Goal: Task Accomplishment & Management: Complete application form

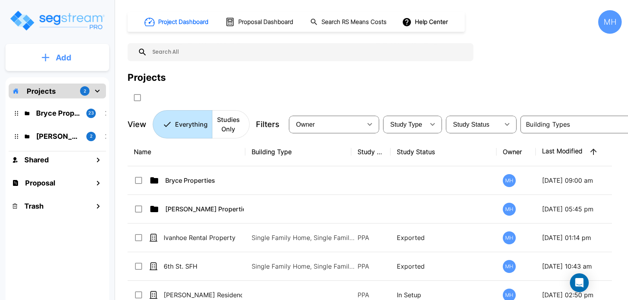
click at [65, 57] on p "Add" at bounding box center [64, 58] width 16 height 12
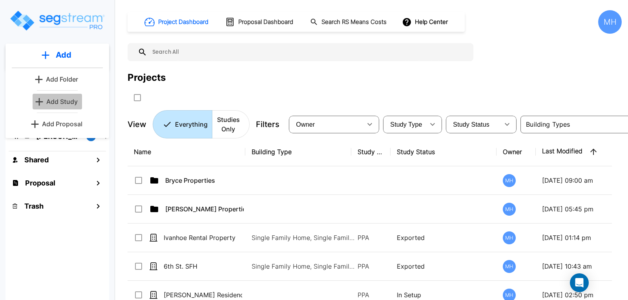
click at [62, 101] on p "Add Study" at bounding box center [61, 101] width 31 height 9
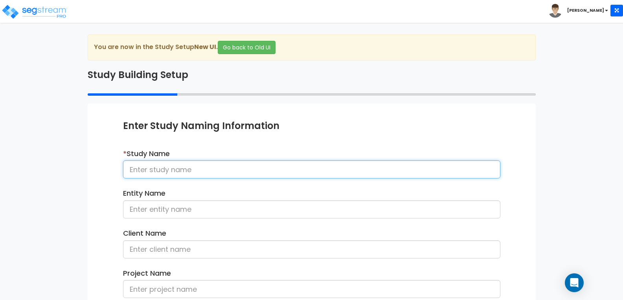
click at [214, 171] on input at bounding box center [311, 170] width 377 height 18
type input "[GEOGRAPHIC_DATA] Property"
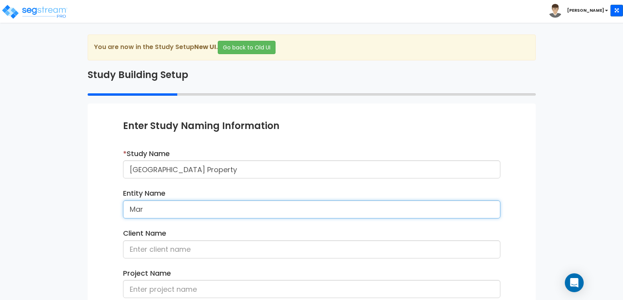
type input "Margolis Land Company"
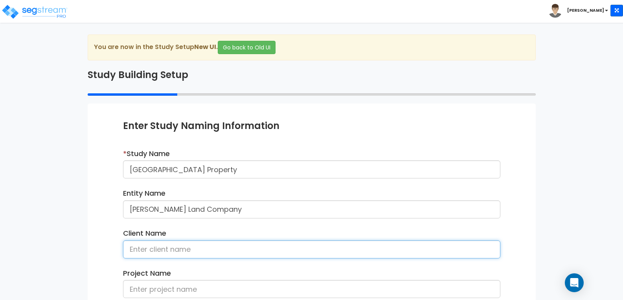
click at [195, 243] on input at bounding box center [311, 250] width 377 height 18
type input "Brian Margolis"
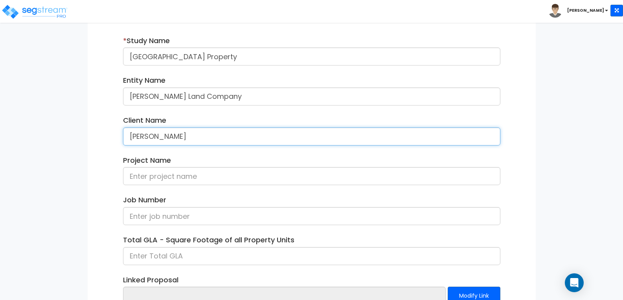
scroll to position [118, 0]
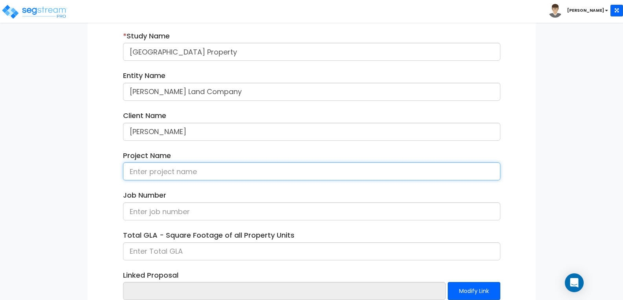
click at [191, 169] on input at bounding box center [311, 172] width 377 height 18
type input "3455 Grove Street"
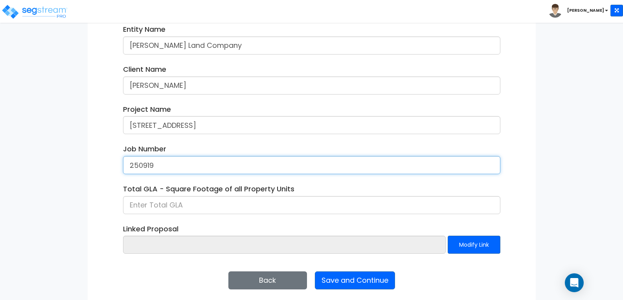
scroll to position [169, 0]
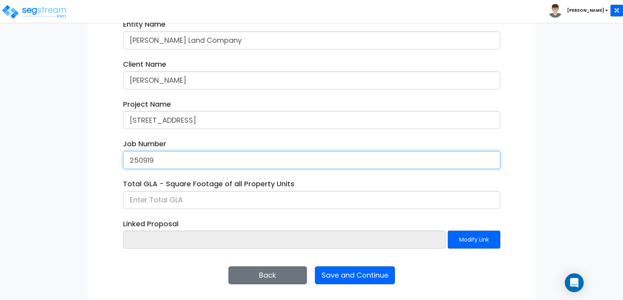
type input "250919"
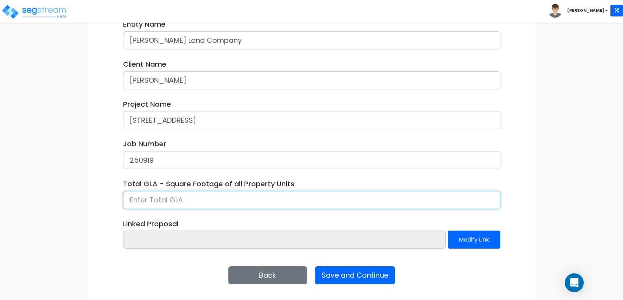
click at [207, 203] on input at bounding box center [311, 200] width 377 height 18
type input "2,640"
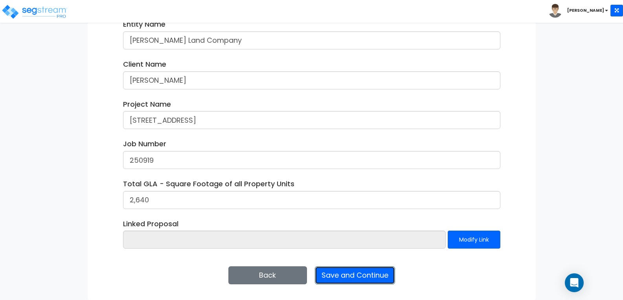
click at [346, 276] on button "Save and Continue" at bounding box center [355, 276] width 80 height 18
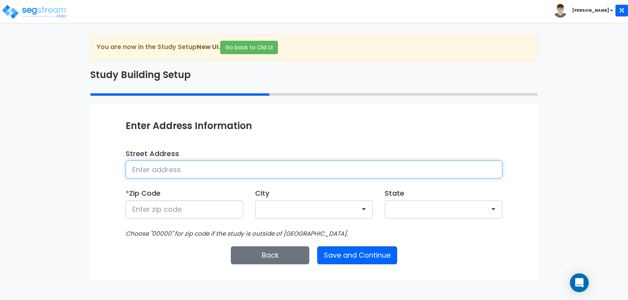
click at [205, 169] on input at bounding box center [314, 170] width 377 height 18
type input "3455 Grove Street"
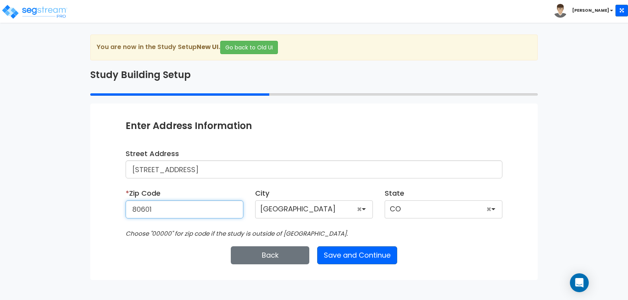
type input "80601"
click at [463, 245] on div "Enter Study Naming Information * Study Name Grove Street Property Entity Name M…" at bounding box center [314, 192] width 448 height 176
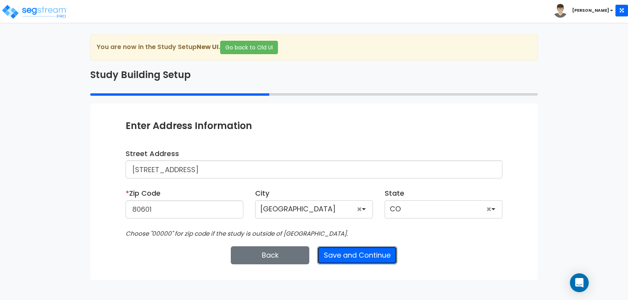
click at [379, 254] on button "Save and Continue" at bounding box center [357, 256] width 80 height 18
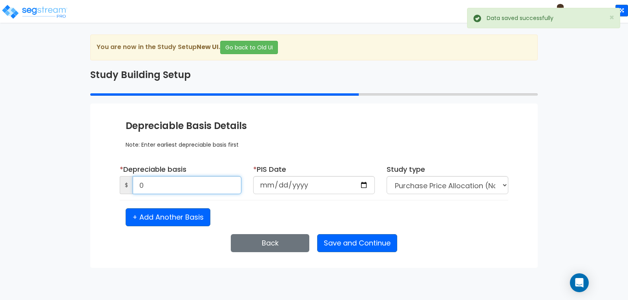
click at [178, 185] on input "0" at bounding box center [187, 185] width 109 height 18
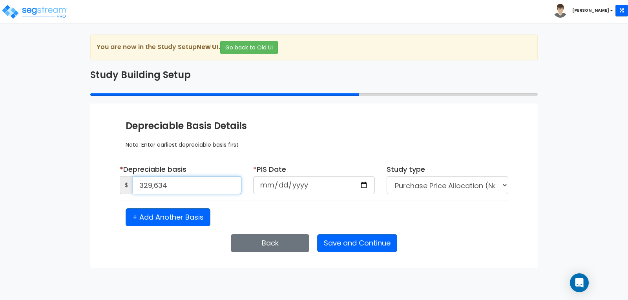
type input "329,634"
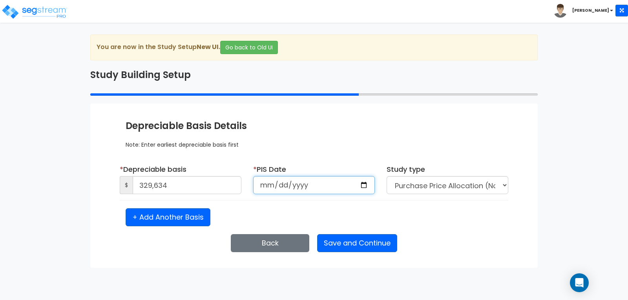
click at [330, 187] on input "date" at bounding box center [314, 185] width 122 height 18
type input "0020-05-15"
click at [267, 186] on input "0020-05-15" at bounding box center [314, 185] width 122 height 18
type input "2023-03-11"
type input "0002-03-11"
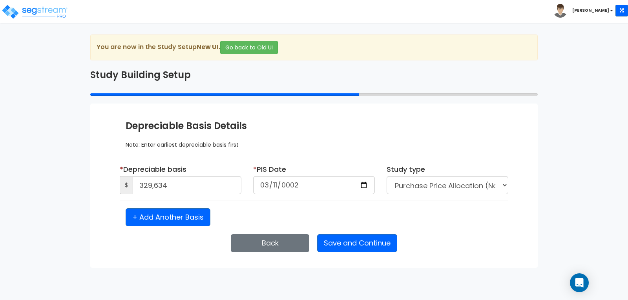
click at [490, 202] on div "* Depreciable basis $ 329,634 * PIS Date 0002-03-11 * Purchase Date Study type" at bounding box center [314, 196] width 377 height 62
click at [506, 182] on select "Purchase Price Allocation (No Given Costs) New Construction / Reno / TI's (Give…" at bounding box center [448, 185] width 122 height 18
click at [387, 176] on select "Purchase Price Allocation (No Given Costs) New Construction / Reno / TI's (Give…" at bounding box center [448, 185] width 122 height 18
click at [473, 211] on div "+ Add Another Basis" at bounding box center [314, 218] width 389 height 18
click at [353, 240] on button "Save and Continue" at bounding box center [357, 244] width 80 height 18
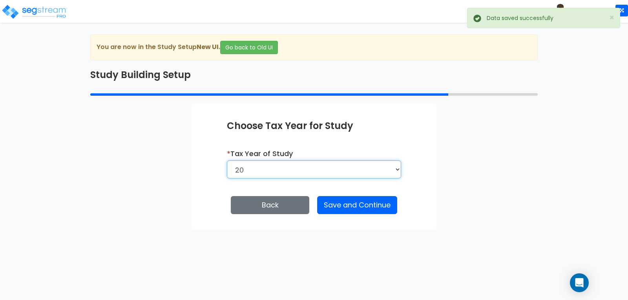
click at [399, 167] on select "2026 2025 2024 2023 2022 2021 2020 2019 2018 2017 2016 2015 2014 2013 2012 2011…" at bounding box center [314, 170] width 174 height 18
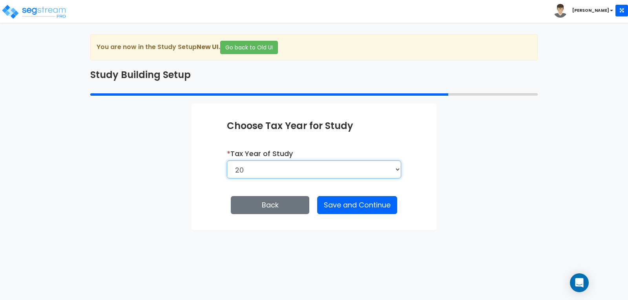
select select "24"
click at [227, 161] on select "2026 2025 2024 2023 2022 2021 2020 2019 2018 2017 2016 2015 2014 2013 2012 2011…" at bounding box center [314, 170] width 174 height 18
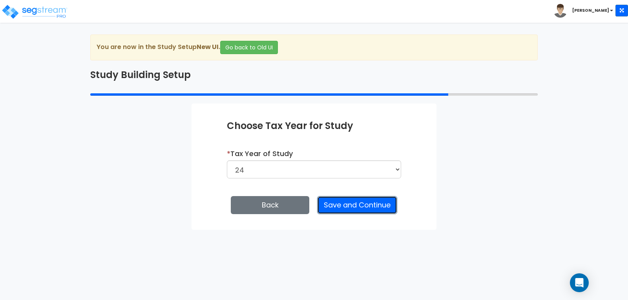
click at [362, 206] on button "Save and Continue" at bounding box center [357, 205] width 80 height 18
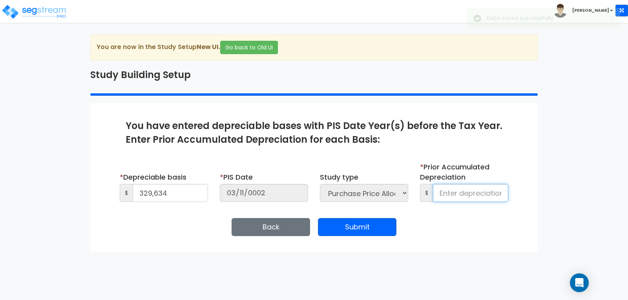
click at [468, 190] on input at bounding box center [470, 193] width 75 height 18
type input "0"
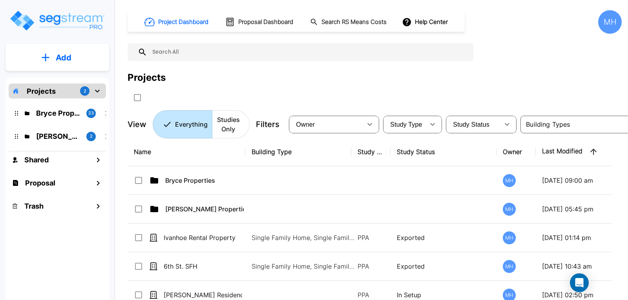
click at [63, 54] on p "Add" at bounding box center [64, 58] width 16 height 12
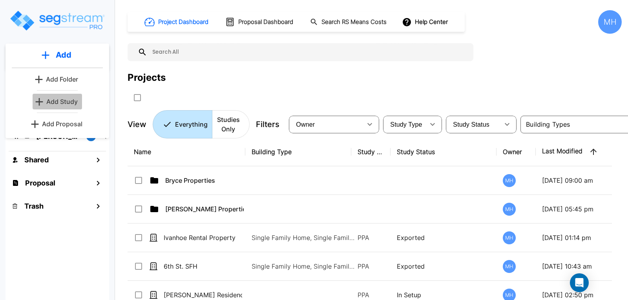
click at [66, 100] on p "Add Study" at bounding box center [61, 101] width 31 height 9
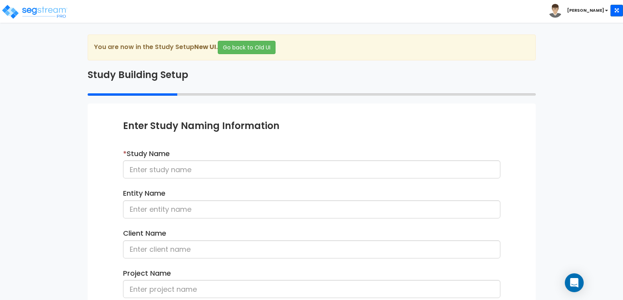
scroll to position [39, 0]
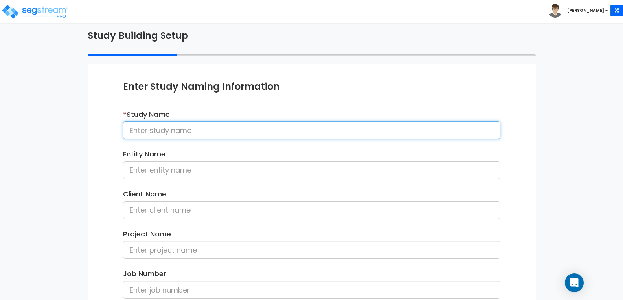
click at [217, 128] on input at bounding box center [311, 130] width 377 height 18
type input "[GEOGRAPHIC_DATA] Property"
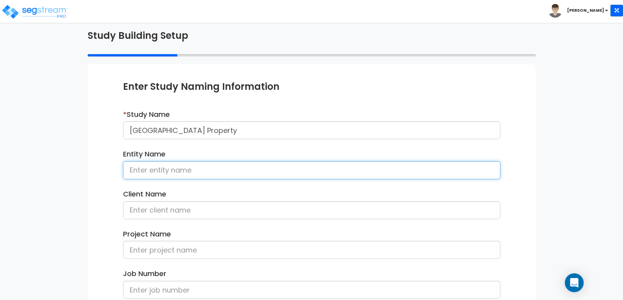
click at [202, 169] on input at bounding box center [311, 170] width 377 height 18
type input "Margolis Land Company"
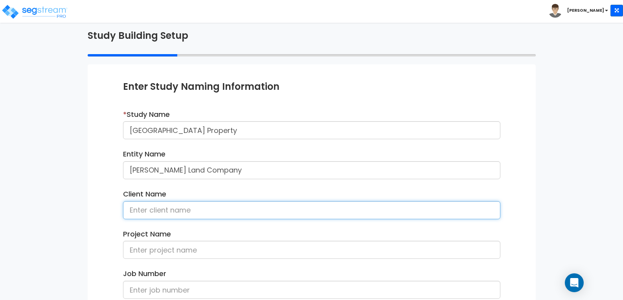
click at [205, 206] on input at bounding box center [311, 211] width 377 height 18
type input "Brian Margolis"
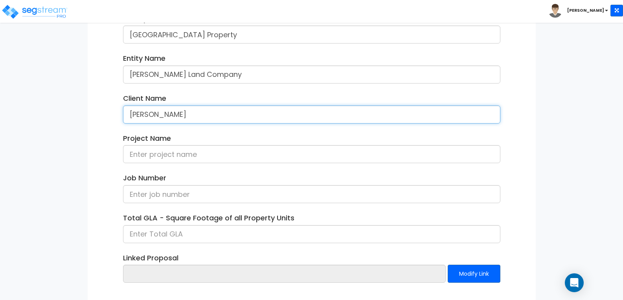
scroll to position [157, 0]
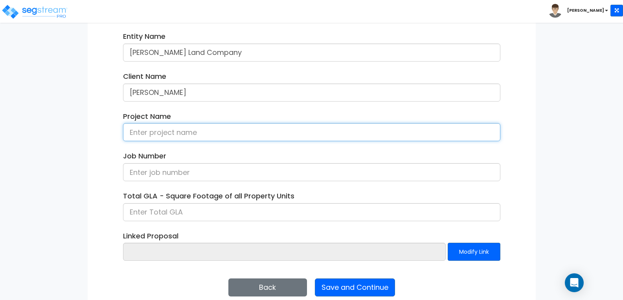
click at [229, 133] on input at bounding box center [311, 132] width 377 height 18
type input "3455 Grove Street"
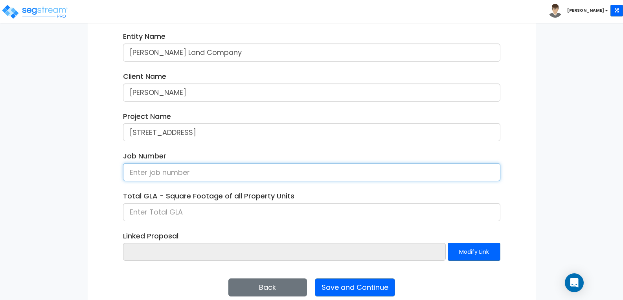
click at [203, 166] on input at bounding box center [311, 172] width 377 height 18
type input "250919"
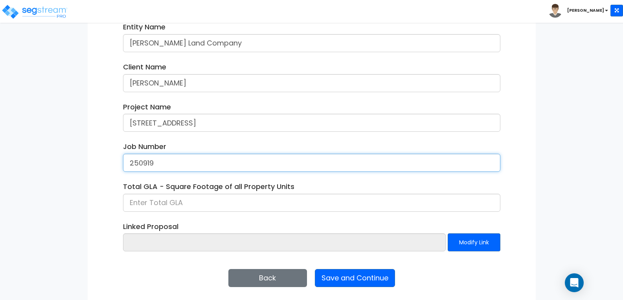
scroll to position [169, 0]
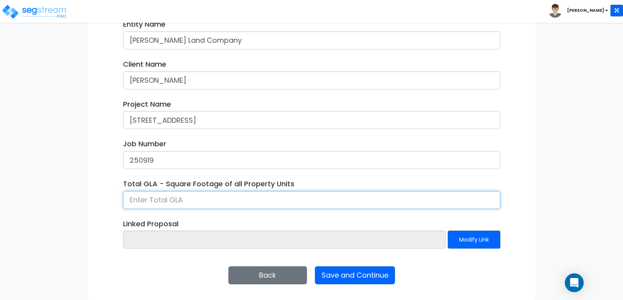
click at [208, 198] on input at bounding box center [311, 200] width 377 height 18
type input "2,640"
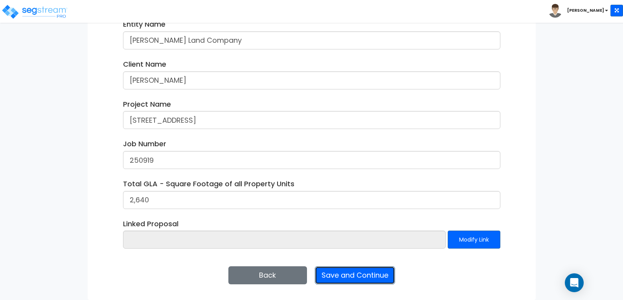
click at [352, 275] on button "Save and Continue" at bounding box center [355, 276] width 80 height 18
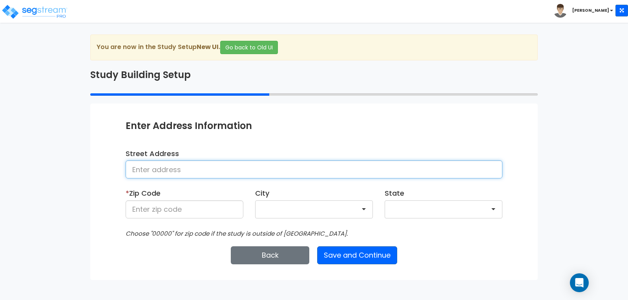
click at [210, 167] on input at bounding box center [314, 170] width 377 height 18
type input "[STREET_ADDRESS]"
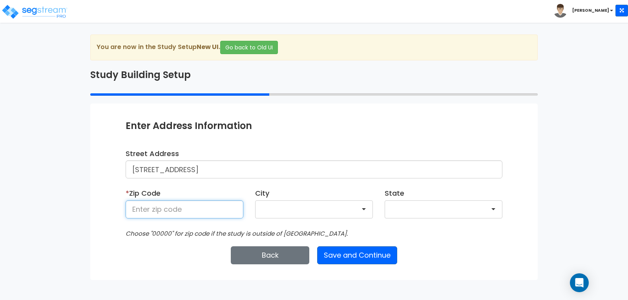
click at [197, 208] on input at bounding box center [185, 210] width 118 height 18
type input "80601"
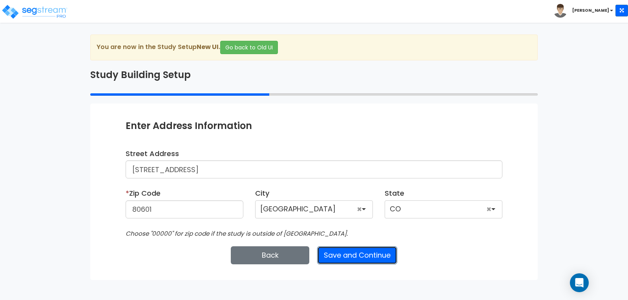
click at [363, 252] on button "Save and Continue" at bounding box center [357, 256] width 80 height 18
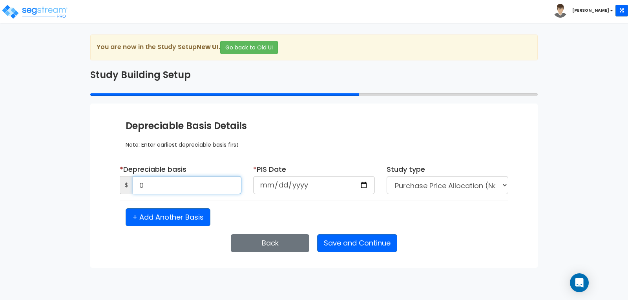
click at [176, 180] on input "0" at bounding box center [187, 185] width 109 height 18
type input "329,634"
click at [271, 198] on div "* PIS Date" at bounding box center [314, 183] width 134 height 36
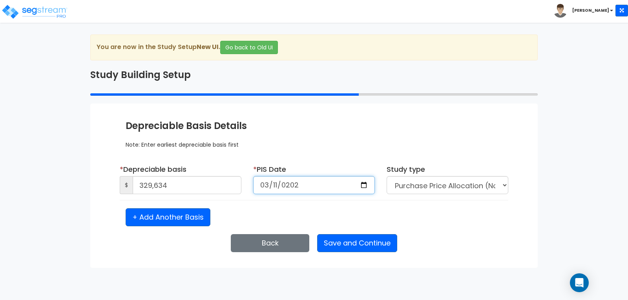
type input "2022-03-11"
click at [460, 223] on div "+ Add Another Basis" at bounding box center [314, 218] width 389 height 18
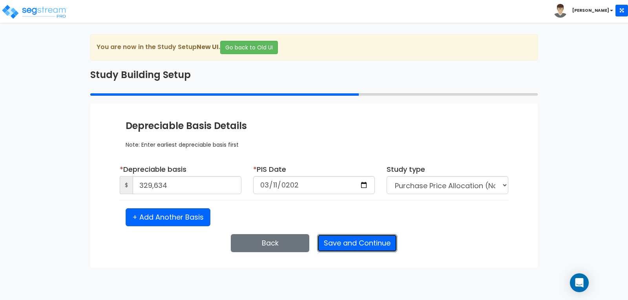
click at [347, 246] on button "Save and Continue" at bounding box center [357, 244] width 80 height 18
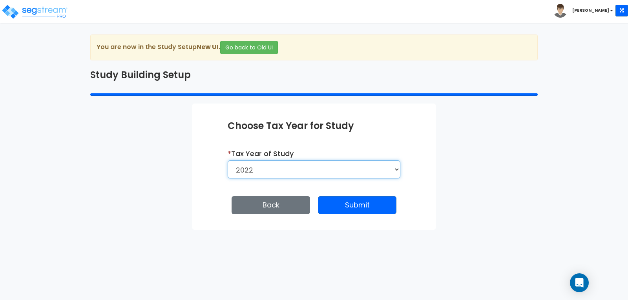
click at [396, 169] on select "2026 2025 2024 2023 2022" at bounding box center [314, 170] width 173 height 18
select select "2024"
click at [228, 161] on select "2026 2025 2024 2023 2022" at bounding box center [314, 170] width 173 height 18
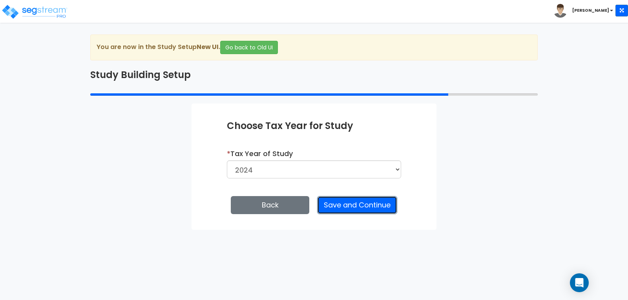
click at [367, 205] on button "Save and Continue" at bounding box center [357, 205] width 80 height 18
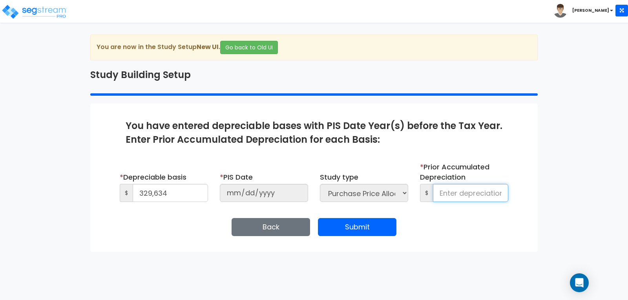
click at [470, 194] on input at bounding box center [470, 193] width 75 height 18
type input "0.00"
click at [448, 236] on div "Back Save and Continue Next Submit Save & Go to Dashboard Save & Continue" at bounding box center [314, 227] width 377 height 18
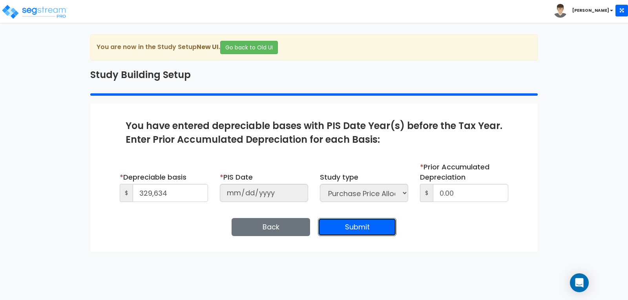
click at [357, 224] on button "Submit" at bounding box center [357, 227] width 79 height 18
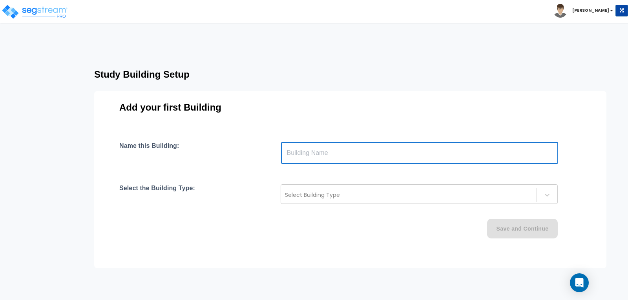
click at [346, 152] on input "text" at bounding box center [419, 153] width 277 height 22
type input "Residence"
click at [348, 193] on div at bounding box center [409, 195] width 248 height 9
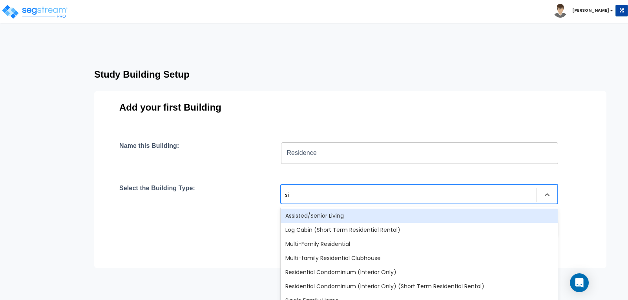
type input "sin"
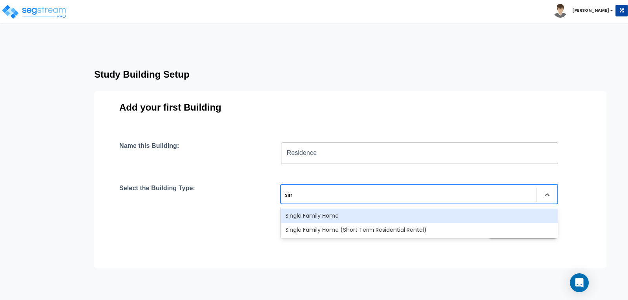
click at [319, 212] on div "Single Family Home" at bounding box center [419, 216] width 277 height 14
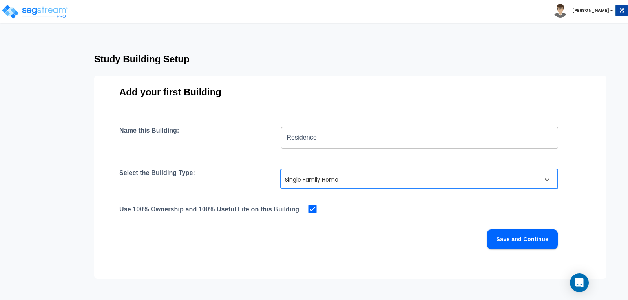
scroll to position [24, 0]
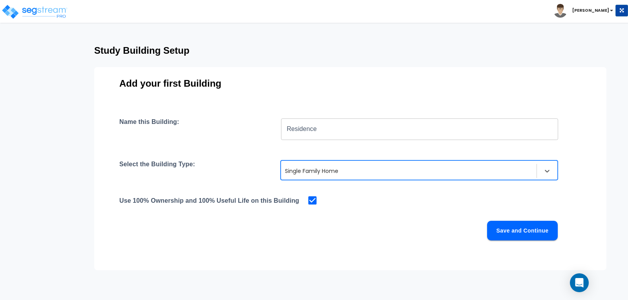
click at [514, 229] on button "Save and Continue" at bounding box center [522, 231] width 71 height 20
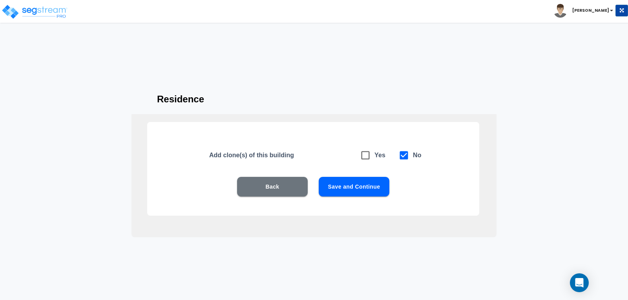
scroll to position [0, 0]
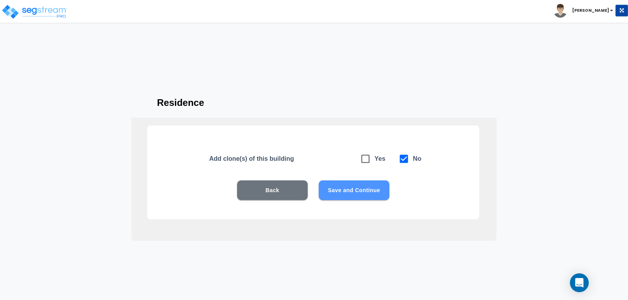
click at [356, 188] on button "Save and Continue" at bounding box center [354, 191] width 71 height 20
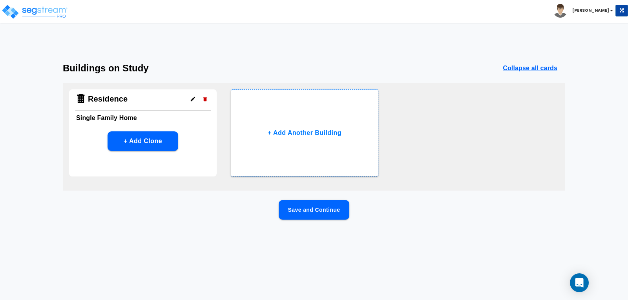
click at [315, 207] on button "Save and Continue" at bounding box center [314, 210] width 71 height 20
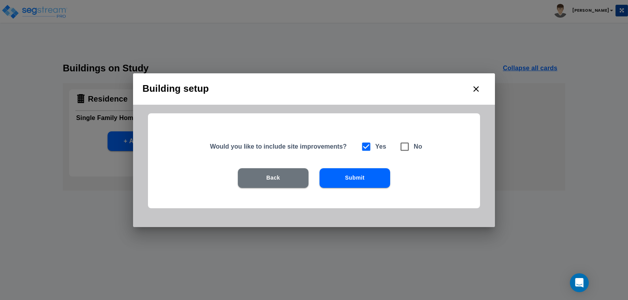
click at [356, 177] on button "Submit" at bounding box center [355, 179] width 71 height 20
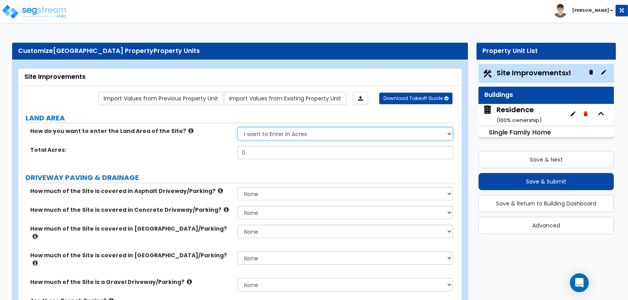
click at [447, 132] on select "I want to Enter in [GEOGRAPHIC_DATA] I want to Enter in Square Feet" at bounding box center [345, 133] width 215 height 13
select select "2"
click at [238, 127] on select "I want to Enter in [GEOGRAPHIC_DATA] I want to Enter in Square Feet" at bounding box center [345, 133] width 215 height 13
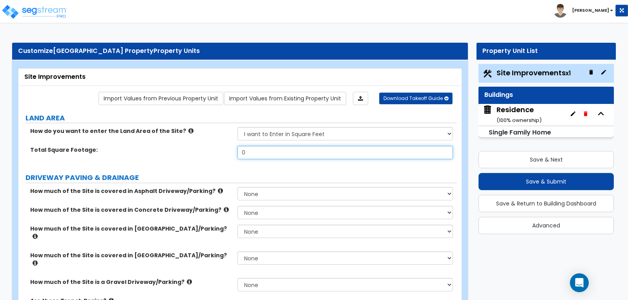
click at [343, 153] on input "0" at bounding box center [345, 152] width 215 height 13
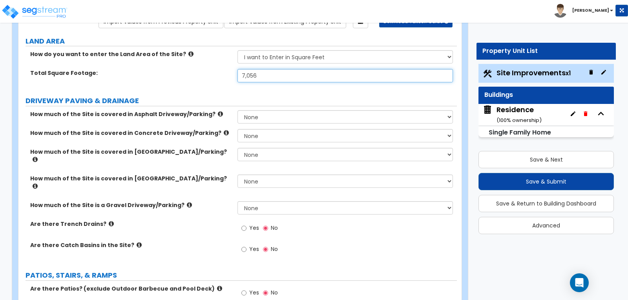
scroll to position [79, 0]
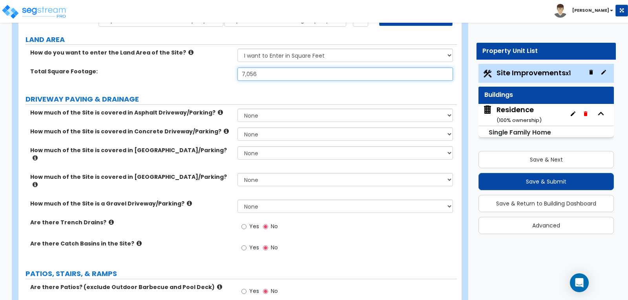
type input "7,056"
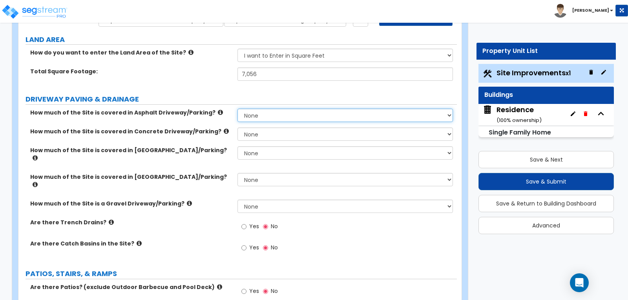
click at [449, 112] on select "None I want to Enter an Approximate Percentage I want to Enter the Square Foota…" at bounding box center [345, 115] width 215 height 13
select select "2"
click at [238, 109] on select "None I want to Enter an Approximate Percentage I want to Enter the Square Foota…" at bounding box center [345, 115] width 215 height 13
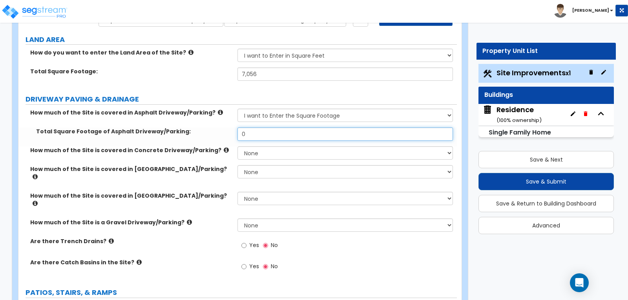
click at [334, 135] on input "0" at bounding box center [345, 134] width 215 height 13
click at [438, 132] on input "675" at bounding box center [345, 134] width 215 height 13
type input "6"
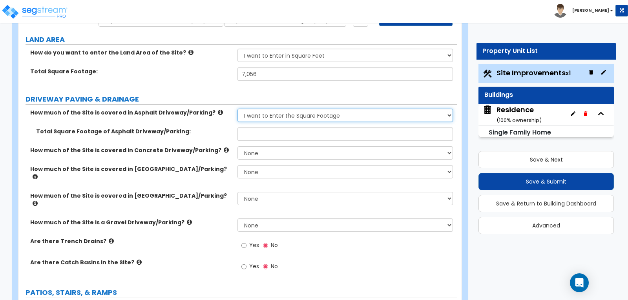
click at [447, 117] on select "None I want to Enter an Approximate Percentage I want to Enter the Square Foota…" at bounding box center [345, 115] width 215 height 13
select select "0"
click at [238, 109] on select "None I want to Enter an Approximate Percentage I want to Enter the Square Foota…" at bounding box center [345, 115] width 215 height 13
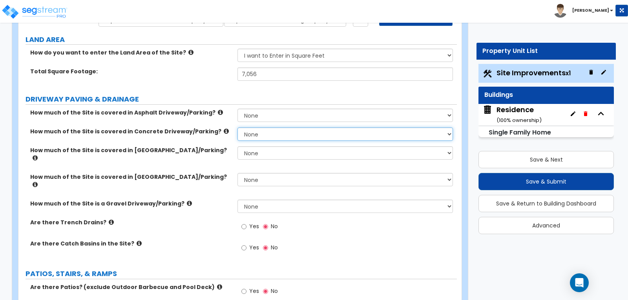
click at [449, 133] on select "None I want to Enter an Approximate Percentage I want to Enter the Square Foota…" at bounding box center [345, 134] width 215 height 13
select select "2"
click at [238, 128] on select "None I want to Enter an Approximate Percentage I want to Enter the Square Foota…" at bounding box center [345, 134] width 215 height 13
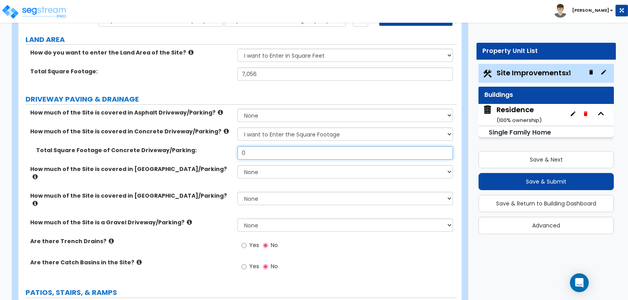
click at [280, 152] on input "0" at bounding box center [345, 153] width 215 height 13
type input "675"
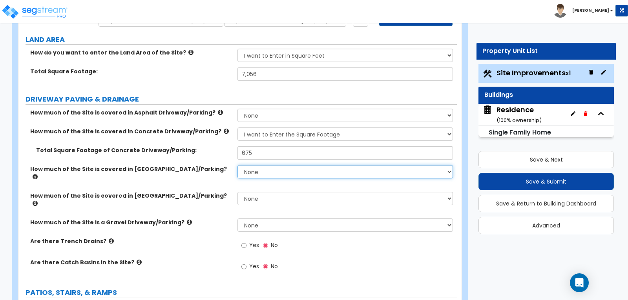
click at [298, 175] on select "None I want to Enter an Approximate Percentage I want to Enter the Square Foota…" at bounding box center [345, 171] width 215 height 13
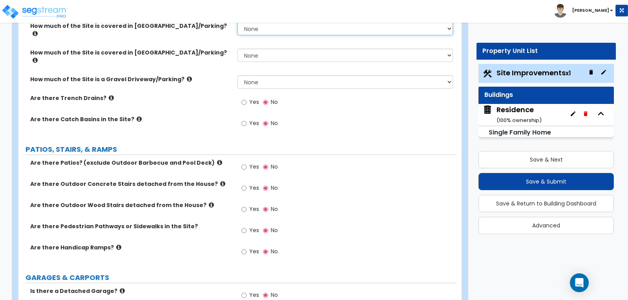
scroll to position [236, 0]
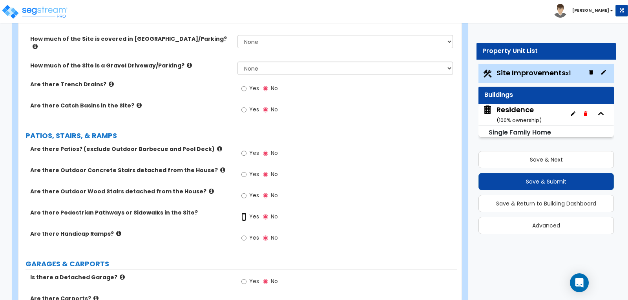
click at [243, 213] on input "Yes" at bounding box center [244, 217] width 5 height 9
radio input "true"
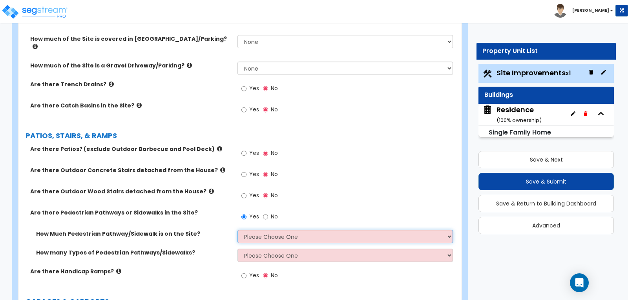
click at [450, 230] on select "Please Choose One I Don't Know, Please Estimate For Me Enter Linear Footage" at bounding box center [345, 236] width 215 height 13
select select "2"
click at [238, 230] on select "Please Choose One I Don't Know, Please Estimate For Me Enter Linear Footage" at bounding box center [345, 236] width 215 height 13
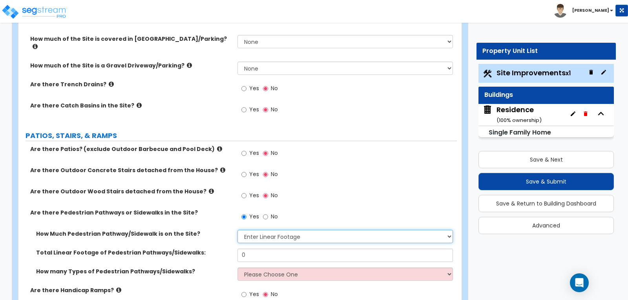
click at [315, 230] on select "Please Choose One I Don't Know, Please Estimate For Me Enter Linear Footage" at bounding box center [345, 236] width 215 height 13
click at [238, 230] on select "Please Choose One I Don't Know, Please Estimate For Me Enter Linear Footage" at bounding box center [345, 236] width 215 height 13
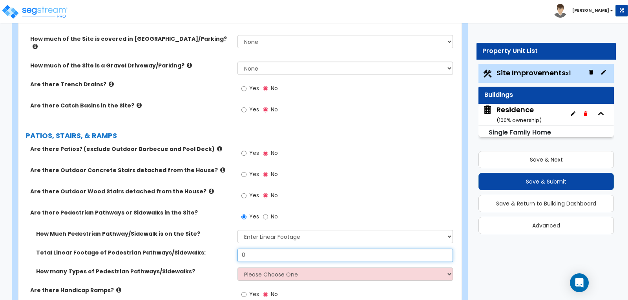
click at [286, 249] on input "0" at bounding box center [345, 255] width 215 height 13
type input "15"
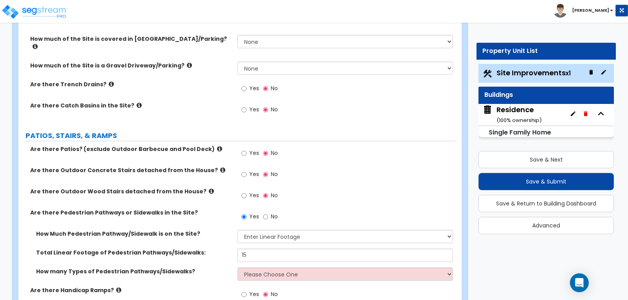
click at [341, 188] on div "Yes No" at bounding box center [347, 198] width 219 height 21
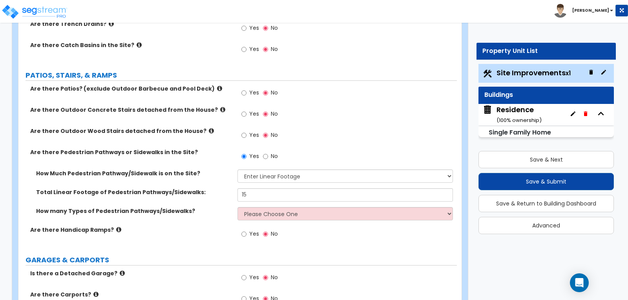
scroll to position [314, 0]
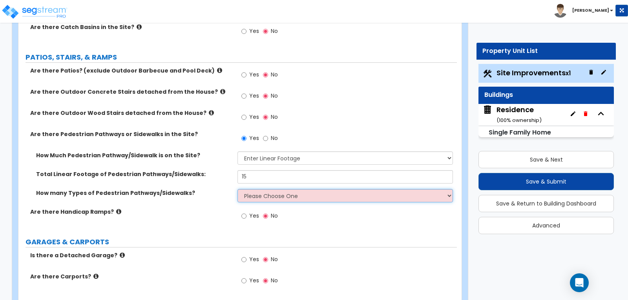
click at [447, 189] on select "Please Choose One 1 2 3" at bounding box center [345, 195] width 215 height 13
select select "1"
click at [238, 189] on select "Please Choose One 1 2 3" at bounding box center [345, 195] width 215 height 13
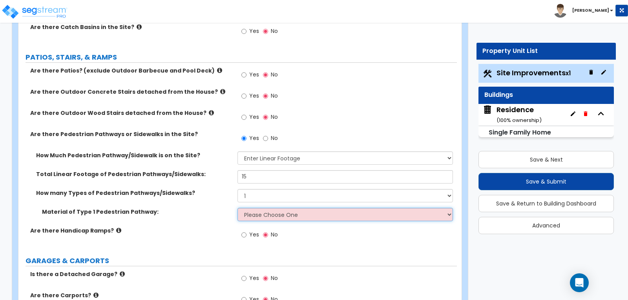
click at [450, 208] on select "Please Choose One Bare Concrete Stamped Concrete Brick Pavers Stone Pavers Wood…" at bounding box center [345, 214] width 215 height 13
select select "1"
click at [238, 208] on select "Please Choose One Bare Concrete Stamped Concrete Brick Pavers Stone Pavers Wood…" at bounding box center [345, 214] width 215 height 13
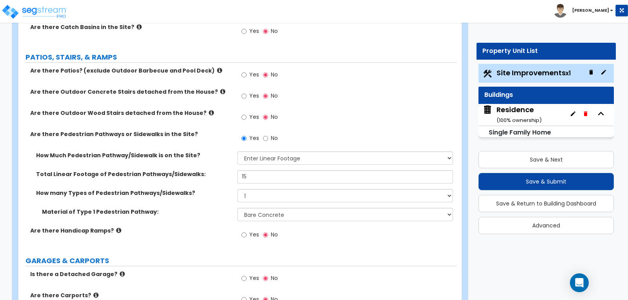
click at [326, 227] on div "Yes No" at bounding box center [347, 237] width 219 height 21
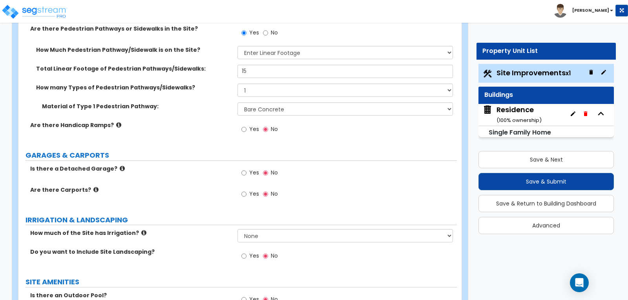
scroll to position [432, 0]
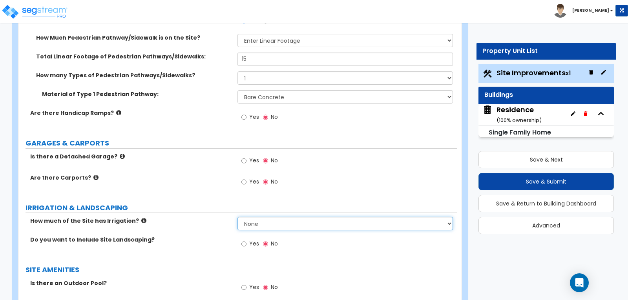
click at [450, 217] on select "None I want to Enter an Approximate Percentage I want to Enter the Square Foota…" at bounding box center [345, 223] width 215 height 13
select select "1"
click at [238, 217] on select "None I want to Enter an Approximate Percentage I want to Enter the Square Foota…" at bounding box center [345, 223] width 215 height 13
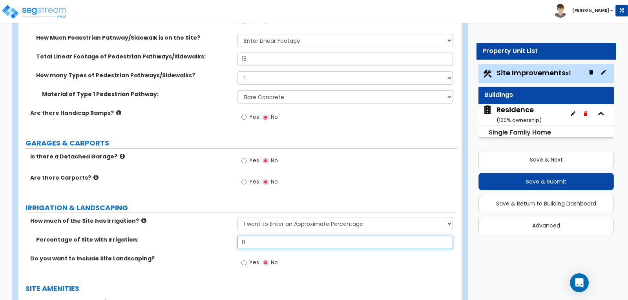
click at [312, 236] on input "0" at bounding box center [345, 242] width 215 height 13
type input "65"
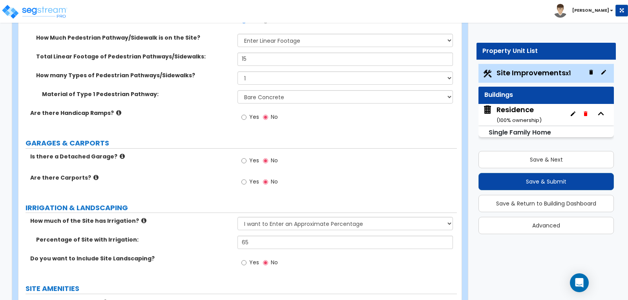
click at [220, 217] on div "How much of the Site has Irrigation? None I want to Enter an Approximate Percen…" at bounding box center [237, 226] width 439 height 19
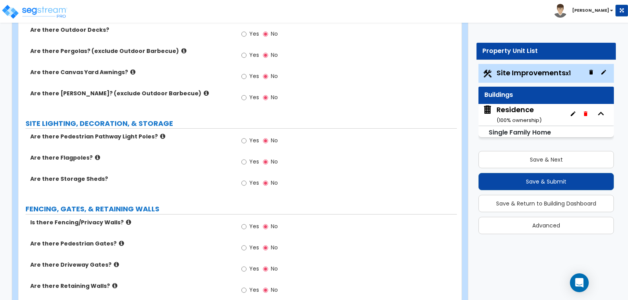
scroll to position [825, 0]
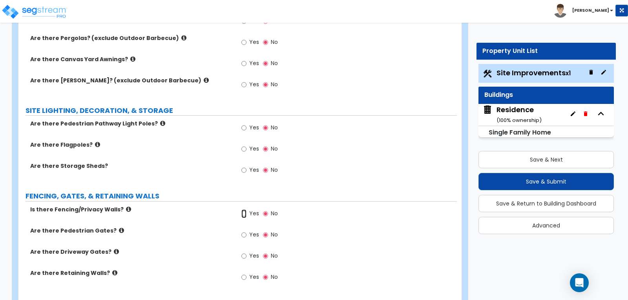
click at [244, 210] on input "Yes" at bounding box center [244, 214] width 5 height 9
radio input "true"
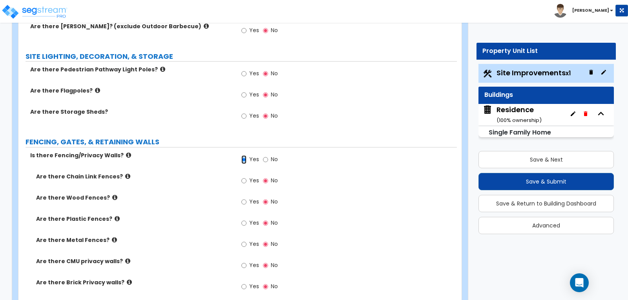
scroll to position [903, 0]
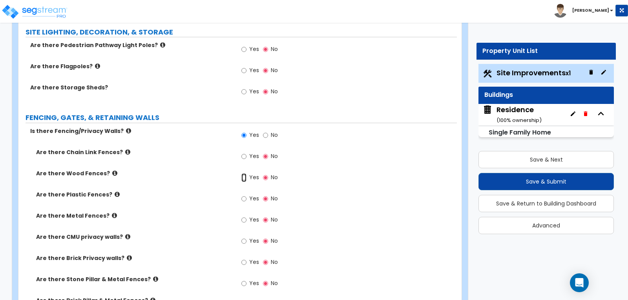
click at [242, 174] on input "Yes" at bounding box center [244, 178] width 5 height 9
radio input "true"
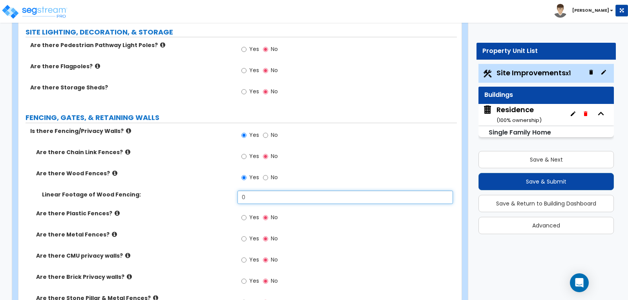
click at [252, 191] on input "0" at bounding box center [345, 197] width 215 height 13
type input "195"
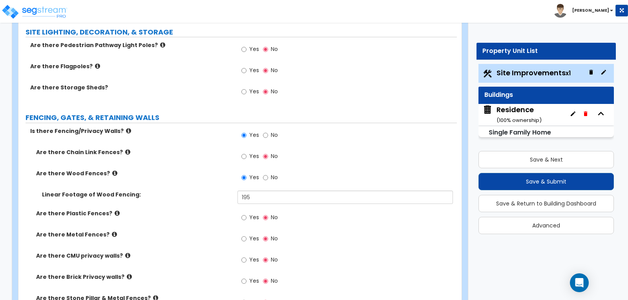
click at [313, 210] on div "Yes No" at bounding box center [347, 220] width 219 height 21
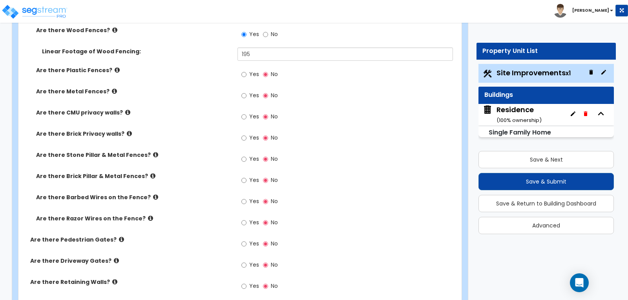
scroll to position [1061, 0]
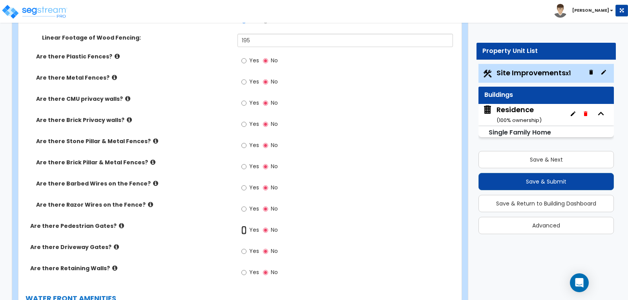
click at [242, 226] on input "Yes" at bounding box center [244, 230] width 5 height 9
radio input "true"
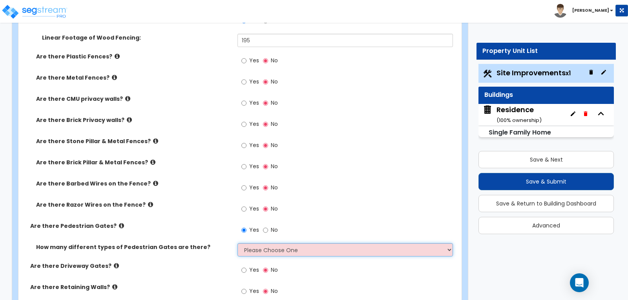
click at [448, 244] on select "Please Choose One 1 2 3" at bounding box center [345, 250] width 215 height 13
select select "1"
click at [238, 244] on select "Please Choose One 1 2 3" at bounding box center [345, 250] width 215 height 13
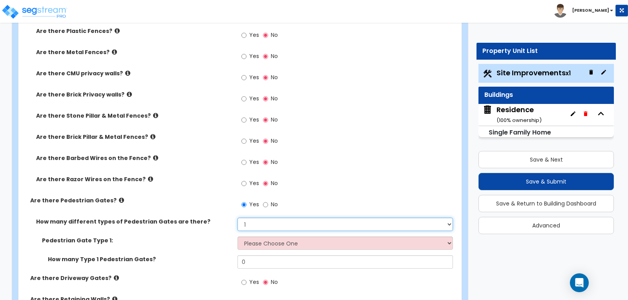
scroll to position [1100, 0]
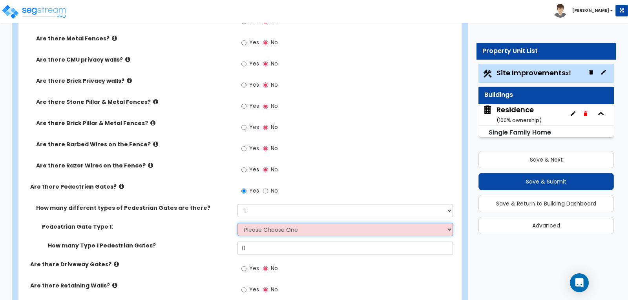
click at [449, 223] on select "Please Choose One Chain Link, 3 ft Height Chain Link, 4 ft Height Chain Link, 6…" at bounding box center [345, 229] width 215 height 13
select select "9"
click at [238, 223] on select "Please Choose One Chain Link, 3 ft Height Chain Link, 4 ft Height Chain Link, 6…" at bounding box center [345, 229] width 215 height 13
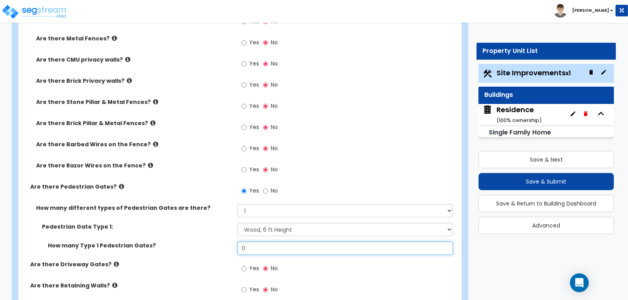
click at [279, 242] on input "0" at bounding box center [345, 248] width 215 height 13
type input "2"
click at [206, 242] on label "How many Type 1 Pedestrian Gates?" at bounding box center [140, 246] width 184 height 8
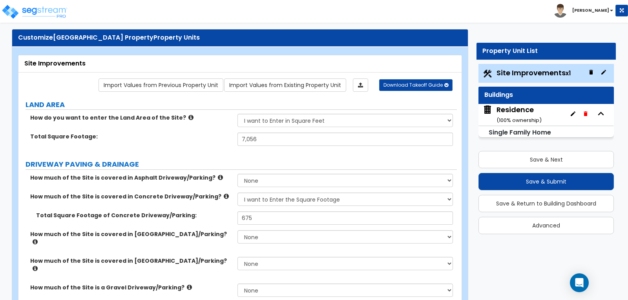
scroll to position [0, 0]
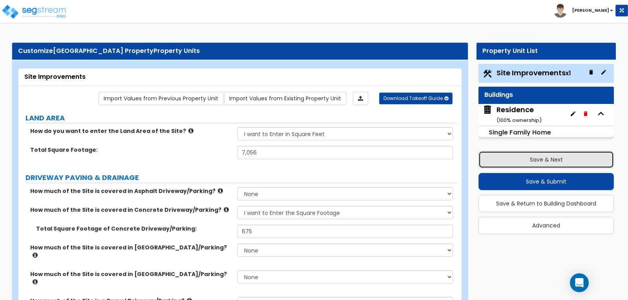
click at [542, 159] on button "Save & Next" at bounding box center [547, 159] width 136 height 17
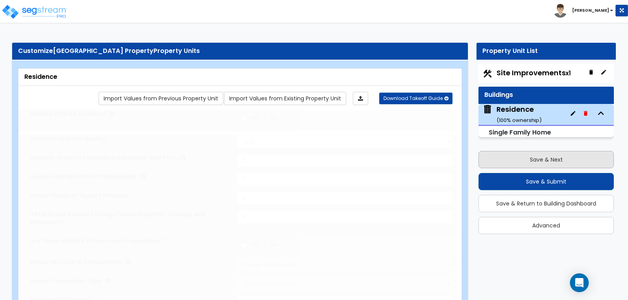
type input "1"
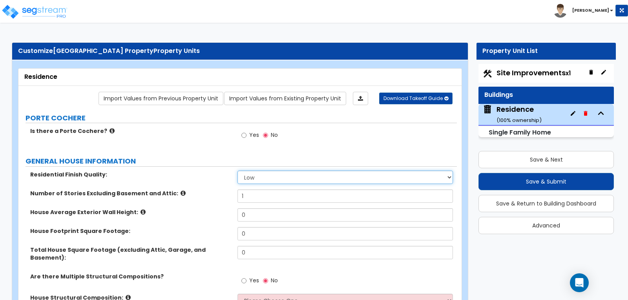
click at [448, 176] on select "Low Average High" at bounding box center [345, 177] width 215 height 13
select select "2"
click at [238, 171] on select "Low Average High" at bounding box center [345, 177] width 215 height 13
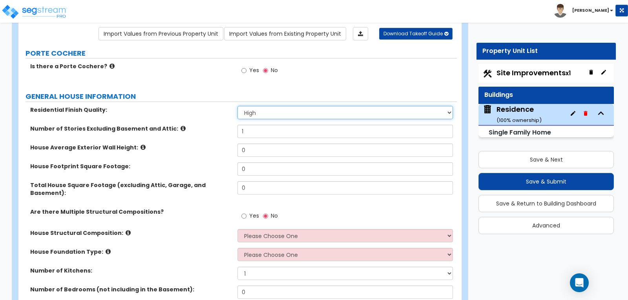
scroll to position [79, 0]
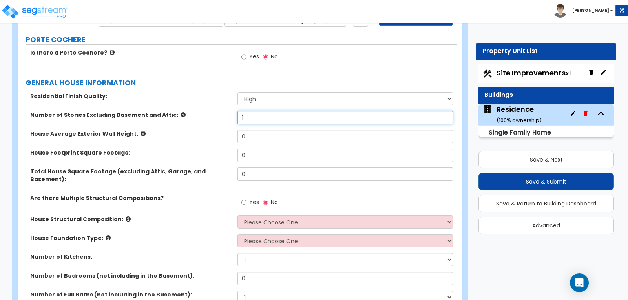
click at [390, 120] on input "1" at bounding box center [345, 117] width 215 height 13
type input "2"
click at [322, 136] on input "0" at bounding box center [345, 136] width 215 height 13
type input "18"
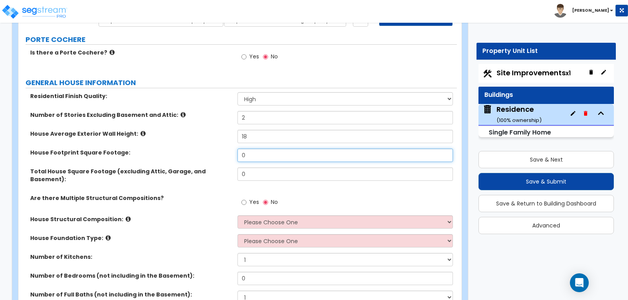
click at [292, 155] on input "0" at bounding box center [345, 155] width 215 height 13
type input "1,227"
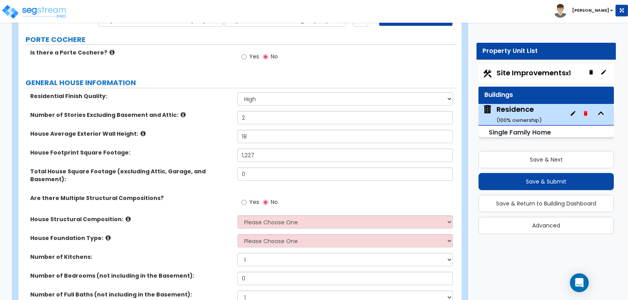
click at [207, 144] on div "House Average Exterior Wall Height: 18" at bounding box center [237, 139] width 439 height 19
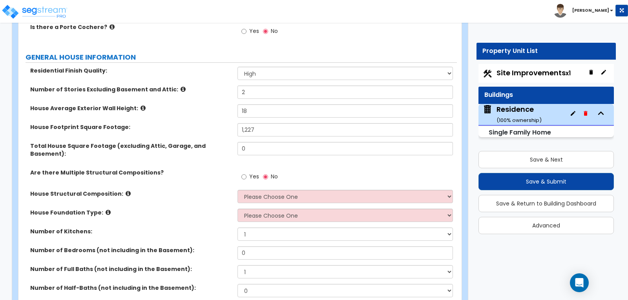
scroll to position [118, 0]
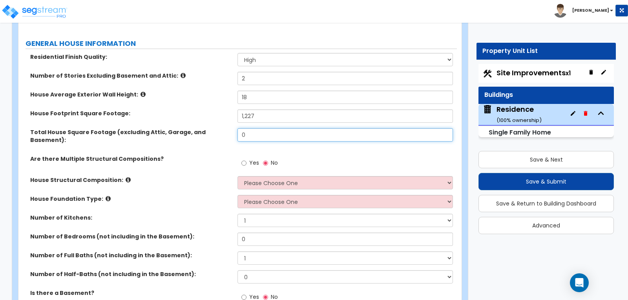
click at [256, 135] on input "0" at bounding box center [345, 134] width 215 height 13
type input "2,640"
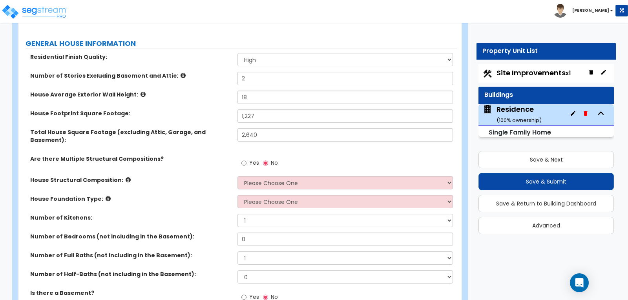
click at [216, 155] on label "Are there Multiple Structural Compositions?" at bounding box center [131, 159] width 202 height 8
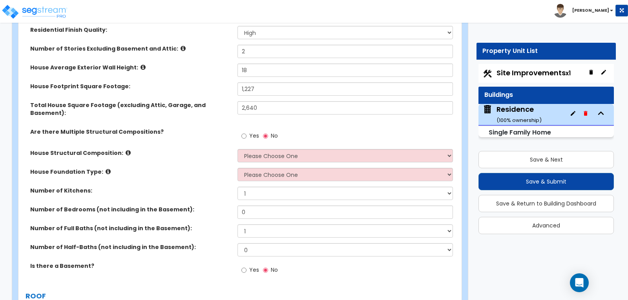
scroll to position [157, 0]
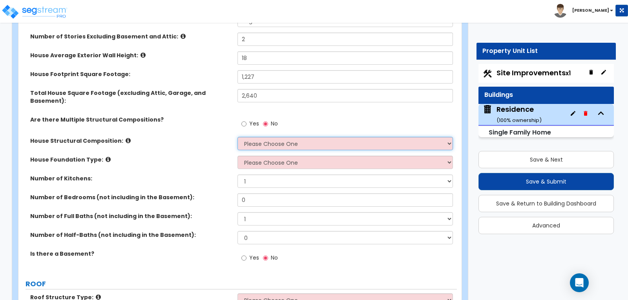
click at [449, 137] on select "Please Choose One Reinforced Concrete Structural Steel Brick Masonry CMU Masonr…" at bounding box center [345, 143] width 215 height 13
select select "7"
click at [238, 137] on select "Please Choose One Reinforced Concrete Structural Steel Brick Masonry CMU Masonr…" at bounding box center [345, 143] width 215 height 13
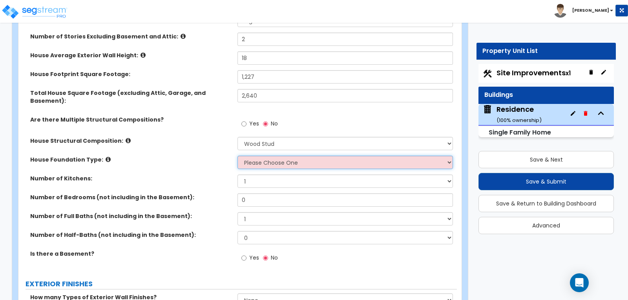
click at [448, 156] on select "Please Choose One Crawl Space Pier-Elevated First floor Slab on Grade" at bounding box center [345, 162] width 215 height 13
select select "2"
click at [238, 156] on select "Please Choose One Crawl Space Pier-Elevated First floor Slab on Grade" at bounding box center [345, 162] width 215 height 13
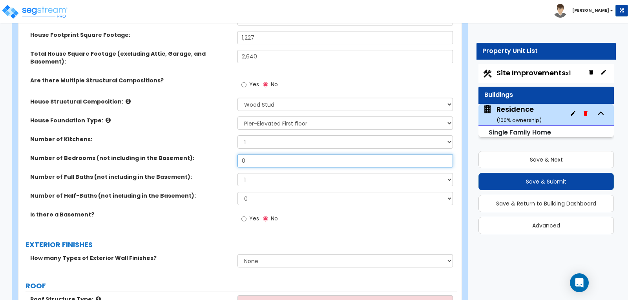
click at [418, 154] on input "0" at bounding box center [345, 160] width 215 height 13
type input "5"
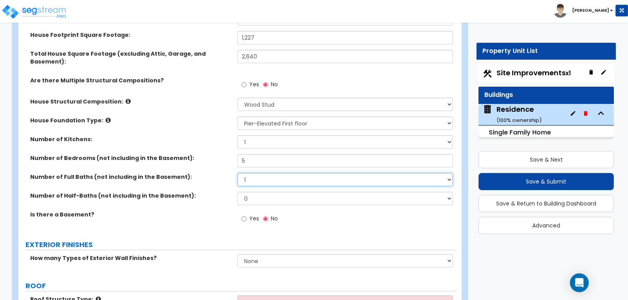
click at [448, 173] on select "1 2 3 4 5 6 7 8 9 10" at bounding box center [345, 179] width 215 height 13
select select "3"
click at [238, 173] on select "1 2 3 4 5 6 7 8 9 10" at bounding box center [345, 179] width 215 height 13
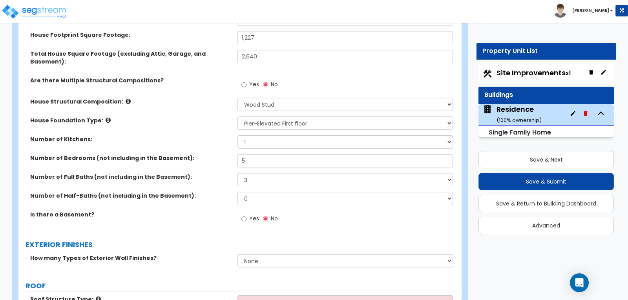
click at [222, 196] on div "Number of Half-Baths (not including in the Basement): 0 1 2 3 4 5" at bounding box center [237, 201] width 439 height 19
click at [243, 215] on input "Yes" at bounding box center [244, 219] width 5 height 9
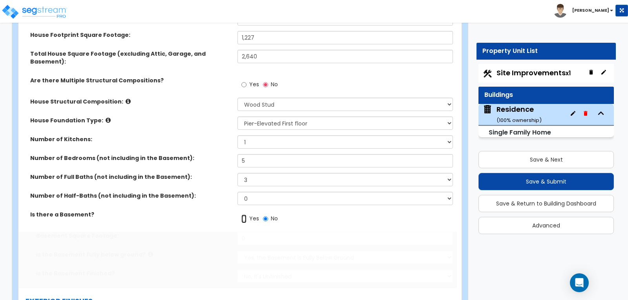
radio input "true"
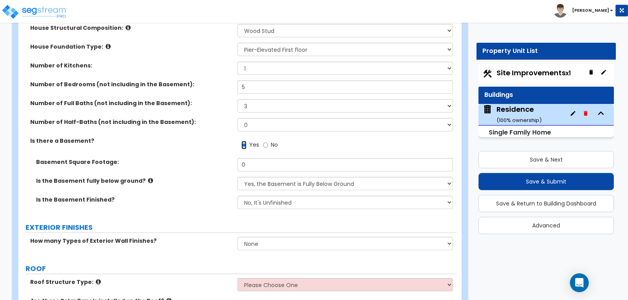
scroll to position [275, 0]
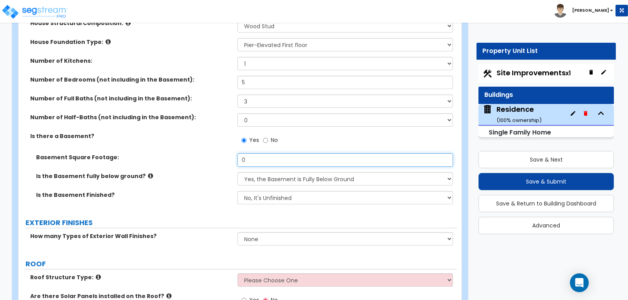
click at [261, 154] on input "0" at bounding box center [345, 160] width 215 height 13
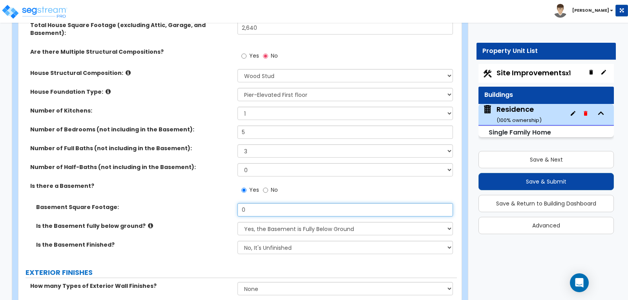
scroll to position [236, 0]
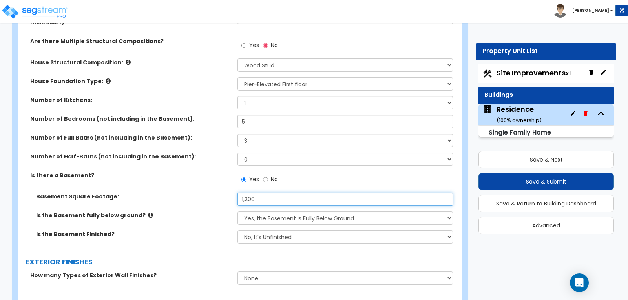
type input "1,200"
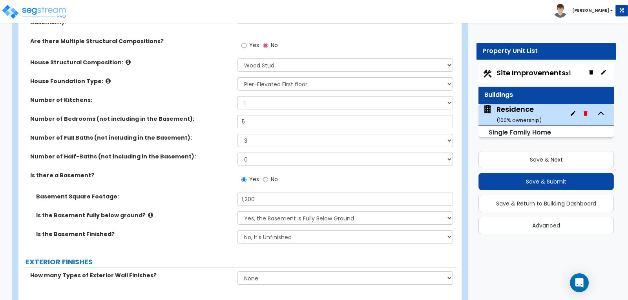
click at [180, 197] on div "Basement Square Footage: 1,200" at bounding box center [237, 202] width 439 height 19
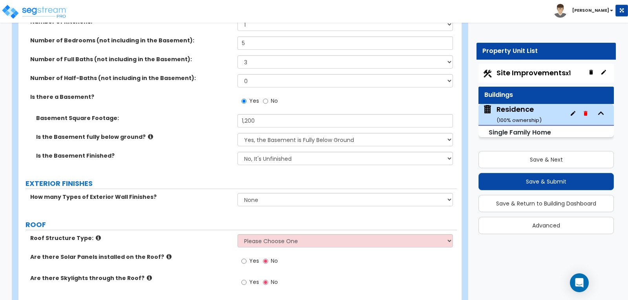
scroll to position [354, 0]
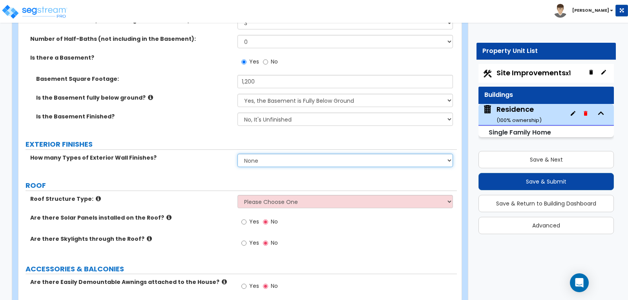
click at [449, 154] on select "None 1 2 3" at bounding box center [345, 160] width 215 height 13
select select "2"
click at [238, 154] on select "None 1 2 3" at bounding box center [345, 160] width 215 height 13
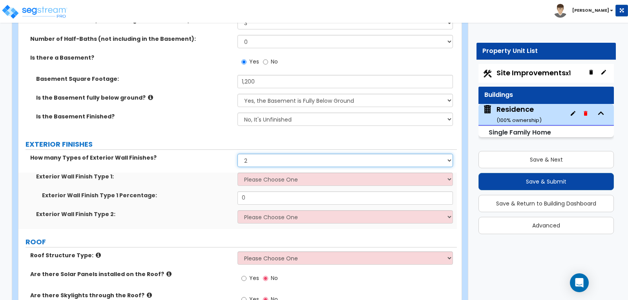
scroll to position [393, 0]
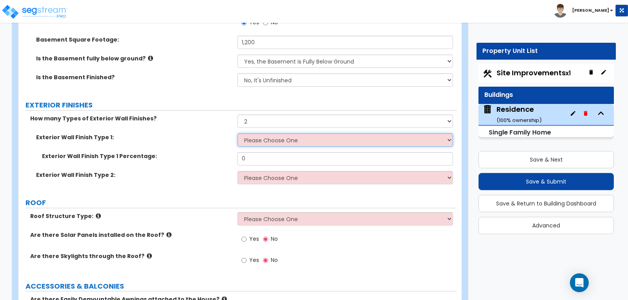
click at [450, 134] on select "Please Choose One No Finish/Shared Wall No Wall Brick Finish Stone Finish Wood …" at bounding box center [345, 140] width 215 height 13
select select "4"
click at [238, 134] on select "Please Choose One No Finish/Shared Wall No Wall Brick Finish Stone Finish Wood …" at bounding box center [345, 140] width 215 height 13
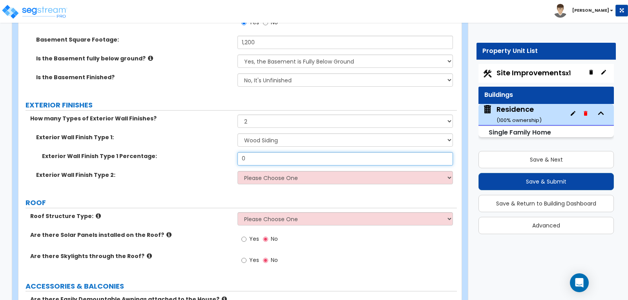
click at [252, 152] on input "0" at bounding box center [345, 158] width 215 height 13
type input "75"
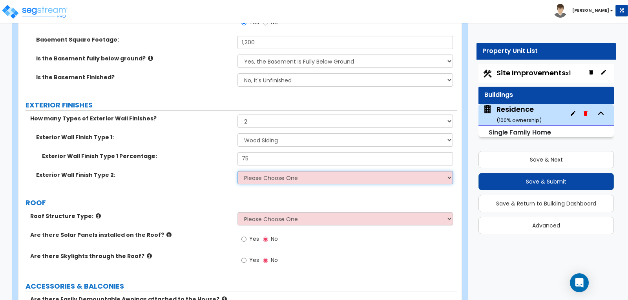
click at [451, 171] on select "Please Choose One No Finish/Shared Wall No Wall Brick Finish Stone Finish Wood …" at bounding box center [345, 177] width 215 height 13
select select "3"
click at [238, 171] on select "Please Choose One No Finish/Shared Wall No Wall Brick Finish Stone Finish Wood …" at bounding box center [345, 177] width 215 height 13
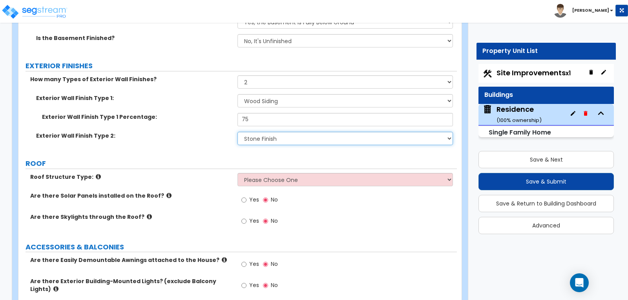
scroll to position [471, 0]
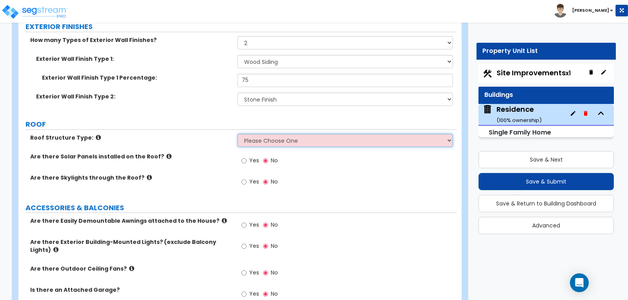
click at [449, 134] on select "Please Choose One Gable Roof Flat Roof Hybrid Gable & Flat Roof" at bounding box center [345, 140] width 215 height 13
select select "1"
click at [238, 134] on select "Please Choose One Gable Roof Flat Roof Hybrid Gable & Flat Roof" at bounding box center [345, 140] width 215 height 13
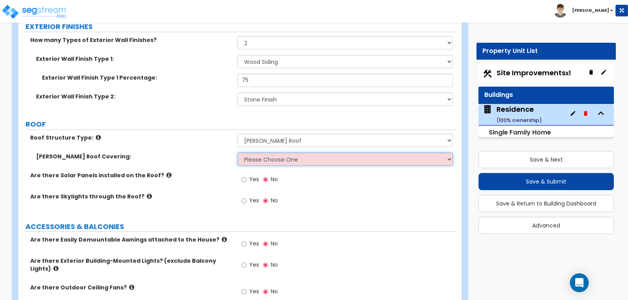
click at [448, 153] on select "Please Choose One Asphalt Shingle Clay Tile Wood Shingle Metal Shingle Standing…" at bounding box center [345, 159] width 215 height 13
select select "1"
click at [238, 153] on select "Please Choose One Asphalt Shingle Clay Tile Wood Shingle Metal Shingle Standing…" at bounding box center [345, 159] width 215 height 13
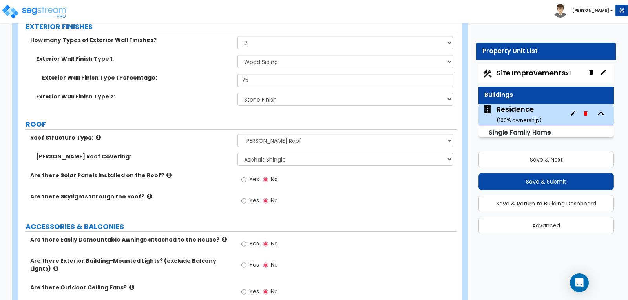
click at [385, 173] on div "Yes No" at bounding box center [347, 182] width 219 height 21
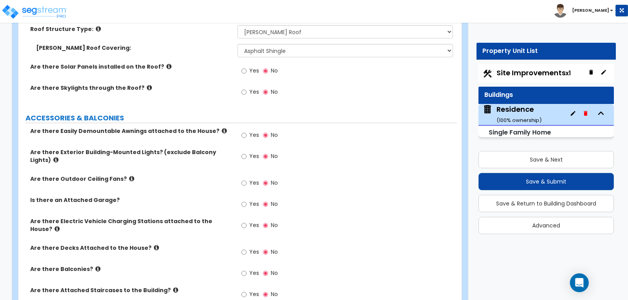
scroll to position [589, 0]
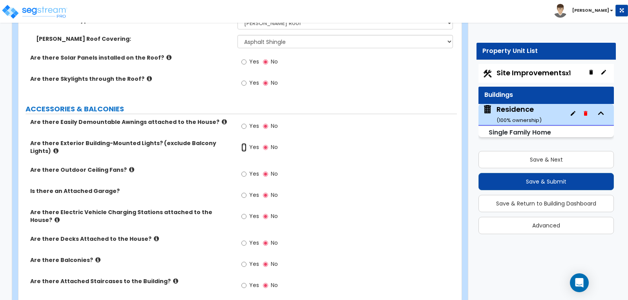
click at [242, 143] on input "Yes" at bounding box center [244, 147] width 5 height 9
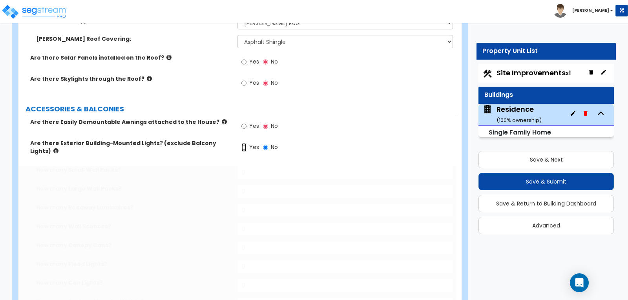
radio input "true"
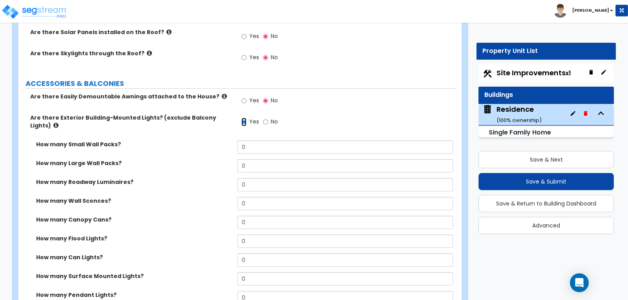
scroll to position [628, 0]
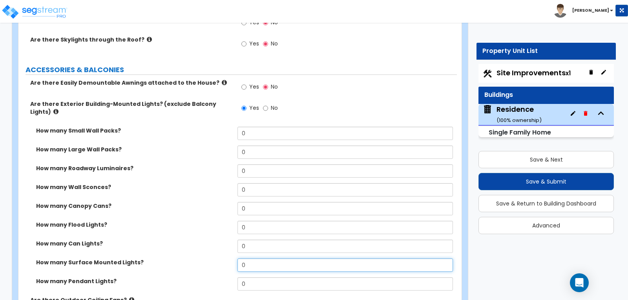
click at [255, 259] on input "0" at bounding box center [345, 265] width 215 height 13
type input "3"
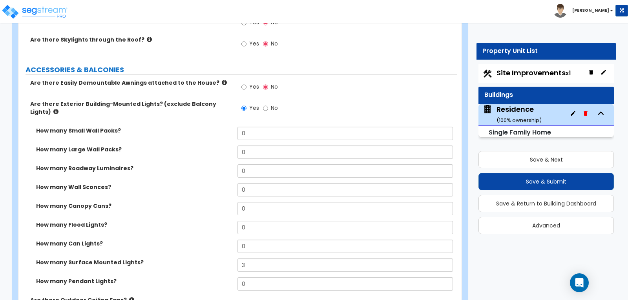
click at [223, 223] on div "How many Flood Lights? 0" at bounding box center [237, 230] width 439 height 19
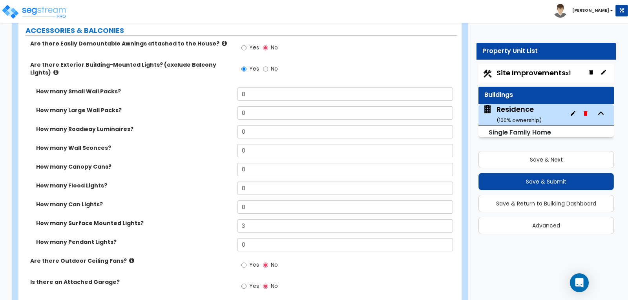
scroll to position [707, 0]
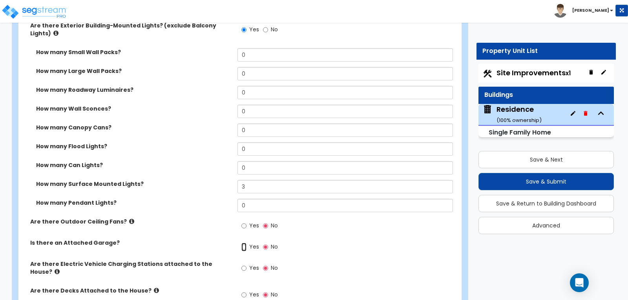
click at [243, 243] on input "Yes" at bounding box center [244, 247] width 5 height 9
radio input "true"
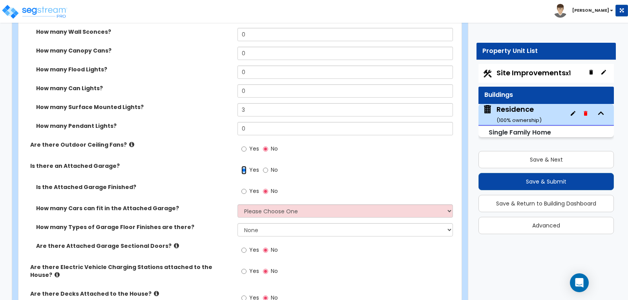
scroll to position [786, 0]
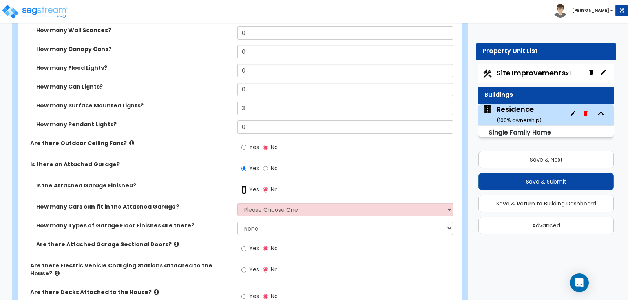
click at [243, 186] on input "Yes" at bounding box center [244, 190] width 5 height 9
radio input "true"
click at [449, 203] on select "Please Choose One 1 2 3 4 5" at bounding box center [345, 209] width 215 height 13
click at [238, 203] on select "Please Choose One 1 2 3 4 5" at bounding box center [345, 209] width 215 height 13
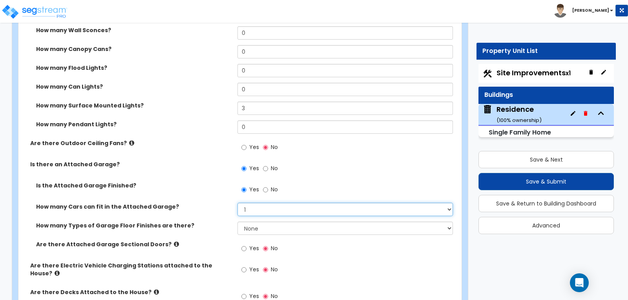
click at [449, 203] on select "Please Choose One 1 2 3 4 5" at bounding box center [345, 209] width 215 height 13
select select "2"
click at [238, 203] on select "Please Choose One 1 2 3 4 5" at bounding box center [345, 209] width 215 height 13
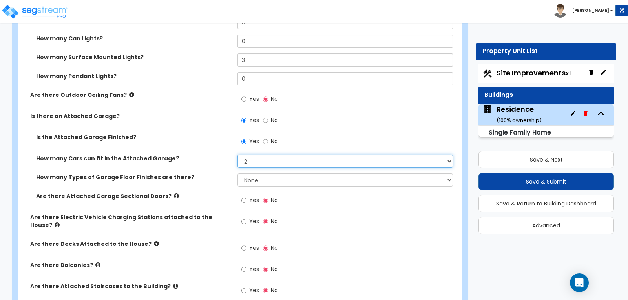
scroll to position [864, 0]
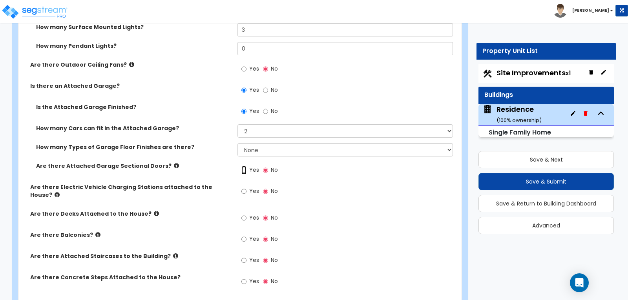
click at [243, 166] on input "Yes" at bounding box center [244, 170] width 5 height 9
radio input "true"
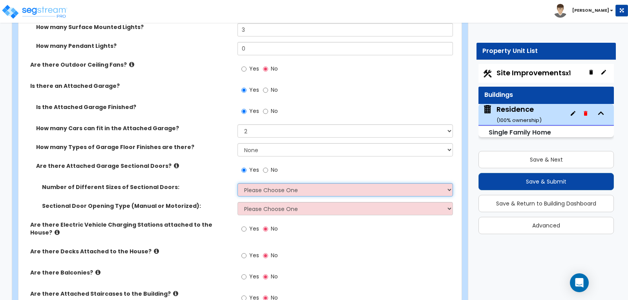
click at [447, 183] on select "Please Choose One 1 2" at bounding box center [345, 189] width 215 height 13
select select "1"
click at [238, 183] on select "Please Choose One 1 2" at bounding box center [345, 189] width 215 height 13
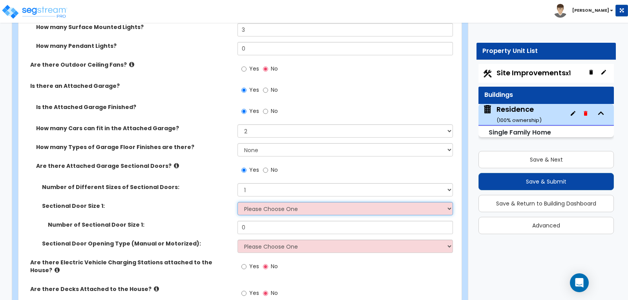
click at [449, 202] on select "Please Choose One 9' x 7' 16' x 7'" at bounding box center [345, 208] width 215 height 13
select select "2"
click at [238, 202] on select "Please Choose One 9' x 7' 16' x 7'" at bounding box center [345, 208] width 215 height 13
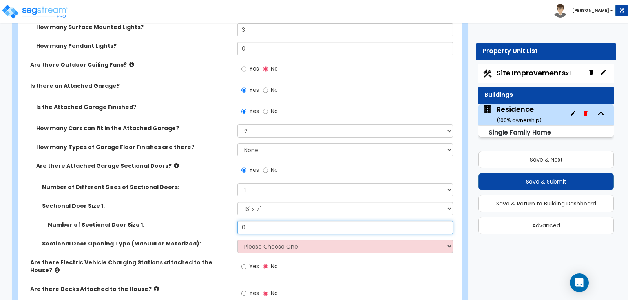
click at [398, 221] on input "0" at bounding box center [345, 227] width 215 height 13
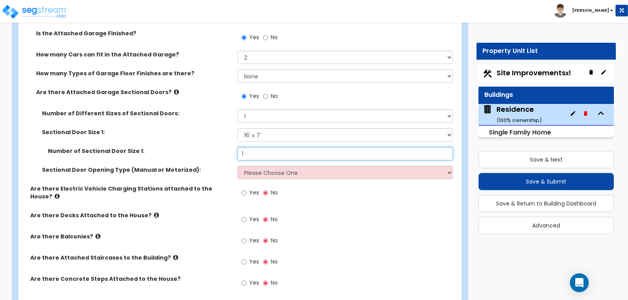
scroll to position [943, 0]
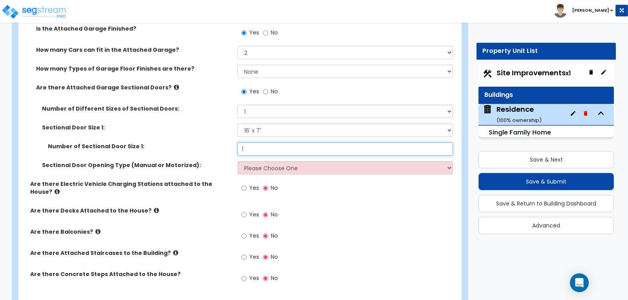
type input "1"
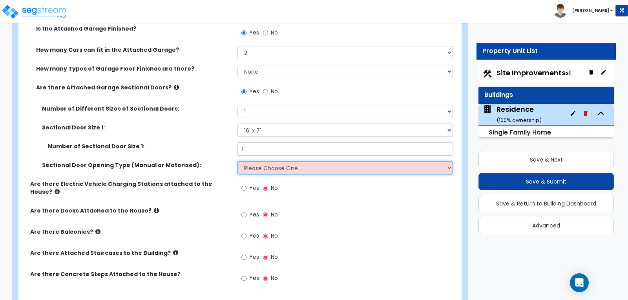
click at [447, 161] on select "Please Choose One All Manual All Motorized Some are Motorized" at bounding box center [345, 167] width 215 height 13
select select "2"
click at [238, 161] on select "Please Choose One All Manual All Motorized Some are Motorized" at bounding box center [345, 167] width 215 height 13
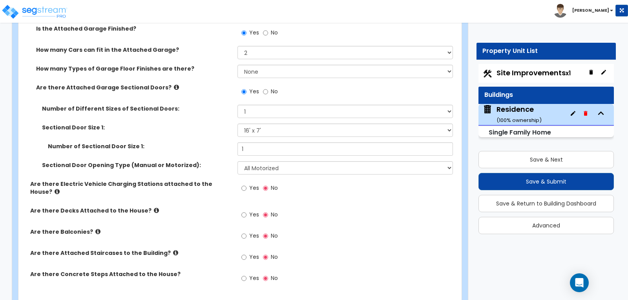
click at [382, 207] on div "Yes No" at bounding box center [347, 217] width 219 height 21
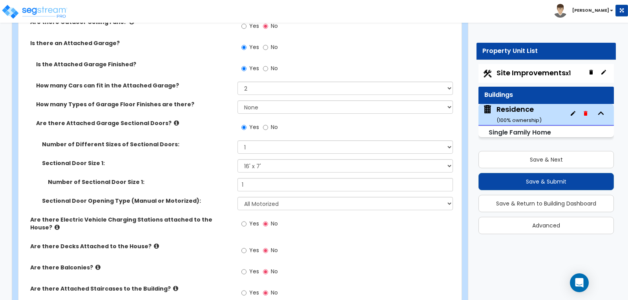
scroll to position [903, 0]
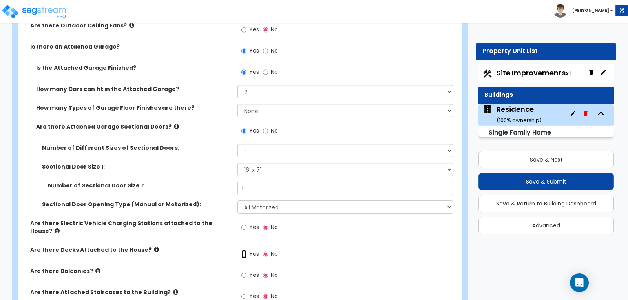
click at [244, 250] on input "Yes" at bounding box center [244, 254] width 5 height 9
radio input "true"
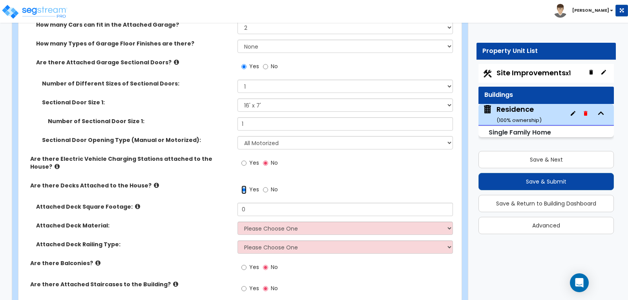
scroll to position [982, 0]
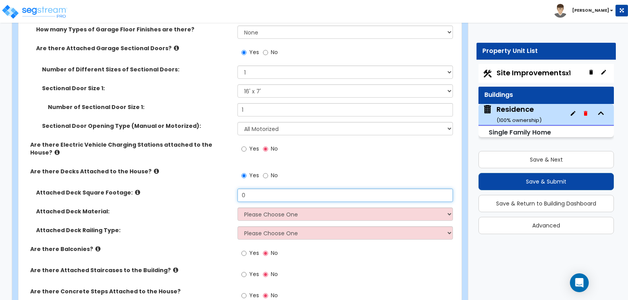
click at [283, 189] on input "0" at bounding box center [345, 195] width 215 height 13
type input "160"
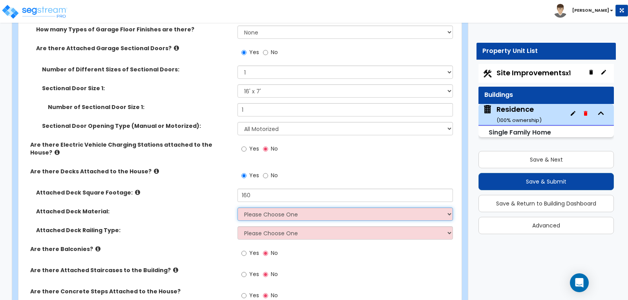
click at [449, 208] on select "Please Choose One Wood Plastic/PVC" at bounding box center [345, 214] width 215 height 13
click at [238, 208] on select "Please Choose One Wood Plastic/PVC" at bounding box center [345, 214] width 215 height 13
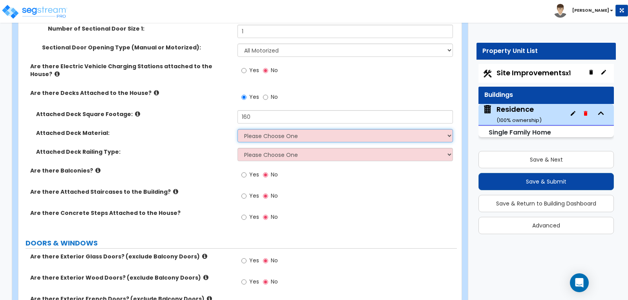
scroll to position [1021, 0]
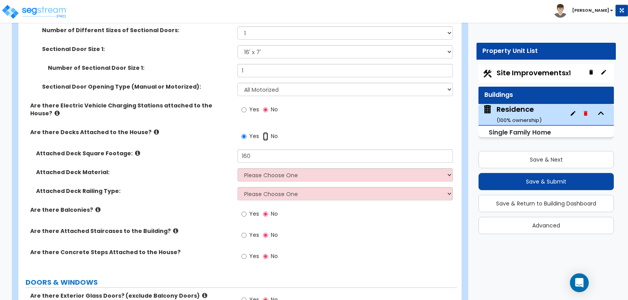
click at [265, 132] on input "No" at bounding box center [265, 136] width 5 height 9
radio input "false"
radio input "true"
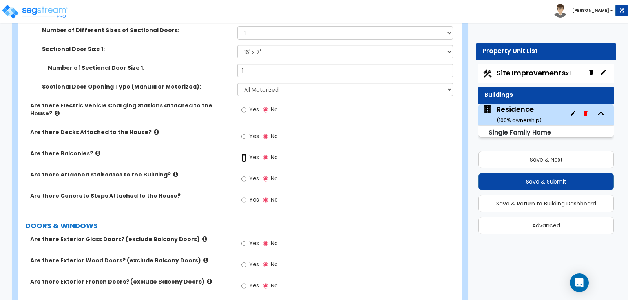
click at [242, 154] on input "Yes" at bounding box center [244, 158] width 5 height 9
radio input "true"
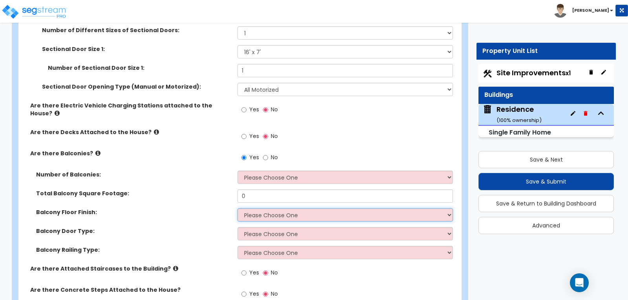
click at [448, 209] on select "Please Choose One Concrete Flooring Tile Flooring Resilient Laminate Flooring P…" at bounding box center [345, 215] width 215 height 13
click at [318, 128] on div "Yes No" at bounding box center [347, 138] width 219 height 21
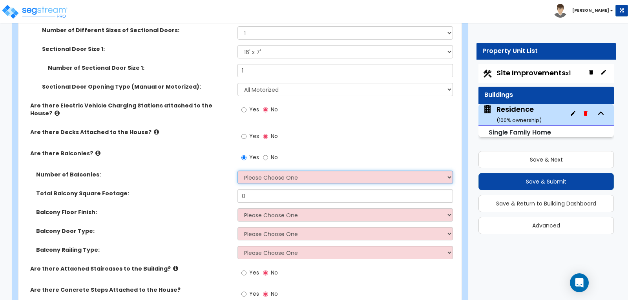
click at [449, 171] on select "Please Choose One 1 2 3 4 5" at bounding box center [345, 177] width 215 height 13
select select "1"
click at [238, 171] on select "Please Choose One 1 2 3 4 5" at bounding box center [345, 177] width 215 height 13
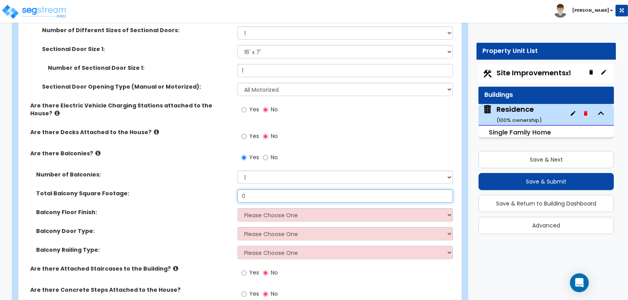
click at [282, 190] on input "0" at bounding box center [345, 196] width 215 height 13
type input "160"
click at [216, 190] on div "Total Balcony Square Footage: 160" at bounding box center [237, 199] width 439 height 19
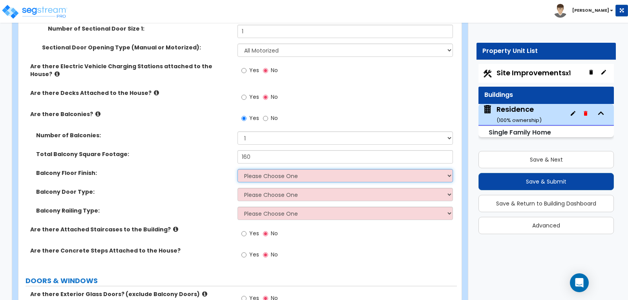
click at [450, 169] on select "Please Choose One Concrete Flooring Tile Flooring Resilient Laminate Flooring P…" at bounding box center [345, 175] width 215 height 13
select select "1"
click at [238, 169] on select "Please Choose One Concrete Flooring Tile Flooring Resilient Laminate Flooring P…" at bounding box center [345, 175] width 215 height 13
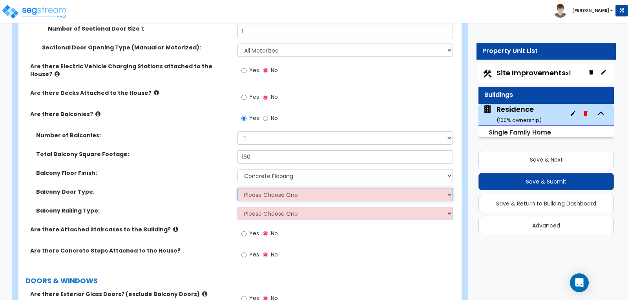
click at [449, 188] on select "Please Choose One Single Hinged Doors Double Hinged Doors Single French Doors D…" at bounding box center [345, 194] width 215 height 13
select select "1"
click at [238, 188] on select "Please Choose One Single Hinged Doors Double Hinged Doors Single French Doors D…" at bounding box center [345, 194] width 215 height 13
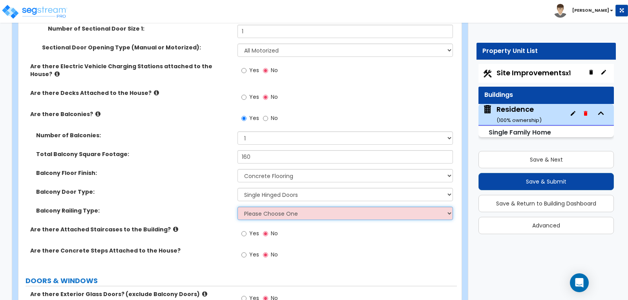
click at [449, 207] on select "Please Choose One Steel Aluminum Wood Glass and Metal Wrought Iron" at bounding box center [345, 213] width 215 height 13
select select "3"
click at [238, 207] on select "Please Choose One Steel Aluminum Wood Glass and Metal Wrought Iron" at bounding box center [345, 213] width 215 height 13
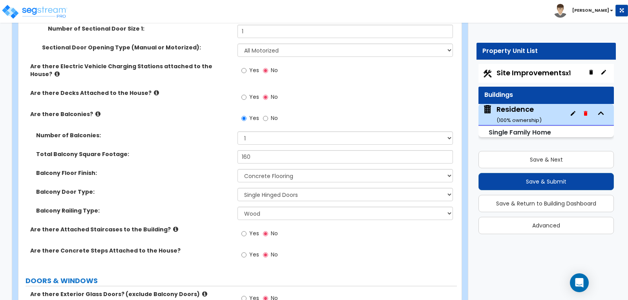
click at [219, 207] on div "Balcony Railing Type: Please Choose One Steel Aluminum Wood Glass and Metal Wro…" at bounding box center [237, 216] width 439 height 19
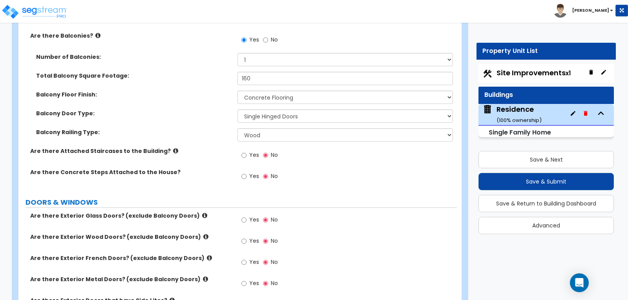
scroll to position [1178, 0]
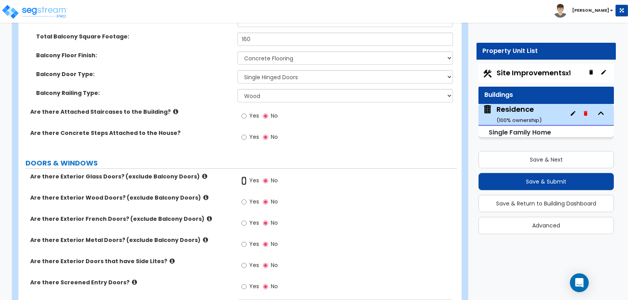
click at [243, 177] on input "Yes" at bounding box center [244, 181] width 5 height 9
radio input "true"
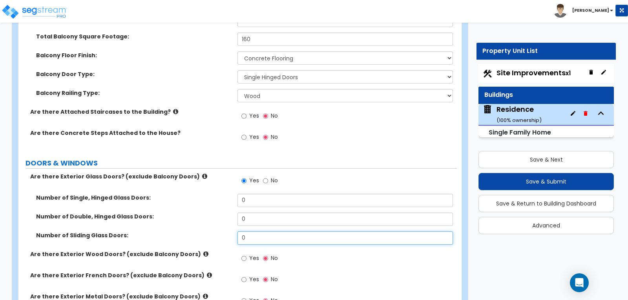
click at [247, 232] on input "0" at bounding box center [345, 238] width 215 height 13
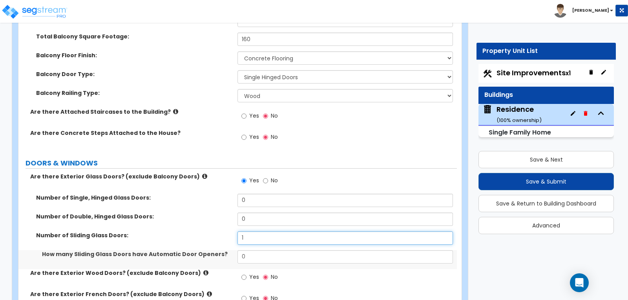
type input "1"
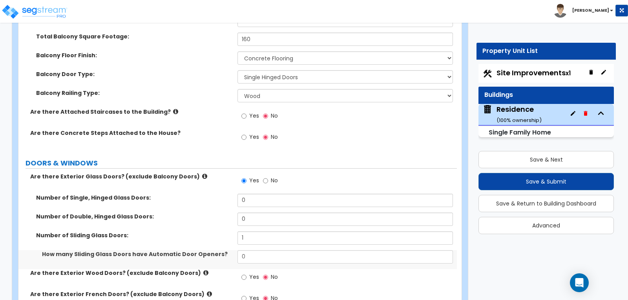
click at [214, 213] on label "Number of Double, Hinged Glass Doors:" at bounding box center [134, 217] width 196 height 8
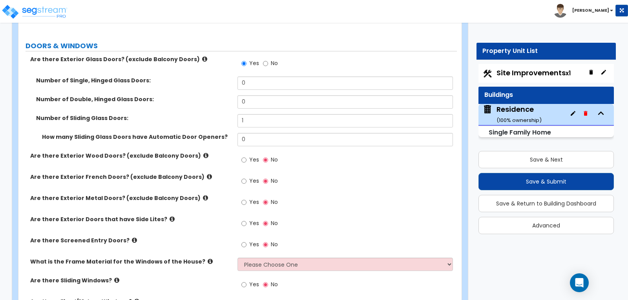
scroll to position [1296, 0]
click at [242, 198] on input "Yes" at bounding box center [244, 202] width 5 height 9
radio input "true"
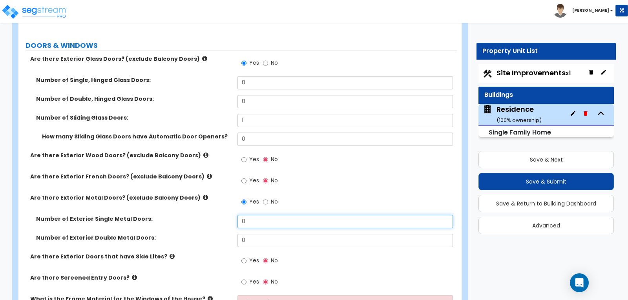
click at [250, 215] on input "0" at bounding box center [345, 221] width 215 height 13
type input "2"
click at [218, 215] on label "Number of Exterior Single Metal Doors:" at bounding box center [134, 219] width 196 height 8
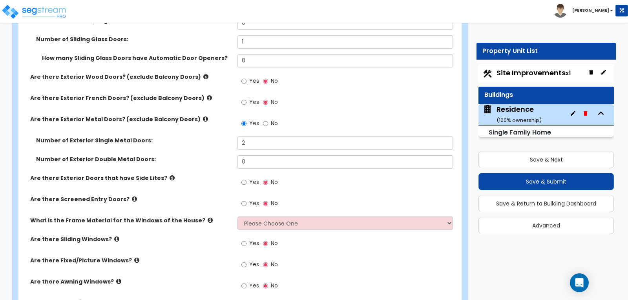
scroll to position [1414, 0]
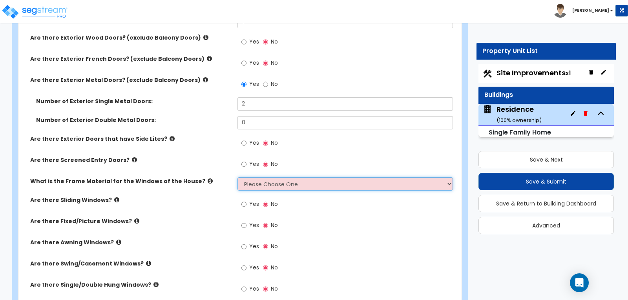
click at [449, 178] on select "Please Choose One Vinyl Aluminum Wood" at bounding box center [345, 184] width 215 height 13
select select "1"
click at [238, 178] on select "Please Choose One Vinyl Aluminum Wood" at bounding box center [345, 184] width 215 height 13
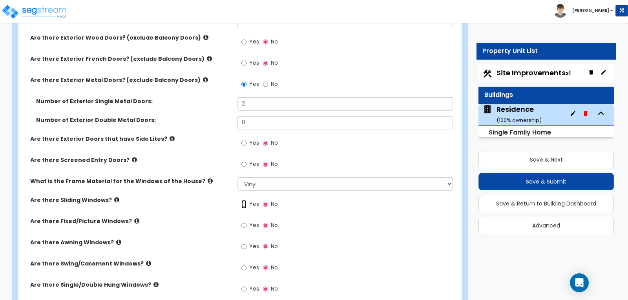
click at [242, 200] on input "Yes" at bounding box center [244, 204] width 5 height 9
radio input "true"
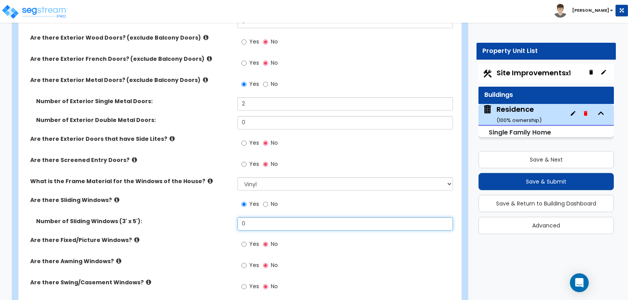
click at [255, 218] on input "0" at bounding box center [345, 224] width 215 height 13
type input "7"
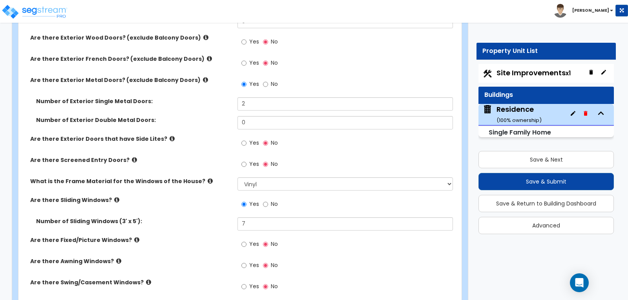
click at [308, 236] on div "Yes No" at bounding box center [347, 246] width 219 height 21
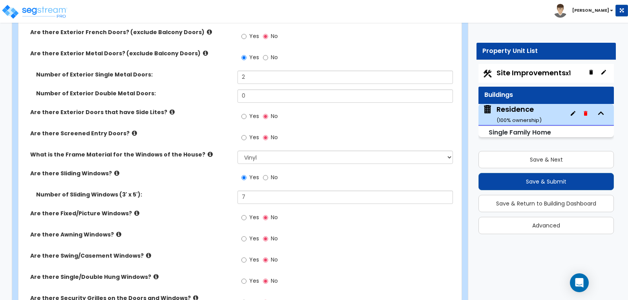
scroll to position [1453, 0]
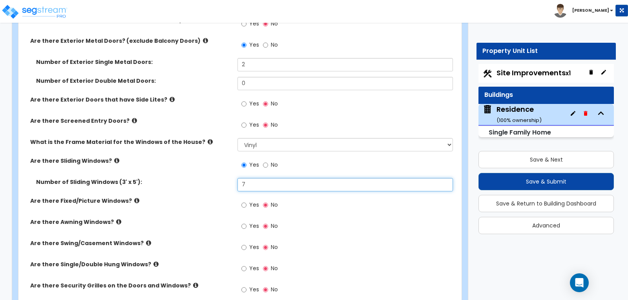
click at [256, 178] on input "7" at bounding box center [345, 184] width 215 height 13
type input "10"
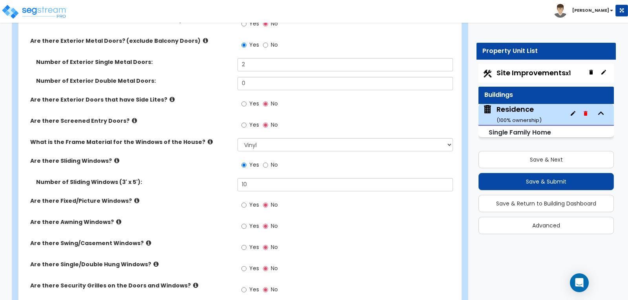
click at [310, 197] on div "Yes No" at bounding box center [347, 207] width 219 height 21
click at [242, 201] on input "Yes" at bounding box center [244, 205] width 5 height 9
radio input "true"
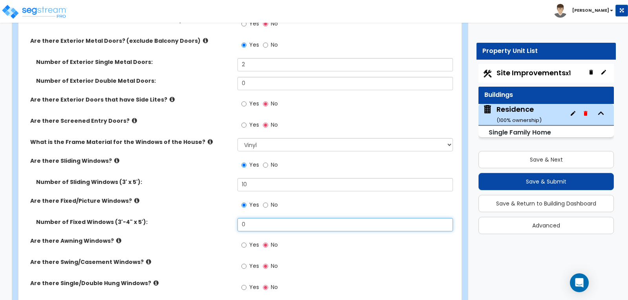
click at [248, 218] on input "0" at bounding box center [345, 224] width 215 height 13
type input "4"
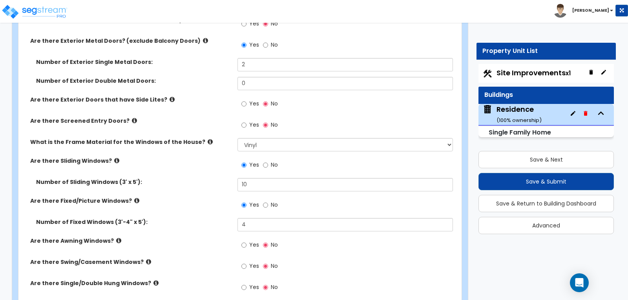
click at [175, 197] on div "Are there Fixed/Picture Windows? Yes No" at bounding box center [237, 207] width 439 height 21
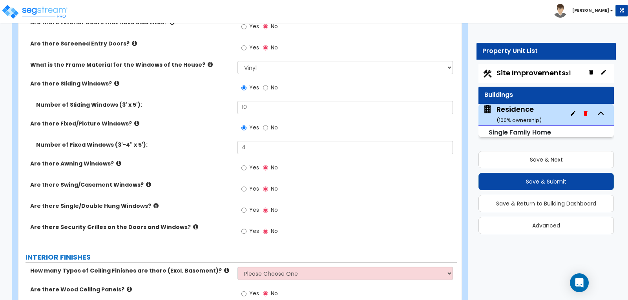
scroll to position [1532, 0]
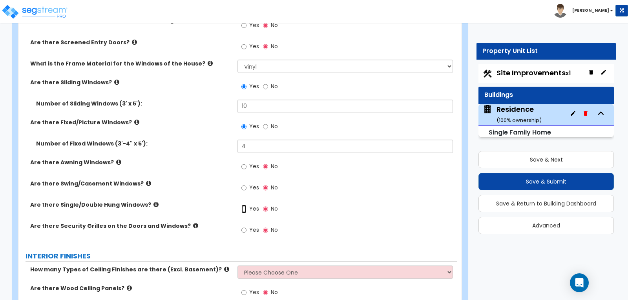
click at [244, 205] on input "Yes" at bounding box center [244, 209] width 5 height 9
radio input "true"
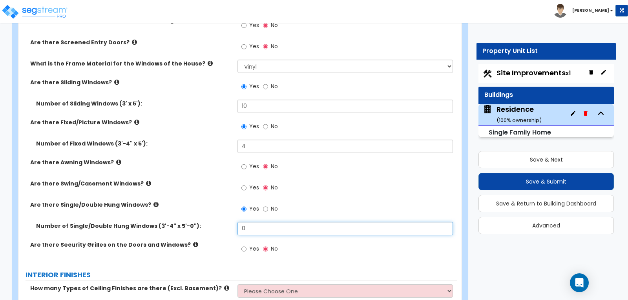
click at [257, 222] on input "0" at bounding box center [345, 228] width 215 height 13
type input "6"
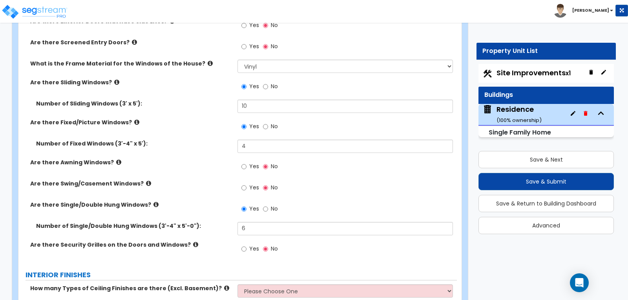
click at [198, 222] on div "Number of Single/Double Hung Windows (3'-4" x 5'-0"): 6" at bounding box center [237, 231] width 439 height 19
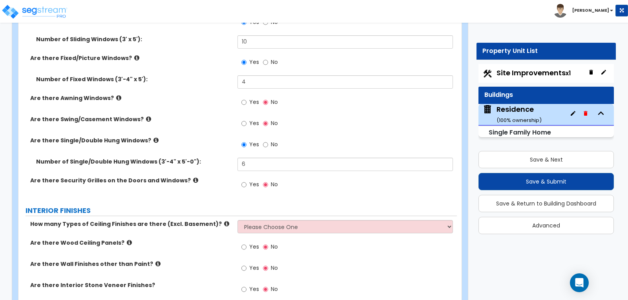
scroll to position [1610, 0]
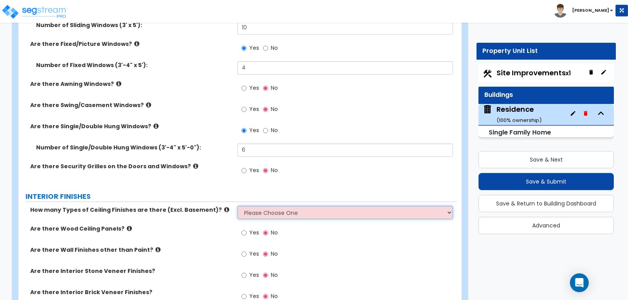
click at [449, 206] on select "Please Choose One 1 2 3" at bounding box center [345, 212] width 215 height 13
select select "1"
click at [238, 206] on select "Please Choose One 1 2 3" at bounding box center [345, 212] width 215 height 13
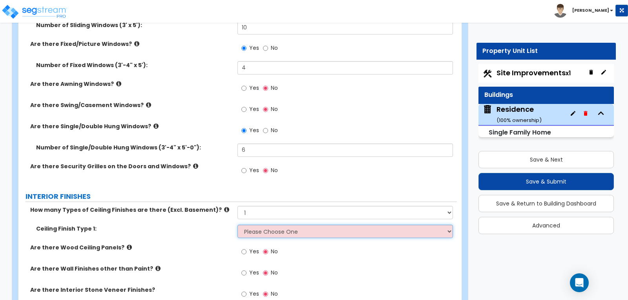
click at [449, 225] on select "Please Choose One Drop Ceiling Drywall Ceiling Open Ceiling" at bounding box center [345, 231] width 215 height 13
select select "2"
click at [238, 225] on select "Please Choose One Drop Ceiling Drywall Ceiling Open Ceiling" at bounding box center [345, 231] width 215 height 13
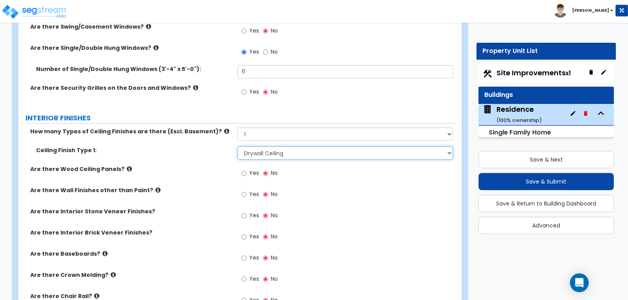
scroll to position [1728, 0]
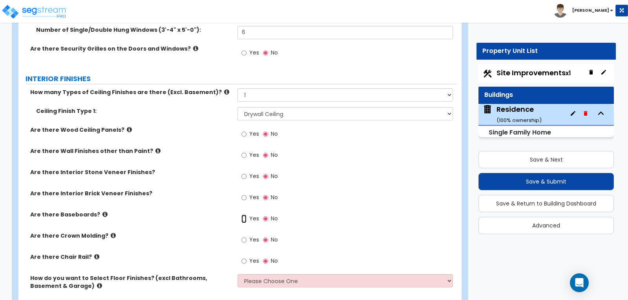
click at [244, 215] on input "Yes" at bounding box center [244, 219] width 5 height 9
radio input "true"
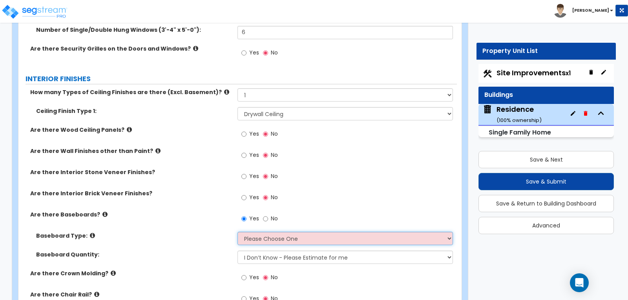
click at [447, 232] on select "Please Choose One Wood Vinyl Carpet Tile" at bounding box center [345, 238] width 215 height 13
select select "1"
click at [238, 232] on select "Please Choose One Wood Vinyl Carpet Tile" at bounding box center [345, 238] width 215 height 13
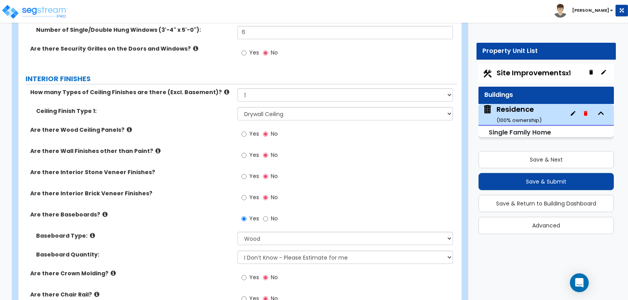
click at [398, 190] on div "Yes No" at bounding box center [347, 200] width 219 height 21
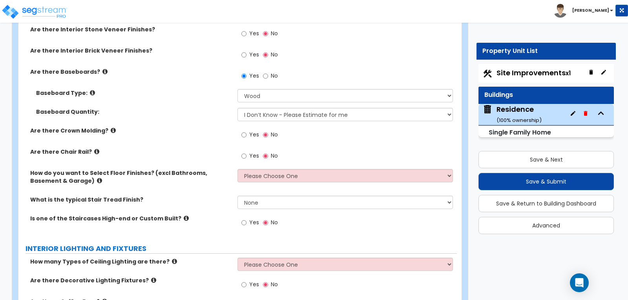
scroll to position [1885, 0]
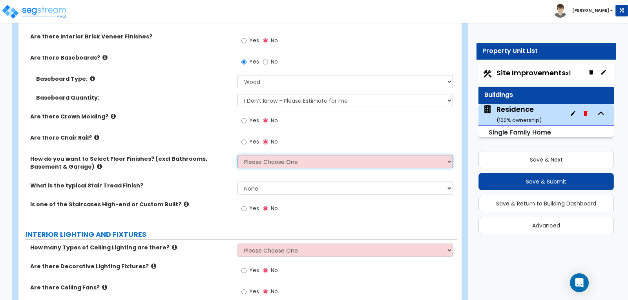
click at [450, 155] on select "Please Choose One I want to Select Floor Finishes for the Areas of the House I …" at bounding box center [345, 161] width 215 height 13
select select "1"
click at [238, 155] on select "Please Choose One I want to Select Floor Finishes for the Areas of the House I …" at bounding box center [345, 161] width 215 height 13
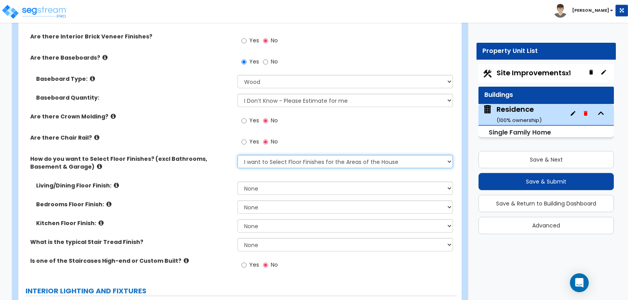
scroll to position [1925, 0]
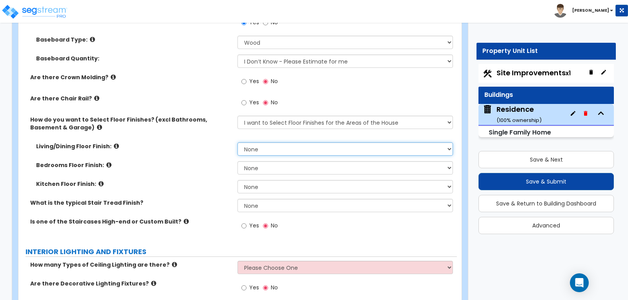
click at [448, 143] on select "None Tile Flooring Hardwood Flooring Resilient Laminate Flooring VCT Flooring S…" at bounding box center [345, 149] width 215 height 13
select select "5"
click at [238, 143] on select "None Tile Flooring Hardwood Flooring Resilient Laminate Flooring VCT Flooring S…" at bounding box center [345, 149] width 215 height 13
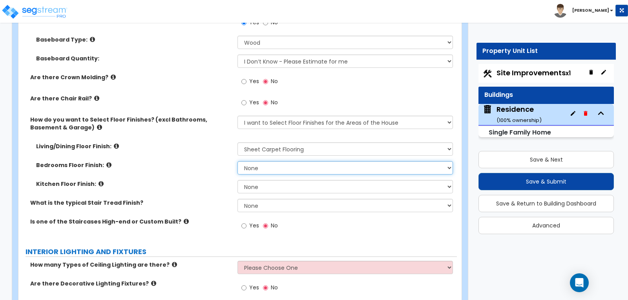
click at [450, 161] on select "None Tile Flooring Hardwood Flooring Resilient Laminate Flooring VCT Flooring S…" at bounding box center [345, 167] width 215 height 13
click at [238, 161] on select "None Tile Flooring Hardwood Flooring Resilient Laminate Flooring VCT Flooring S…" at bounding box center [345, 167] width 215 height 13
click at [450, 161] on select "None Tile Flooring Hardwood Flooring Resilient Laminate Flooring VCT Flooring S…" at bounding box center [345, 167] width 215 height 13
select select "5"
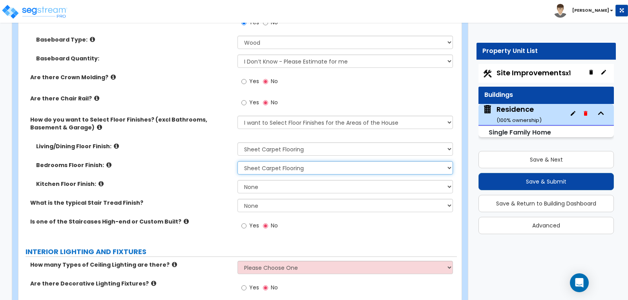
click at [238, 161] on select "None Tile Flooring Hardwood Flooring Resilient Laminate Flooring VCT Flooring S…" at bounding box center [345, 167] width 215 height 13
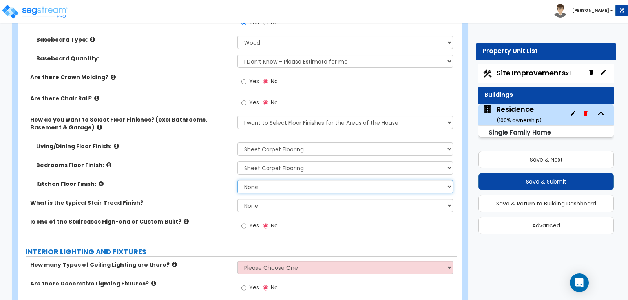
click at [449, 180] on select "None Tile Flooring Hardwood Flooring Resilient Laminate Flooring VCT Flooring S…" at bounding box center [345, 186] width 215 height 13
select select "3"
click at [238, 180] on select "None Tile Flooring Hardwood Flooring Resilient Laminate Flooring VCT Flooring S…" at bounding box center [345, 186] width 215 height 13
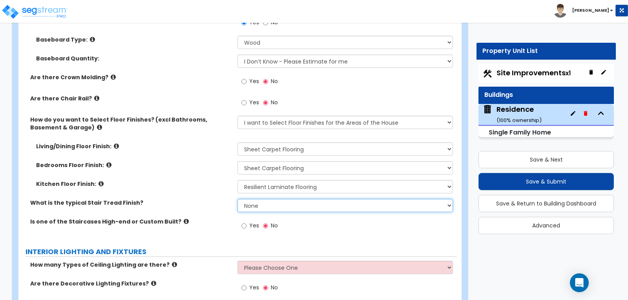
click at [449, 199] on select "None Tile Wood Laminate VCT Sheet Carpet Sheet Vinyl Carpet Tile" at bounding box center [345, 205] width 215 height 13
select select "5"
click at [238, 199] on select "None Tile Wood Laminate VCT Sheet Carpet Sheet Vinyl Carpet Tile" at bounding box center [345, 205] width 215 height 13
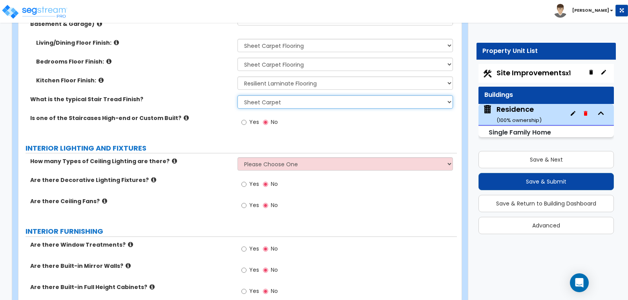
scroll to position [2043, 0]
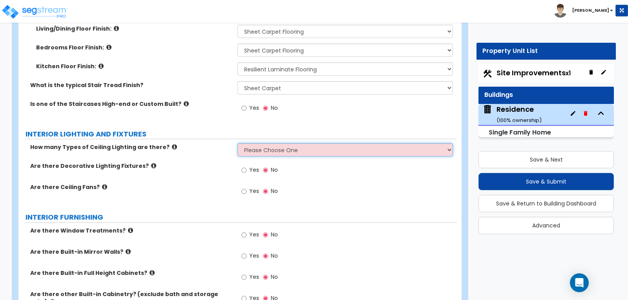
click at [448, 143] on select "Please Choose One 1 2 3" at bounding box center [345, 149] width 215 height 13
select select "2"
click at [238, 143] on select "Please Choose One 1 2 3" at bounding box center [345, 149] width 215 height 13
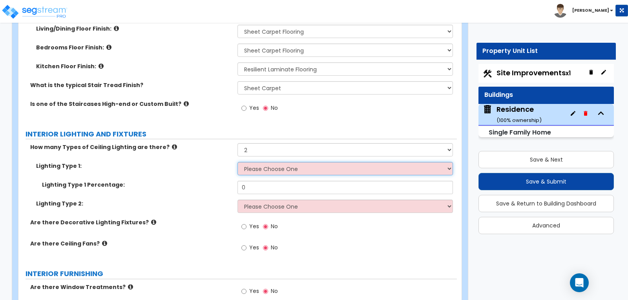
click at [449, 162] on select "Please Choose One LED Surface-Mounted LED Recessed Fluorescent Surface-Mounted …" at bounding box center [345, 168] width 215 height 13
select select "1"
click at [238, 162] on select "Please Choose One LED Surface-Mounted LED Recessed Fluorescent Surface-Mounted …" at bounding box center [345, 168] width 215 height 13
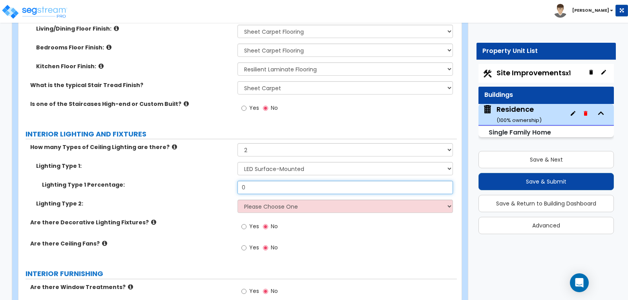
click at [296, 181] on input "0" at bounding box center [345, 187] width 215 height 13
type input "60"
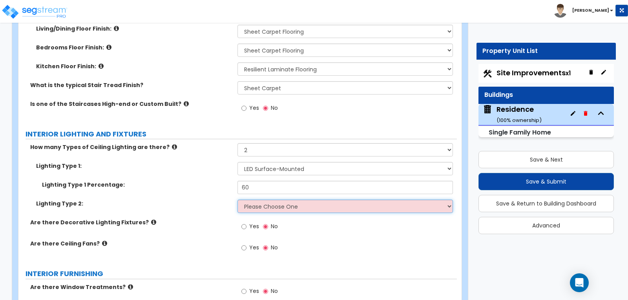
click at [447, 200] on select "Please Choose One LED Surface-Mounted LED Recessed Fluorescent Surface-Mounted …" at bounding box center [345, 206] width 215 height 13
select select "2"
click at [238, 200] on select "Please Choose One LED Surface-Mounted LED Recessed Fluorescent Surface-Mounted …" at bounding box center [345, 206] width 215 height 13
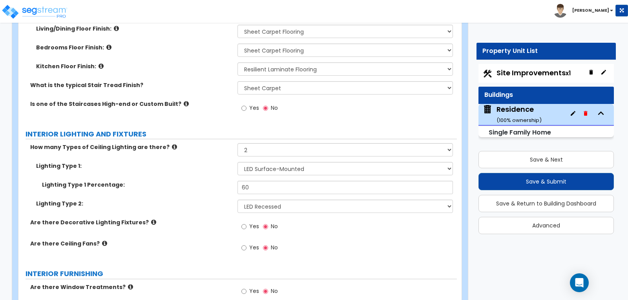
click at [208, 219] on div "Are there Decorative Lighting Fixtures? Yes No" at bounding box center [237, 229] width 439 height 21
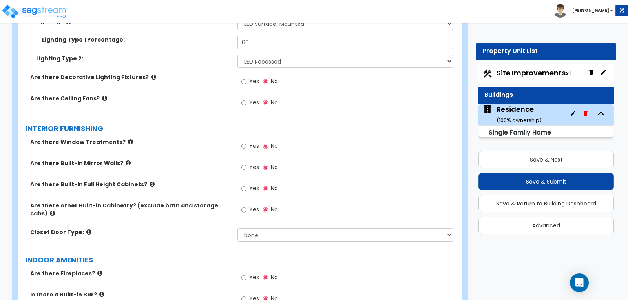
scroll to position [2200, 0]
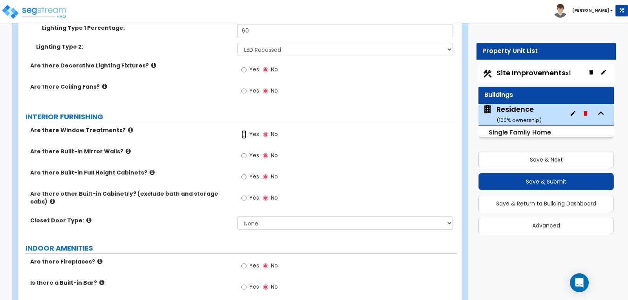
click at [244, 130] on input "Yes" at bounding box center [244, 134] width 5 height 9
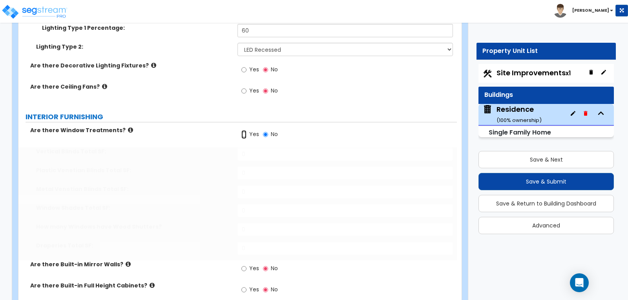
radio input "true"
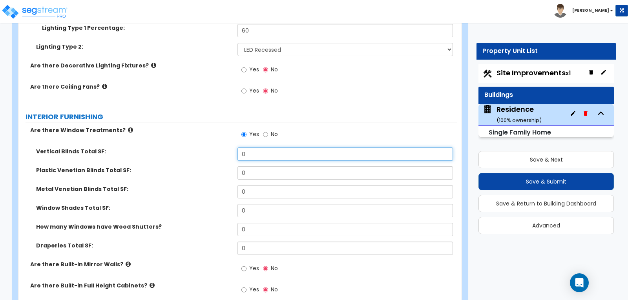
click at [365, 148] on input "0" at bounding box center [345, 154] width 215 height 13
type input "350"
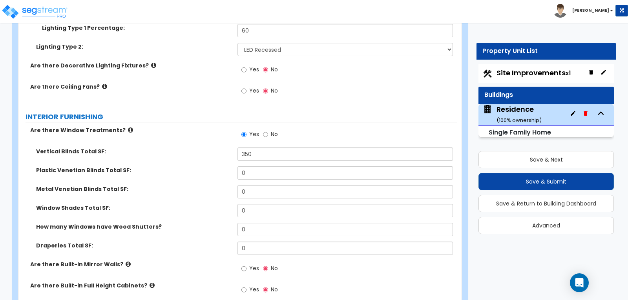
click at [199, 167] on div "Plastic Venetian Blinds Total SF: 0" at bounding box center [237, 176] width 439 height 19
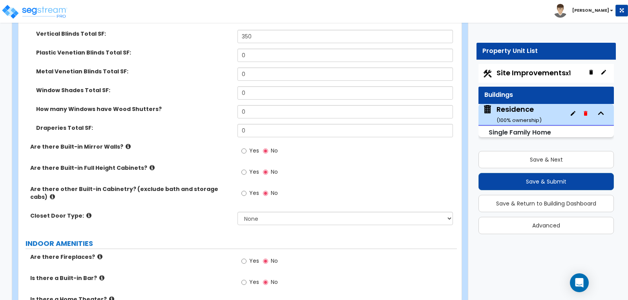
scroll to position [2357, 0]
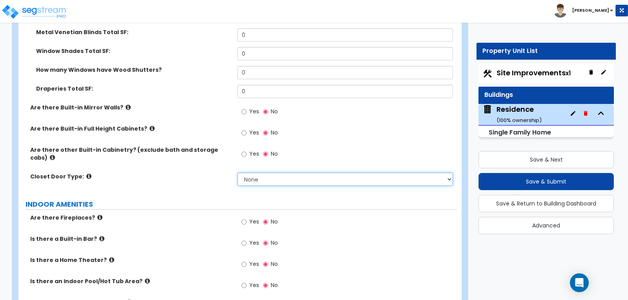
click at [449, 173] on select "None Bi-fold Louvered Doors Bi-fold Panel Doors Sliding Doors Hinged Wood Door" at bounding box center [345, 179] width 215 height 13
select select "2"
click at [238, 173] on select "None Bi-fold Louvered Doors Bi-fold Panel Doors Sliding Doors Hinged Wood Door" at bounding box center [345, 179] width 215 height 13
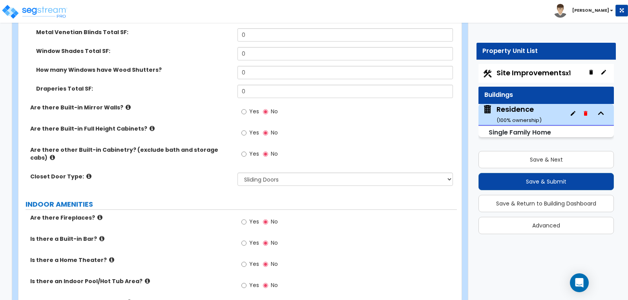
click at [216, 200] on label "INDOOR AMENITIES" at bounding box center [242, 205] width 432 height 10
click at [242, 218] on input "Yes" at bounding box center [244, 222] width 5 height 9
radio input "true"
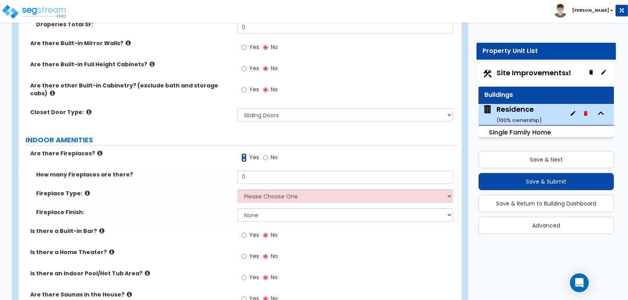
scroll to position [2435, 0]
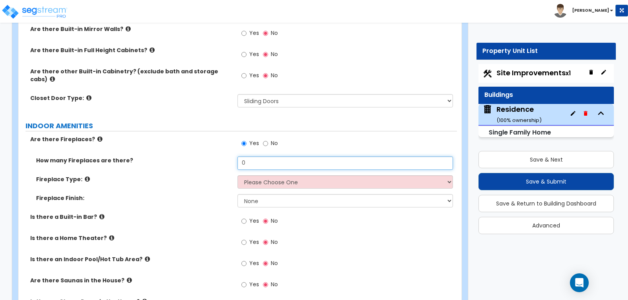
click at [266, 157] on input "0" at bounding box center [345, 163] width 215 height 13
type input "1"
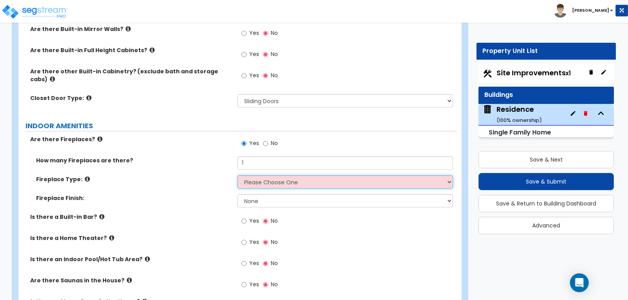
click at [448, 176] on select "Please Choose One Built-in Electric Fireplace Built-in Gas Fireplace Built-in W…" at bounding box center [345, 182] width 215 height 13
select select "1"
click at [238, 176] on select "Please Choose One Built-in Electric Fireplace Built-in Gas Fireplace Built-in W…" at bounding box center [345, 182] width 215 height 13
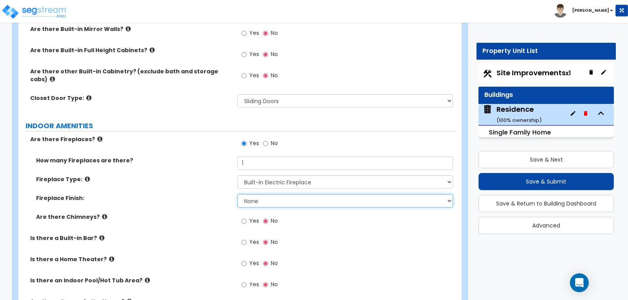
click at [450, 194] on select "None Brick Stone Tile Painted Molding" at bounding box center [345, 200] width 215 height 13
select select "3"
click at [238, 194] on select "None Brick Stone Tile Painted Molding" at bounding box center [345, 200] width 215 height 13
click at [223, 213] on div "Are there Chimneys? Yes No" at bounding box center [237, 223] width 439 height 21
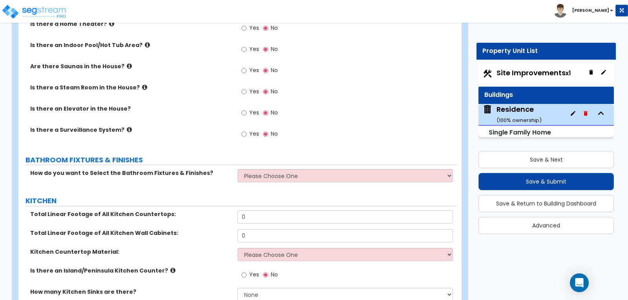
scroll to position [2710, 0]
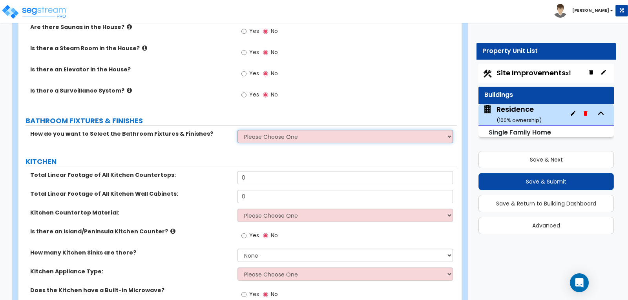
click at [449, 130] on select "Please Choose One I want to Select Fixtures and Finishes only for one Bath and …" at bounding box center [345, 136] width 215 height 13
select select "2"
click at [238, 130] on select "Please Choose One I want to Select Fixtures and Finishes only for one Bath and …" at bounding box center [345, 136] width 215 height 13
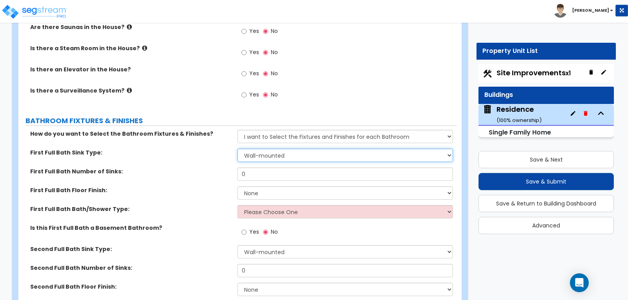
click at [449, 149] on select "Wall-mounted Pedestal-mounted Vanity-mounted" at bounding box center [345, 155] width 215 height 13
select select "2"
click at [238, 149] on select "Wall-mounted Pedestal-mounted Vanity-mounted" at bounding box center [345, 155] width 215 height 13
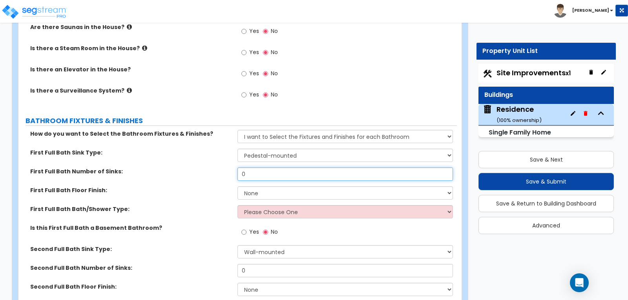
click at [338, 168] on input "0" at bounding box center [345, 174] width 215 height 13
type input "1"
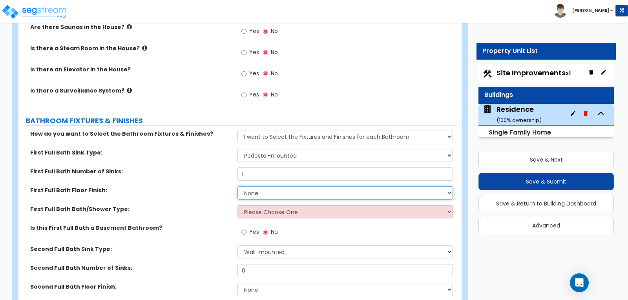
click at [448, 187] on select "None Tile Flooring Hardwood Flooring Resilient Laminate Flooring VCT Flooring S…" at bounding box center [345, 193] width 215 height 13
select select "3"
click at [238, 187] on select "None Tile Flooring Hardwood Flooring Resilient Laminate Flooring VCT Flooring S…" at bounding box center [345, 193] width 215 height 13
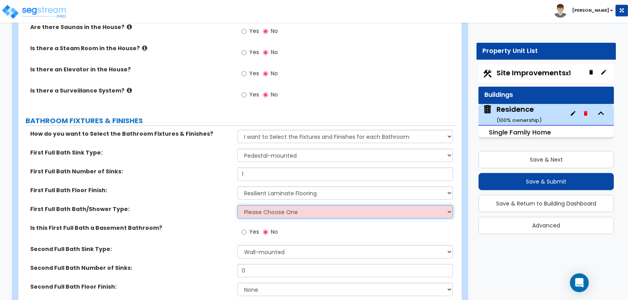
click at [449, 205] on select "Please Choose One Standalone Shower Bathtub - Shower Combo" at bounding box center [345, 211] width 215 height 13
select select "2"
click at [238, 205] on select "Please Choose One Standalone Shower Bathtub - Shower Combo" at bounding box center [345, 211] width 215 height 13
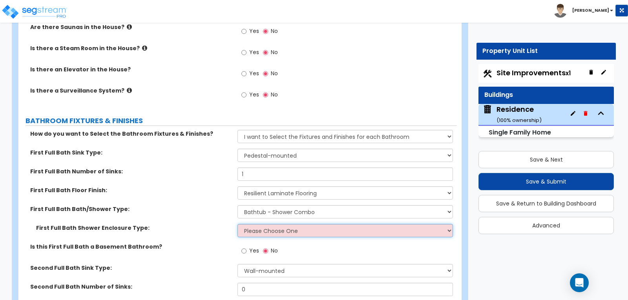
click at [450, 224] on select "Please Choose One Curtain & Rod Glass Sliding Doors Glass Hinged Doors" at bounding box center [345, 230] width 215 height 13
select select "2"
click at [238, 224] on select "Please Choose One Curtain & Rod Glass Sliding Doors Glass Hinged Doors" at bounding box center [345, 230] width 215 height 13
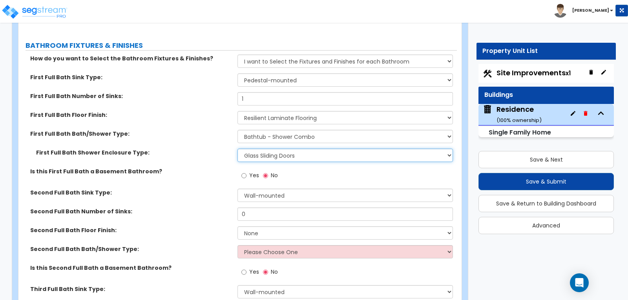
scroll to position [2789, 0]
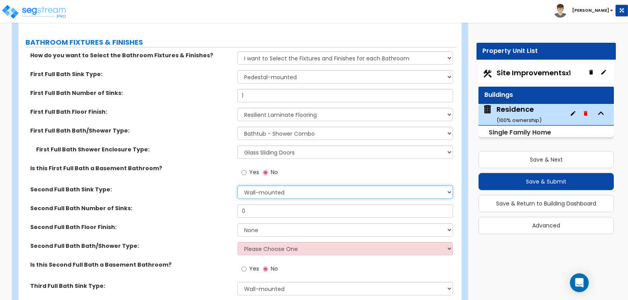
click at [450, 186] on select "Wall-mounted Pedestal-mounted Vanity-mounted" at bounding box center [345, 192] width 215 height 13
select select "3"
click at [238, 186] on select "Wall-mounted Pedestal-mounted Vanity-mounted" at bounding box center [345, 192] width 215 height 13
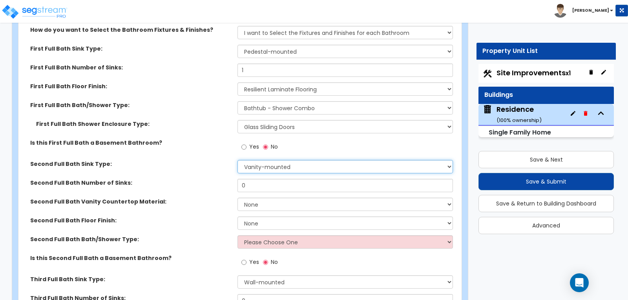
scroll to position [2828, 0]
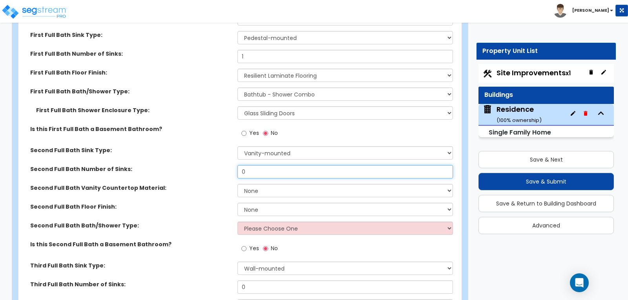
click at [448, 165] on input "0" at bounding box center [345, 171] width 215 height 13
type input "2"
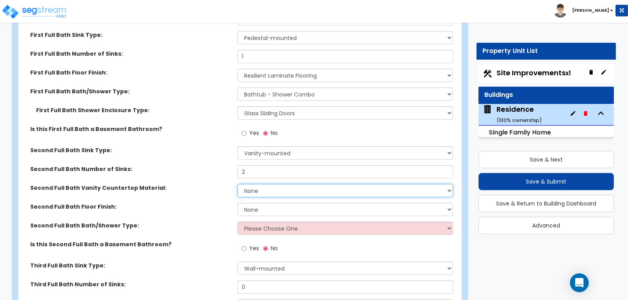
click at [448, 184] on select "None Plastic Laminate Solid Surface Stone Quartz Marble Tile Wood Stainless Ste…" at bounding box center [345, 190] width 215 height 13
select select "2"
click at [238, 184] on select "None Plastic Laminate Solid Surface Stone Quartz Marble Tile Wood Stainless Ste…" at bounding box center [345, 190] width 215 height 13
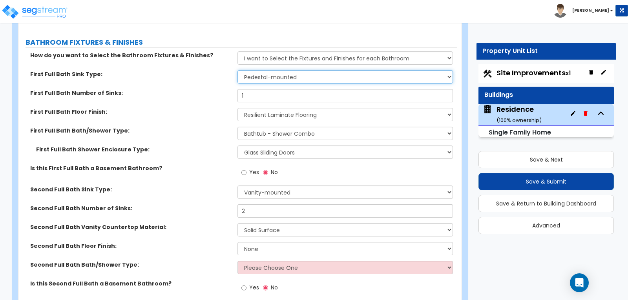
click at [449, 70] on select "Wall-mounted Pedestal-mounted Vanity-mounted" at bounding box center [345, 76] width 215 height 13
select select "3"
click at [238, 70] on select "Wall-mounted Pedestal-mounted Vanity-mounted" at bounding box center [345, 76] width 215 height 13
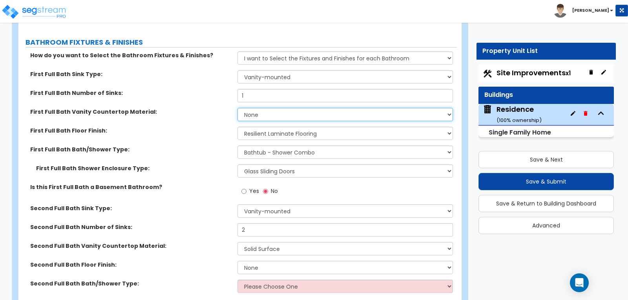
click at [450, 108] on select "None Plastic Laminate Solid Surface Stone Quartz Marble Tile Wood Stainless Ste…" at bounding box center [345, 114] width 215 height 13
select select "2"
click at [238, 108] on select "None Plastic Laminate Solid Surface Stone Quartz Marble Tile Wood Stainless Ste…" at bounding box center [345, 114] width 215 height 13
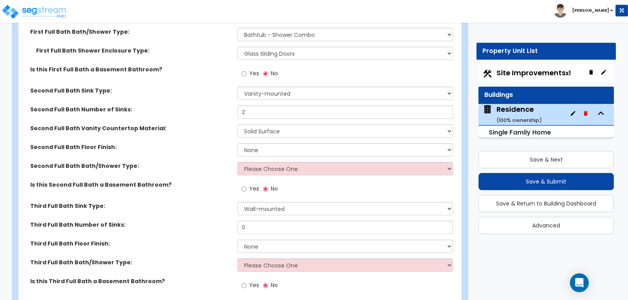
scroll to position [2946, 0]
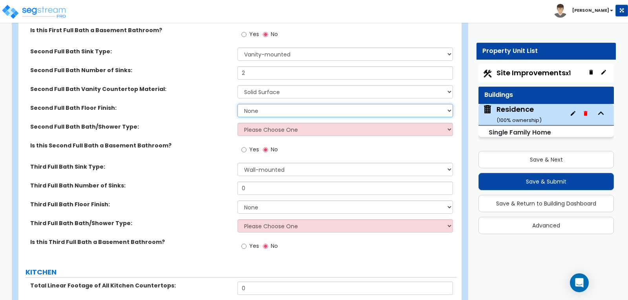
click at [449, 104] on select "None Tile Flooring Hardwood Flooring Resilient Laminate Flooring VCT Flooring S…" at bounding box center [345, 110] width 215 height 13
select select "3"
click at [238, 104] on select "None Tile Flooring Hardwood Flooring Resilient Laminate Flooring VCT Flooring S…" at bounding box center [345, 110] width 215 height 13
click at [449, 123] on select "Please Choose One Standalone Shower Bathtub - Shower Combo" at bounding box center [345, 129] width 215 height 13
select select "1"
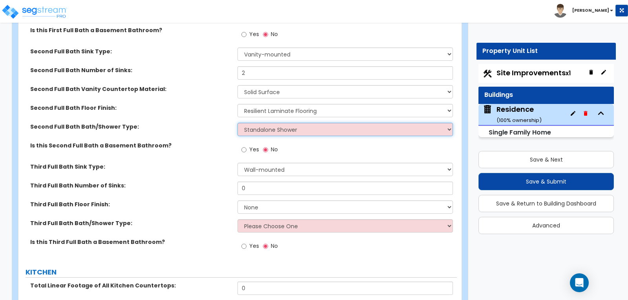
click at [238, 123] on select "Please Choose One Standalone Shower Bathtub - Shower Combo" at bounding box center [345, 129] width 215 height 13
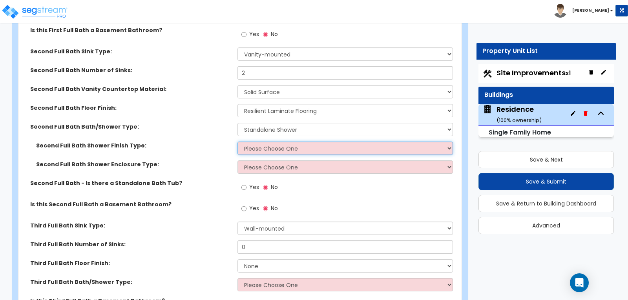
click at [449, 142] on select "Please Choose One Plastic Tile Stone" at bounding box center [345, 148] width 215 height 13
select select "1"
click at [238, 142] on select "Please Choose One Plastic Tile Stone" at bounding box center [345, 148] width 215 height 13
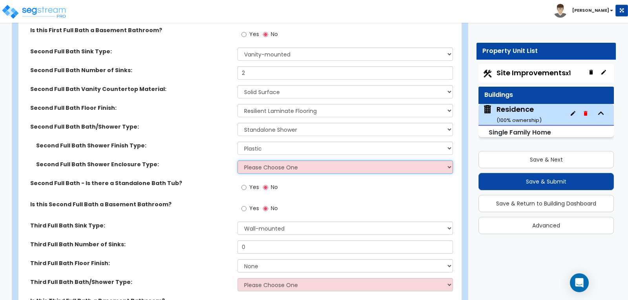
click at [449, 161] on select "Please Choose One Curtain & Rod Glass Sliding Doors Glass Hinged Doors" at bounding box center [345, 167] width 215 height 13
select select "2"
click at [238, 161] on select "Please Choose One Curtain & Rod Glass Sliding Doors Glass Hinged Doors" at bounding box center [345, 167] width 215 height 13
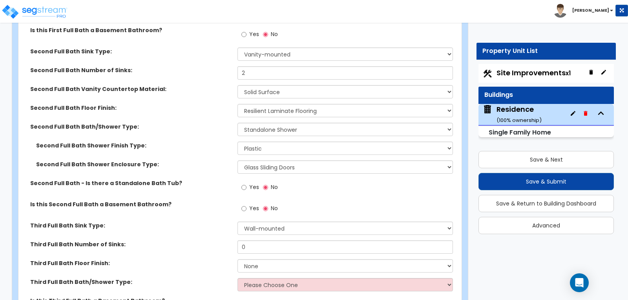
click at [345, 201] on div "Yes No" at bounding box center [347, 211] width 219 height 21
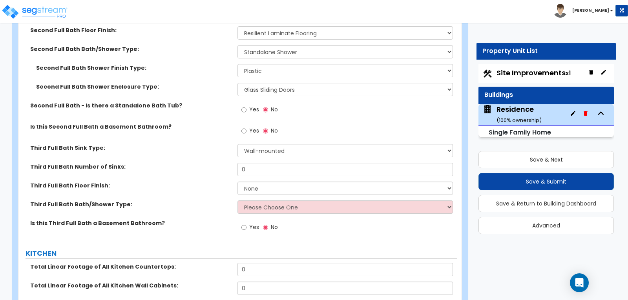
scroll to position [3025, 0]
click at [447, 143] on select "Wall-mounted Pedestal-mounted Vanity-mounted" at bounding box center [345, 149] width 215 height 13
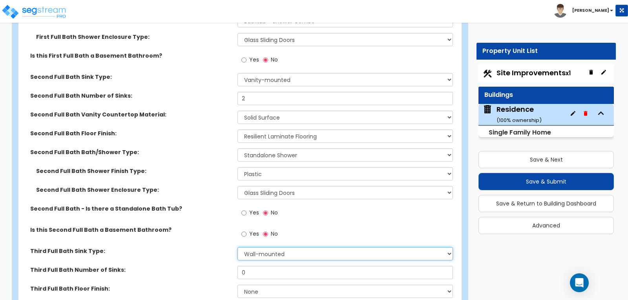
scroll to position [2907, 0]
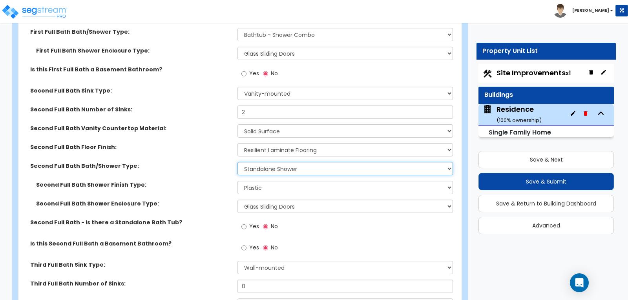
click at [449, 162] on select "Please Choose One Standalone Shower Bathtub - Shower Combo" at bounding box center [345, 168] width 215 height 13
select select "2"
click at [238, 162] on select "Please Choose One Standalone Shower Bathtub - Shower Combo" at bounding box center [345, 168] width 215 height 13
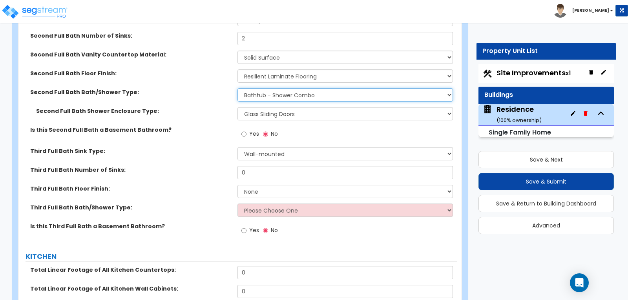
scroll to position [3025, 0]
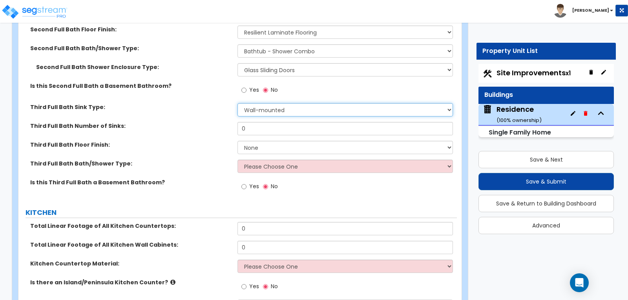
click at [449, 103] on select "Wall-mounted Pedestal-mounted Vanity-mounted" at bounding box center [345, 109] width 215 height 13
select select "3"
click at [238, 103] on select "Wall-mounted Pedestal-mounted Vanity-mounted" at bounding box center [345, 109] width 215 height 13
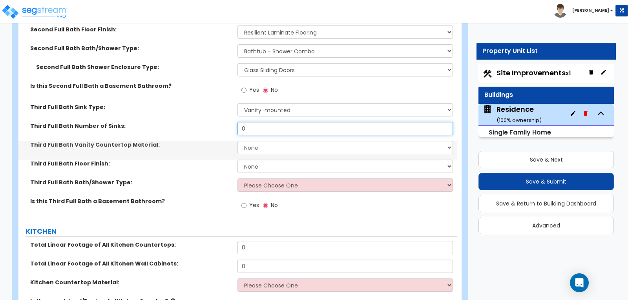
click at [306, 122] on input "0" at bounding box center [345, 128] width 215 height 13
type input "1"
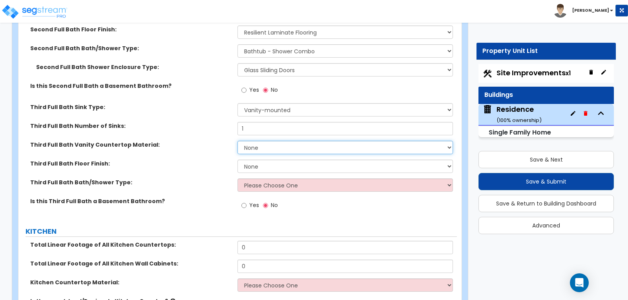
click at [448, 141] on select "None Plastic Laminate Solid Surface Stone Quartz Marble Tile Wood Stainless Ste…" at bounding box center [345, 147] width 215 height 13
select select "2"
click at [238, 141] on select "None Plastic Laminate Solid Surface Stone Quartz Marble Tile Wood Stainless Ste…" at bounding box center [345, 147] width 215 height 13
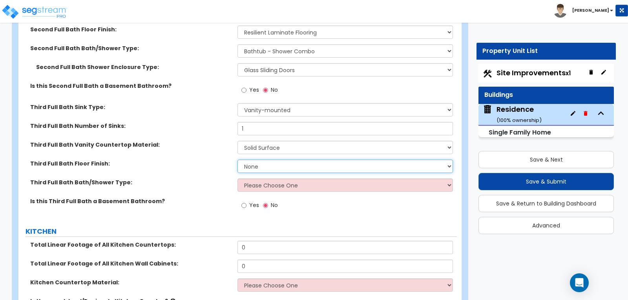
click at [448, 160] on select "None Tile Flooring Hardwood Flooring Resilient Laminate Flooring VCT Flooring S…" at bounding box center [345, 166] width 215 height 13
select select "3"
click at [238, 160] on select "None Tile Flooring Hardwood Flooring Resilient Laminate Flooring VCT Flooring S…" at bounding box center [345, 166] width 215 height 13
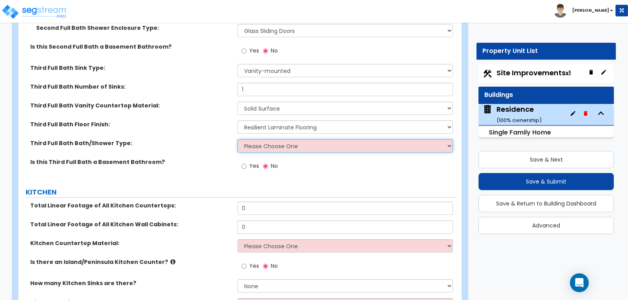
click at [450, 139] on select "Please Choose One Standalone Shower Bathtub - Shower Combo" at bounding box center [345, 145] width 215 height 13
select select "1"
click at [238, 139] on select "Please Choose One Standalone Shower Bathtub - Shower Combo" at bounding box center [345, 145] width 215 height 13
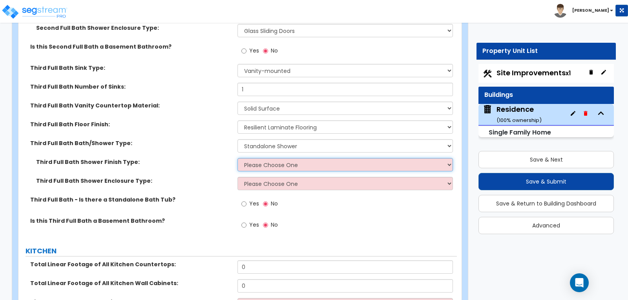
click at [449, 158] on select "Please Choose One Plastic Tile Stone" at bounding box center [345, 164] width 215 height 13
select select "1"
click at [238, 158] on select "Please Choose One Plastic Tile Stone" at bounding box center [345, 164] width 215 height 13
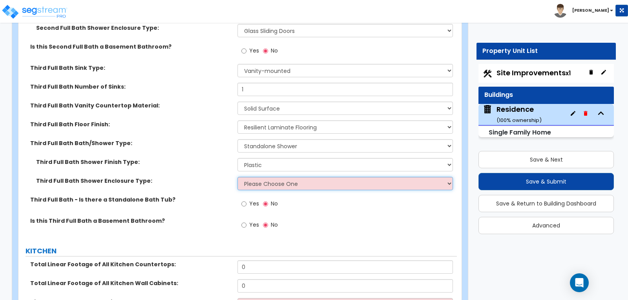
click at [449, 177] on select "Please Choose One Curtain & Rod Glass Sliding Doors Glass Hinged Doors" at bounding box center [345, 183] width 215 height 13
select select "2"
click at [238, 177] on select "Please Choose One Curtain & Rod Glass Sliding Doors Glass Hinged Doors" at bounding box center [345, 183] width 215 height 13
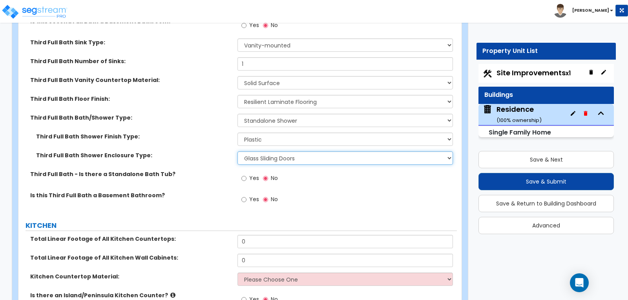
scroll to position [3103, 0]
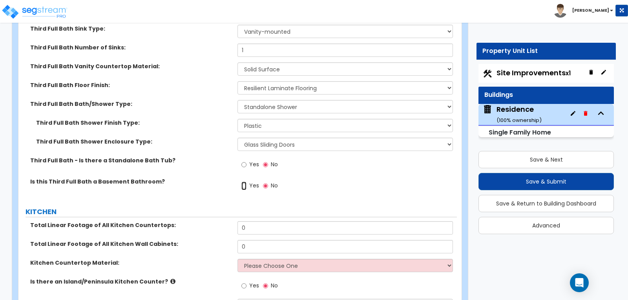
click at [243, 182] on input "Yes" at bounding box center [244, 186] width 5 height 9
radio input "true"
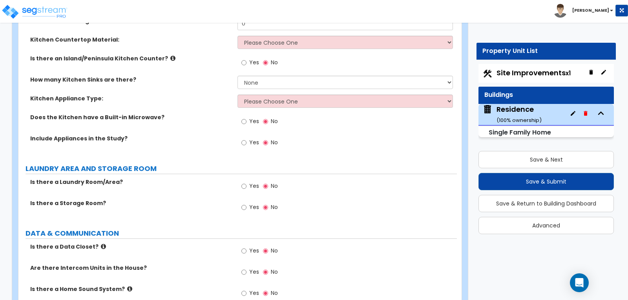
scroll to position [3339, 0]
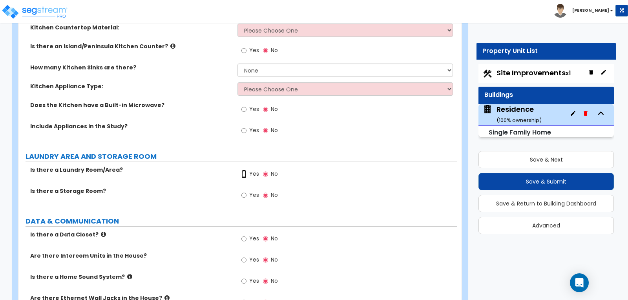
click at [244, 170] on input "Yes" at bounding box center [244, 174] width 5 height 9
radio input "true"
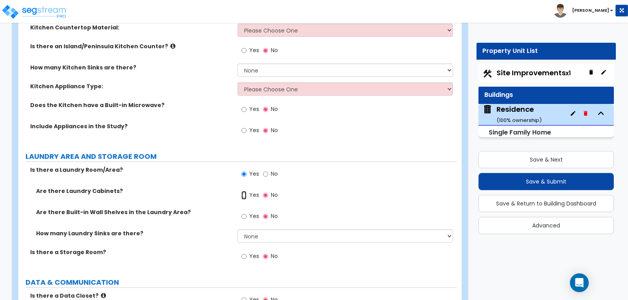
click at [243, 191] on input "Yes" at bounding box center [244, 195] width 5 height 9
radio input "true"
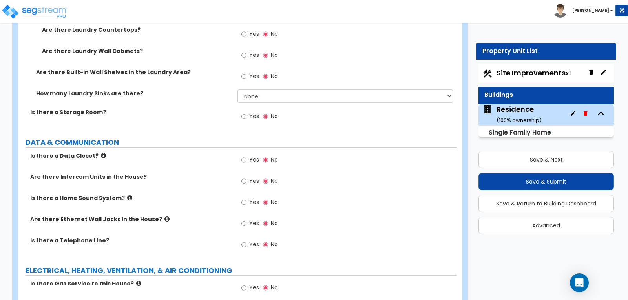
scroll to position [3535, 0]
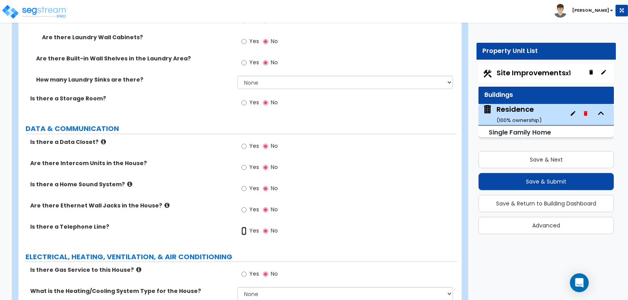
click at [244, 227] on input "Yes" at bounding box center [244, 231] width 5 height 9
radio input "true"
click at [242, 206] on input "Yes" at bounding box center [244, 210] width 5 height 9
radio input "true"
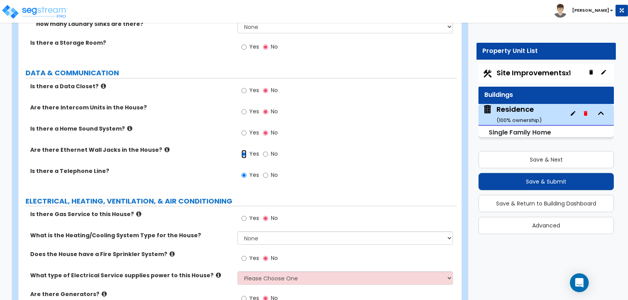
scroll to position [3614, 0]
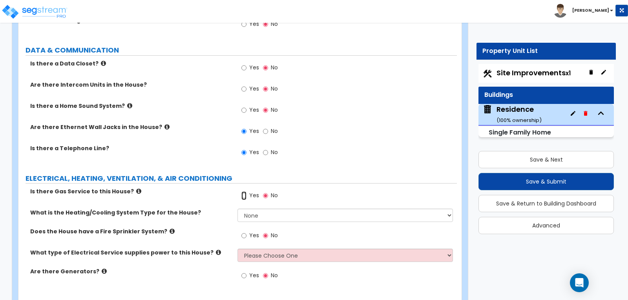
click at [243, 192] on input "Yes" at bounding box center [244, 196] width 5 height 9
radio input "true"
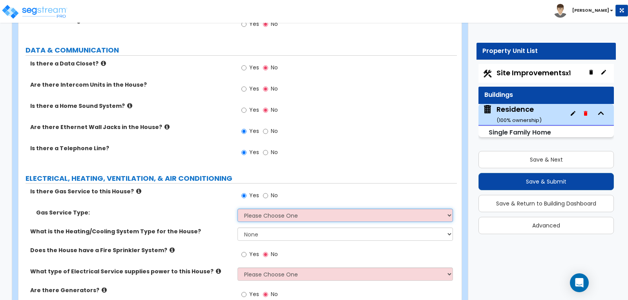
click at [449, 209] on select "Please Choose One Natural Gas Service Propane Tank On-site" at bounding box center [345, 215] width 215 height 13
select select "1"
click at [238, 209] on select "Please Choose One Natural Gas Service Propane Tank On-site" at bounding box center [345, 215] width 215 height 13
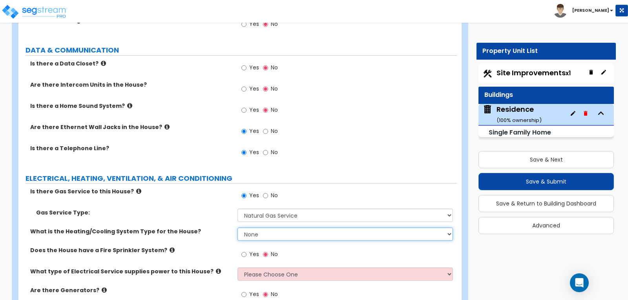
click at [449, 228] on select "None Heat Only Centralized Heating & Cooling Thru Wall Air Conditioners Mini Sp…" at bounding box center [345, 234] width 215 height 13
select select "2"
click at [238, 228] on select "None Heat Only Centralized Heating & Cooling Thru Wall Air Conditioners Mini Sp…" at bounding box center [345, 234] width 215 height 13
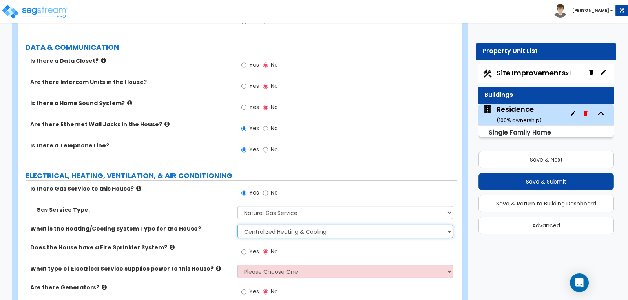
scroll to position [3633, 0]
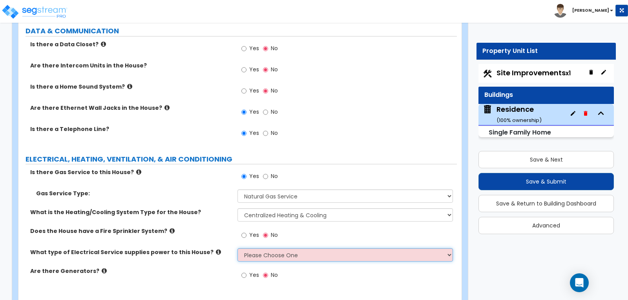
click at [449, 249] on select "Please Choose One Overhead Underground" at bounding box center [345, 255] width 215 height 13
select select "2"
click at [238, 249] on select "Please Choose One Overhead Underground" at bounding box center [345, 255] width 215 height 13
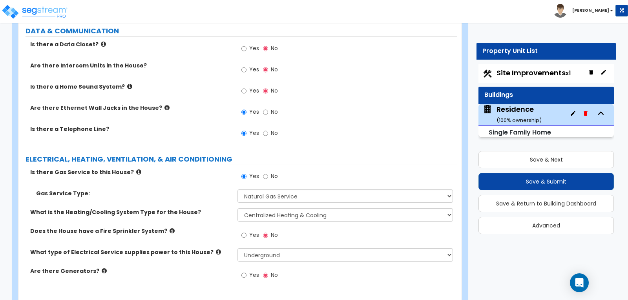
click at [210, 227] on label "Does the House have a Fire Sprinkler System?" at bounding box center [131, 231] width 202 height 8
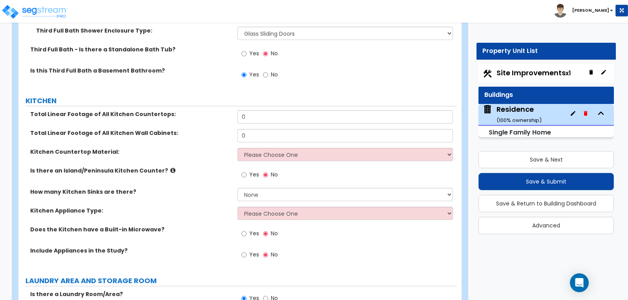
scroll to position [3201, 0]
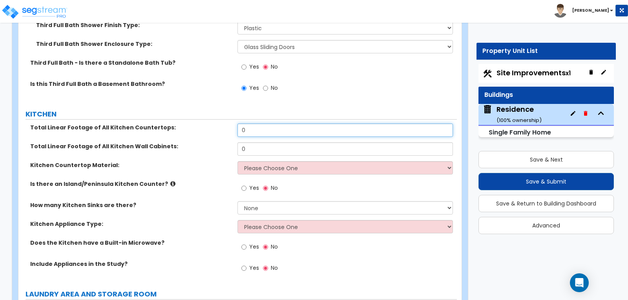
click at [265, 124] on input "0" at bounding box center [345, 130] width 215 height 13
type input "30"
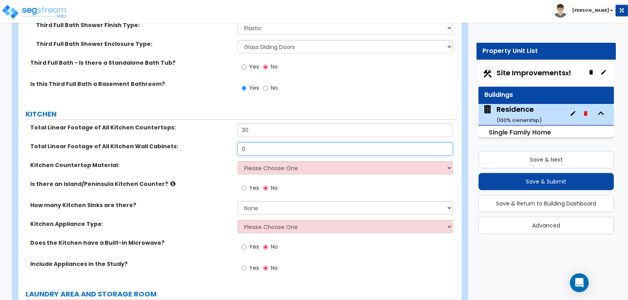
click at [253, 143] on input "0" at bounding box center [345, 149] width 215 height 13
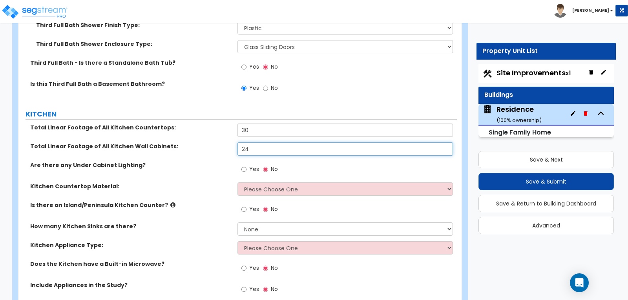
type input "24"
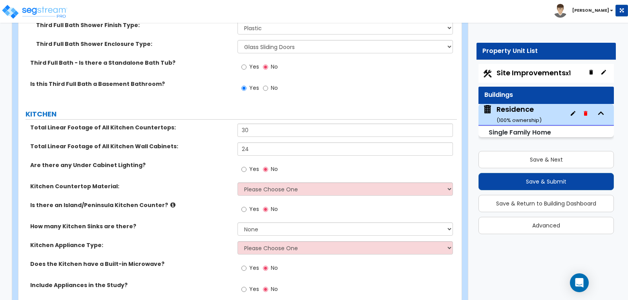
click at [218, 161] on label "Are there any Under Cabinet Lighting?" at bounding box center [131, 165] width 202 height 8
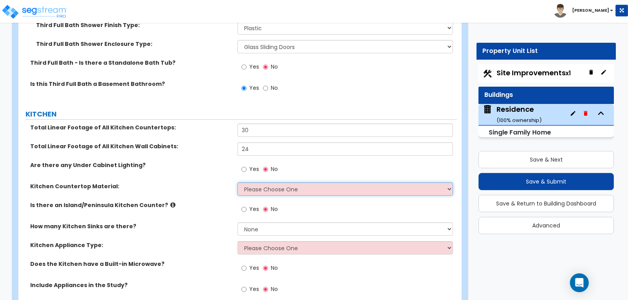
click at [449, 183] on select "Please Choose One Plastic Laminate Solid Surface Stone Quartz Marble Tile Wood …" at bounding box center [345, 189] width 215 height 13
select select "2"
click at [238, 183] on select "Please Choose One Plastic Laminate Solid Surface Stone Quartz Marble Tile Wood …" at bounding box center [345, 189] width 215 height 13
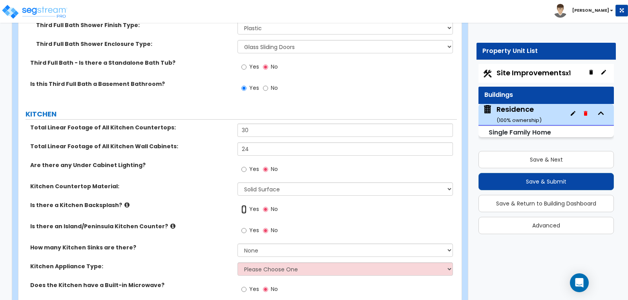
click at [243, 205] on input "Yes" at bounding box center [244, 209] width 5 height 9
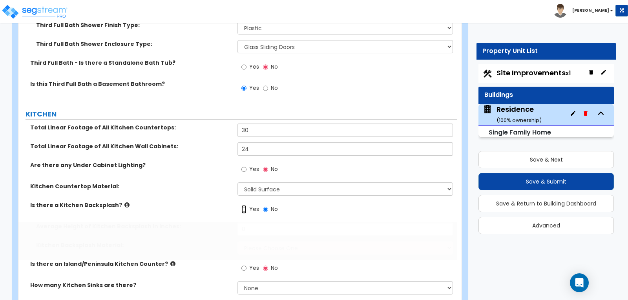
radio input "true"
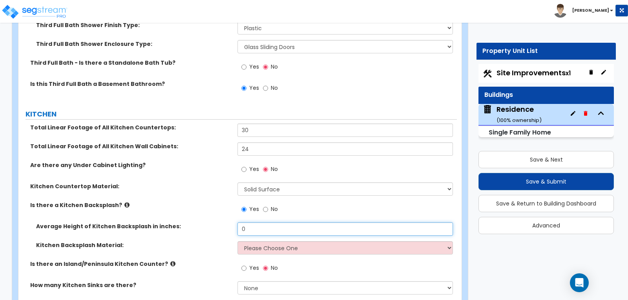
click at [317, 223] on input "0" at bounding box center [345, 229] width 215 height 13
type input "18"
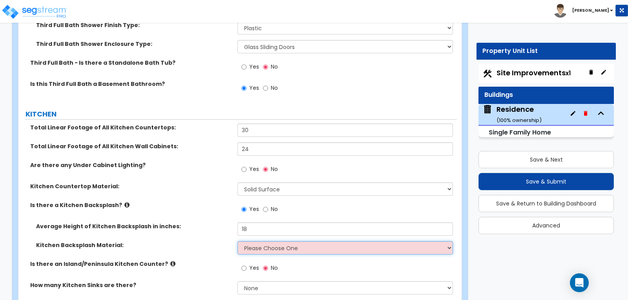
click at [449, 242] on select "Please Choose One Plastic Laminate Solid Surface Stone Quartz Tile Stainless St…" at bounding box center [345, 248] width 215 height 13
select select "6"
click at [238, 242] on select "Please Choose One Plastic Laminate Solid Surface Stone Quartz Tile Stainless St…" at bounding box center [345, 248] width 215 height 13
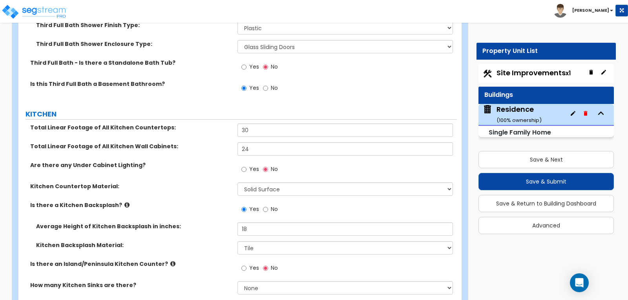
click at [209, 223] on label "Average Height of Kitchen Backsplash in inches:" at bounding box center [134, 227] width 196 height 8
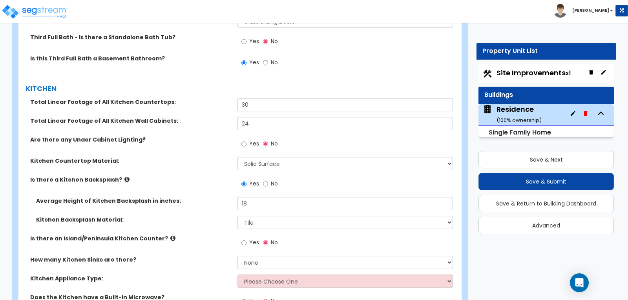
scroll to position [3240, 0]
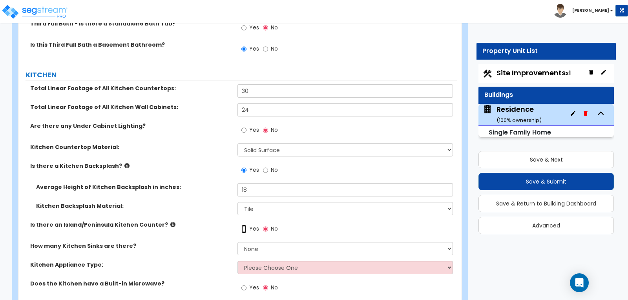
click at [244, 225] on input "Yes" at bounding box center [244, 229] width 5 height 9
radio input "true"
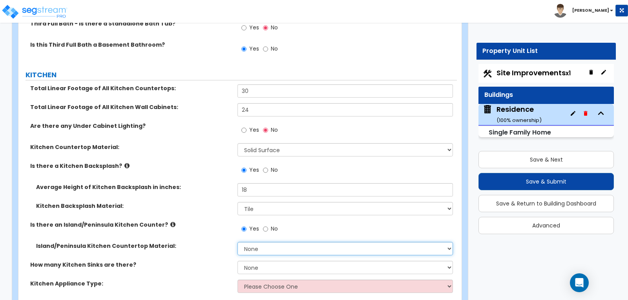
click at [448, 242] on select "None Plastic Laminate Solid Surface Stone Quartz Marble Tile Wood Stainless Ste…" at bounding box center [345, 248] width 215 height 13
select select "2"
click at [238, 242] on select "None Plastic Laminate Solid Surface Stone Quartz Marble Tile Wood Stainless Ste…" at bounding box center [345, 248] width 215 height 13
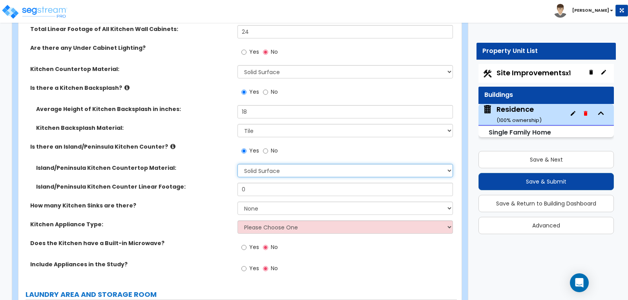
scroll to position [3319, 0]
click at [277, 183] on input "0" at bounding box center [345, 189] width 215 height 13
type input "8"
click at [186, 220] on label "Kitchen Appliance Type:" at bounding box center [131, 224] width 202 height 8
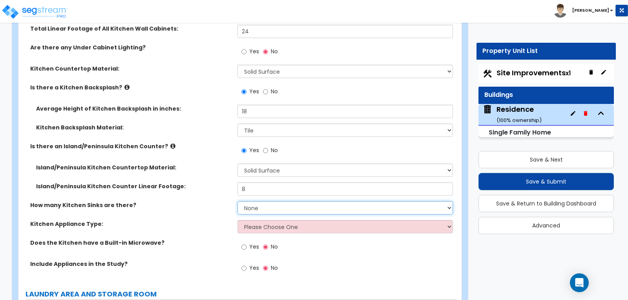
click at [449, 202] on select "None 1 2 3" at bounding box center [345, 208] width 215 height 13
select select "1"
click at [238, 202] on select "None 1 2 3" at bounding box center [345, 208] width 215 height 13
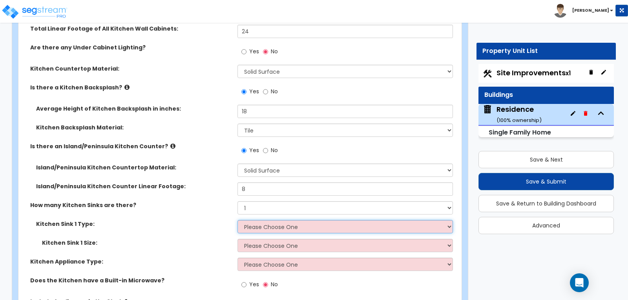
click at [445, 220] on select "Please Choose One Stainless Steel Porcelain Enamel Cast Iron Granite Composite" at bounding box center [345, 226] width 215 height 13
select select "1"
click at [238, 220] on select "Please Choose One Stainless Steel Porcelain Enamel Cast Iron Granite Composite" at bounding box center [345, 226] width 215 height 13
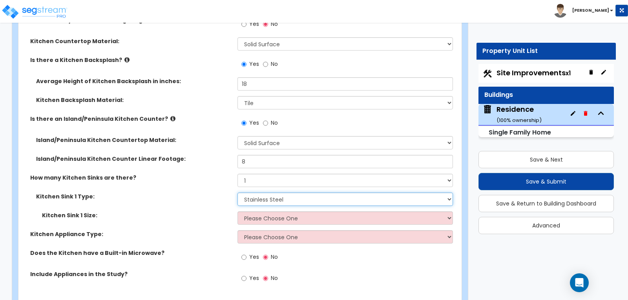
scroll to position [3358, 0]
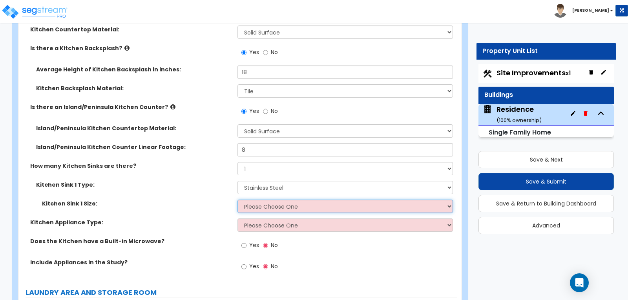
click at [447, 200] on select "Please Choose One Single Sink Double Sink" at bounding box center [345, 206] width 215 height 13
select select "2"
click at [238, 200] on select "Please Choose One Single Sink Double Sink" at bounding box center [345, 206] width 215 height 13
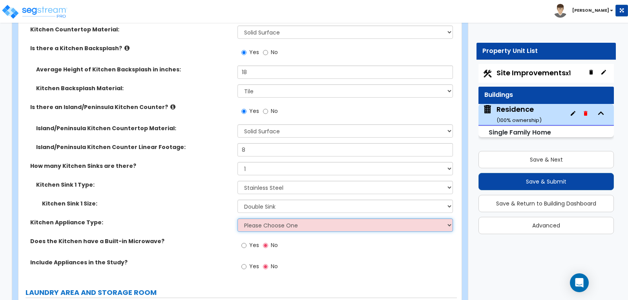
click at [447, 219] on select "Please Choose One Gas Electric" at bounding box center [345, 225] width 215 height 13
select select "2"
click at [238, 219] on select "Please Choose One Gas Electric" at bounding box center [345, 225] width 215 height 13
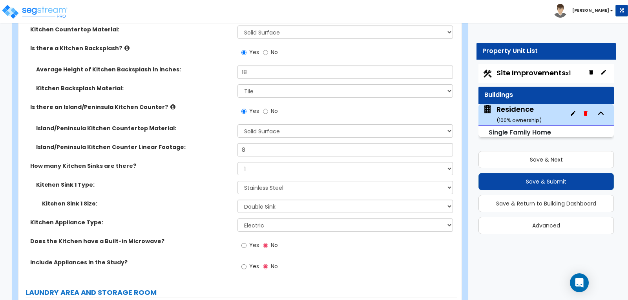
click at [215, 238] on label "Does the Kitchen have a Built-in Microwave?" at bounding box center [131, 242] width 202 height 8
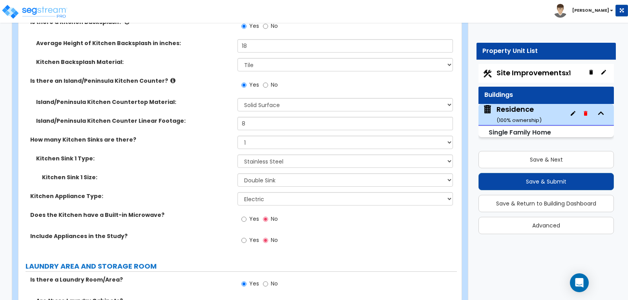
scroll to position [3397, 0]
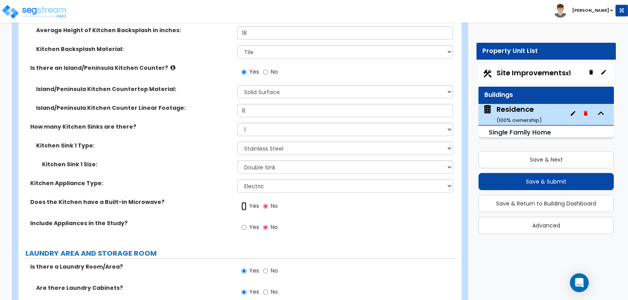
click at [244, 202] on input "Yes" at bounding box center [244, 206] width 5 height 9
radio input "true"
click at [241, 220] on div "Yes No" at bounding box center [260, 229] width 44 height 18
click at [242, 224] on input "Yes" at bounding box center [244, 228] width 5 height 9
radio input "true"
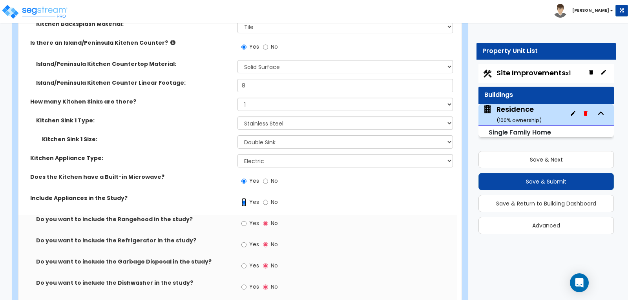
scroll to position [3437, 0]
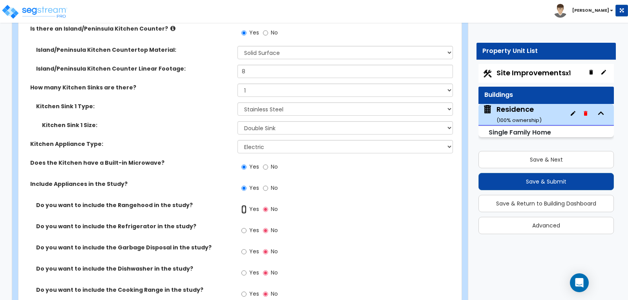
click at [243, 205] on input "Yes" at bounding box center [244, 209] width 5 height 9
radio input "true"
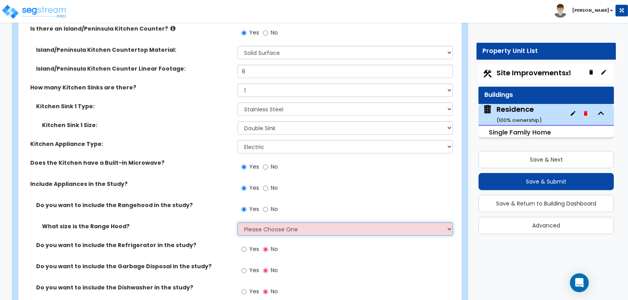
click at [449, 223] on select "Please Choose One Normal - 30" Wide - 42"" at bounding box center [345, 229] width 215 height 13
select select "1"
click at [238, 223] on select "Please Choose One Normal - 30" Wide - 42"" at bounding box center [345, 229] width 215 height 13
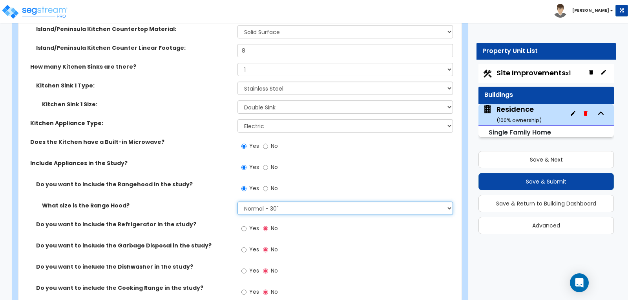
scroll to position [3476, 0]
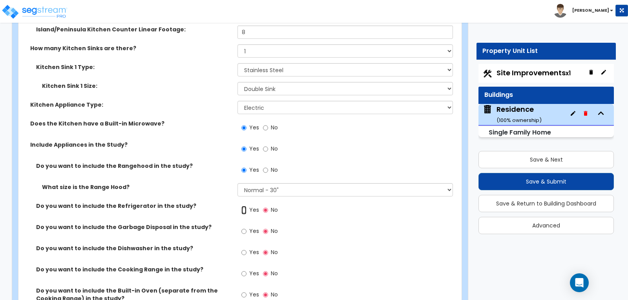
click at [244, 206] on input "Yes" at bounding box center [244, 210] width 5 height 9
radio input "true"
click at [243, 227] on input "Yes" at bounding box center [244, 231] width 5 height 9
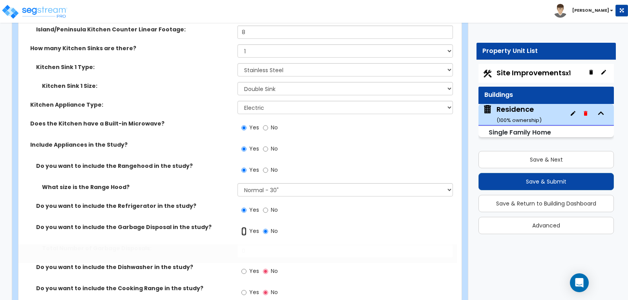
radio input "true"
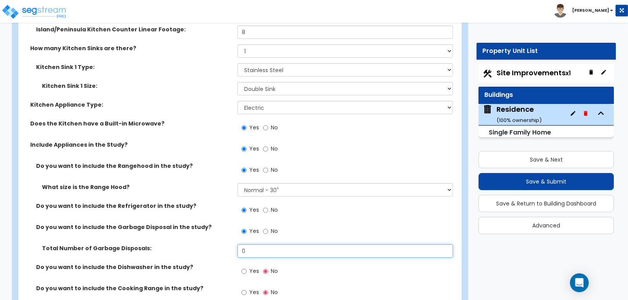
click at [270, 245] on input "0" at bounding box center [345, 251] width 215 height 13
type input "1"
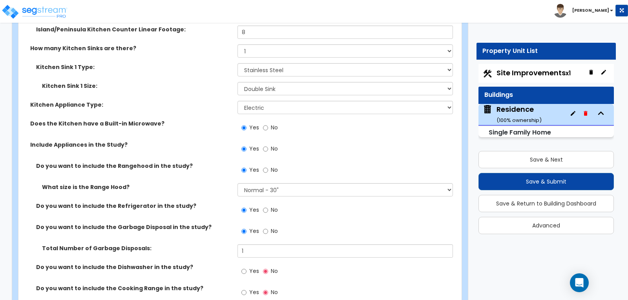
click at [216, 245] on label "Total Number of Garbage Disposals:" at bounding box center [137, 249] width 190 height 8
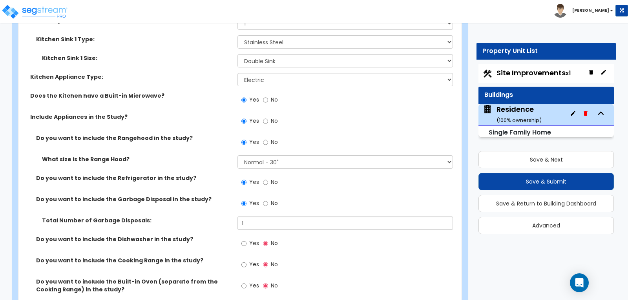
scroll to position [3515, 0]
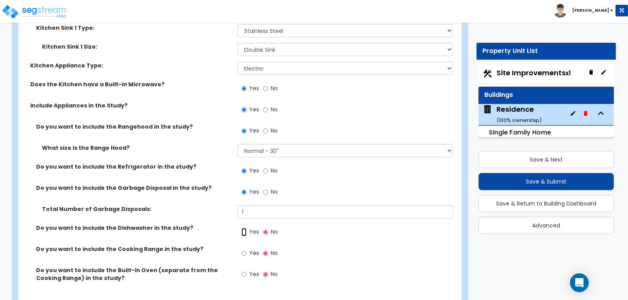
click at [242, 228] on input "Yes" at bounding box center [244, 232] width 5 height 9
radio input "true"
click at [242, 249] on input "Yes" at bounding box center [244, 253] width 5 height 9
radio input "true"
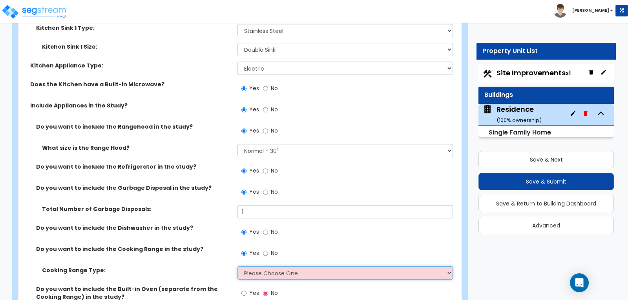
click at [448, 267] on select "Please Choose One Cook Top Only Range with Oven" at bounding box center [345, 273] width 215 height 13
select select "2"
click at [238, 267] on select "Please Choose One Cook Top Only Range with Oven" at bounding box center [345, 273] width 215 height 13
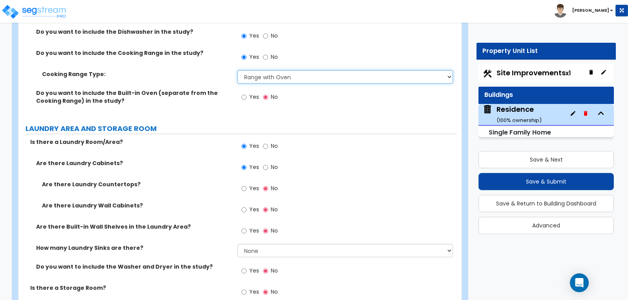
scroll to position [3751, 0]
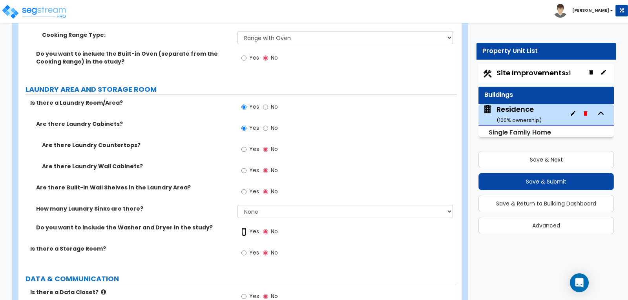
click at [242, 228] on input "Yes" at bounding box center [244, 232] width 5 height 9
radio input "true"
click at [327, 224] on div "Yes No" at bounding box center [347, 234] width 219 height 21
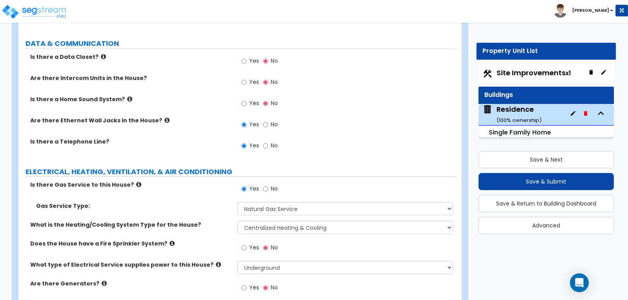
scroll to position [3999, 0]
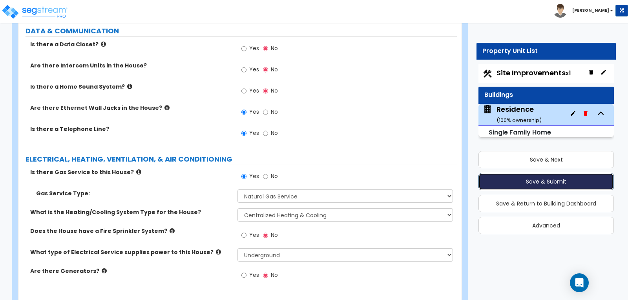
click at [548, 180] on button "Save & Submit" at bounding box center [547, 181] width 136 height 17
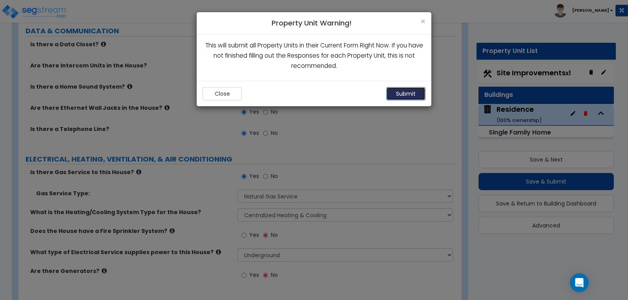
click at [398, 96] on button "Submit" at bounding box center [406, 93] width 39 height 13
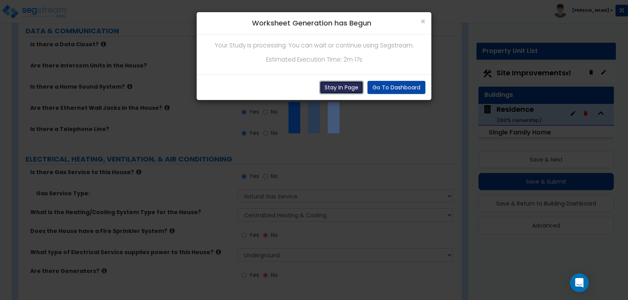
click at [348, 90] on button "Stay In Page" at bounding box center [342, 87] width 44 height 13
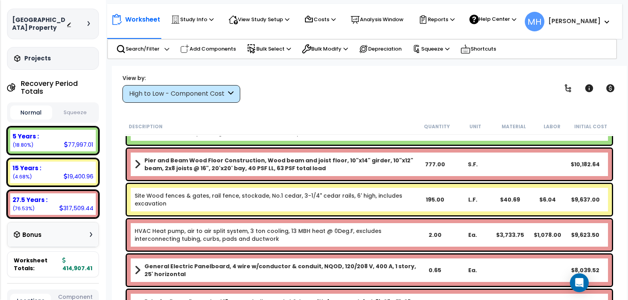
scroll to position [79, 0]
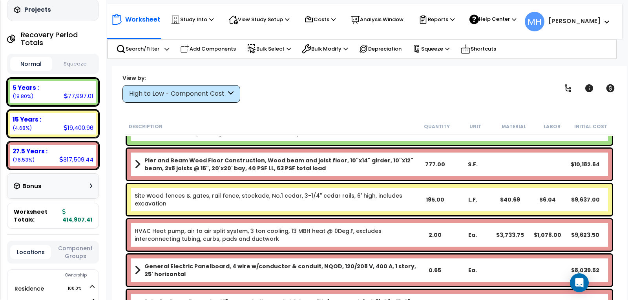
click at [83, 220] on b "414,907.41" at bounding box center [77, 216] width 30 height 16
click at [440, 49] on p "Squeeze" at bounding box center [431, 49] width 37 height 9
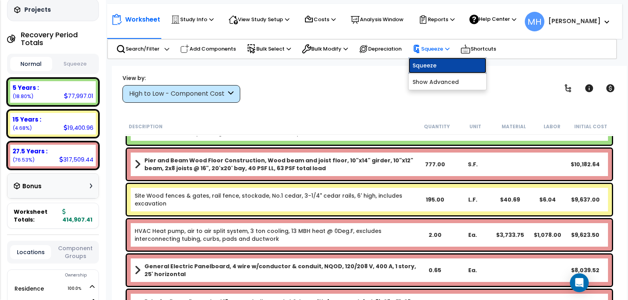
click at [432, 65] on link "Squeeze" at bounding box center [448, 66] width 78 height 16
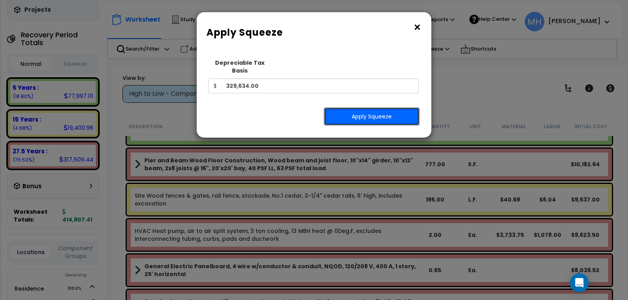
click at [385, 108] on button "Apply Squeeze" at bounding box center [372, 117] width 96 height 18
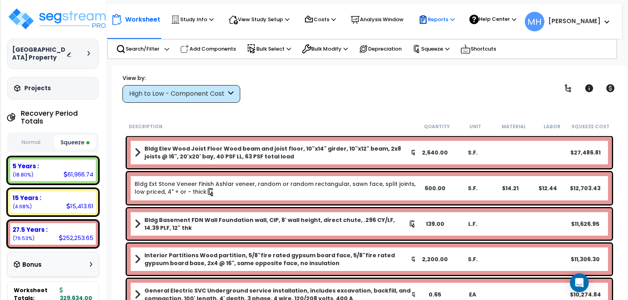
click at [445, 20] on p "Reports" at bounding box center [437, 19] width 36 height 9
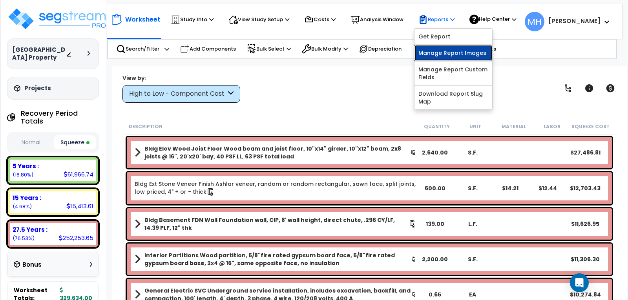
click at [442, 50] on link "Manage Report Images" at bounding box center [454, 53] width 78 height 16
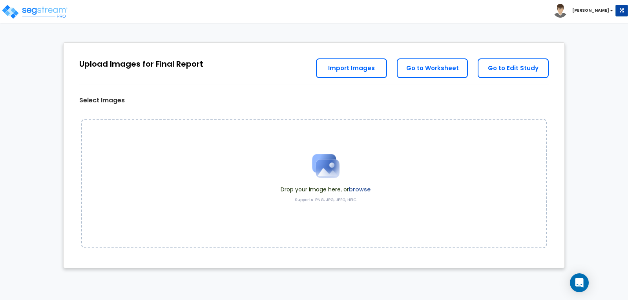
click at [360, 189] on label "browse" at bounding box center [360, 190] width 22 height 8
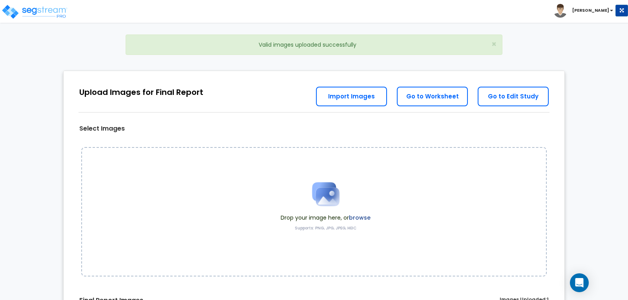
click at [360, 217] on label "browse" at bounding box center [360, 218] width 22 height 8
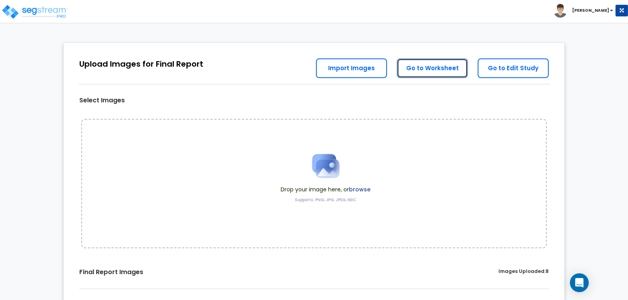
click at [431, 71] on link "Go to Worksheet" at bounding box center [432, 69] width 71 height 20
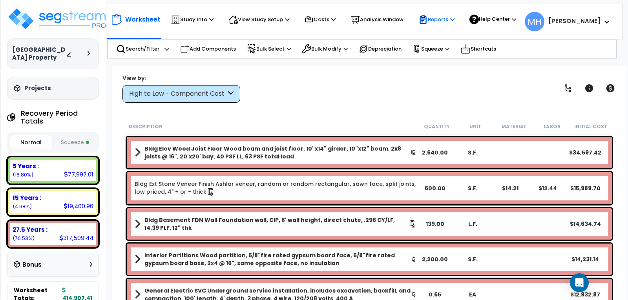
click at [447, 17] on p "Reports" at bounding box center [437, 19] width 36 height 9
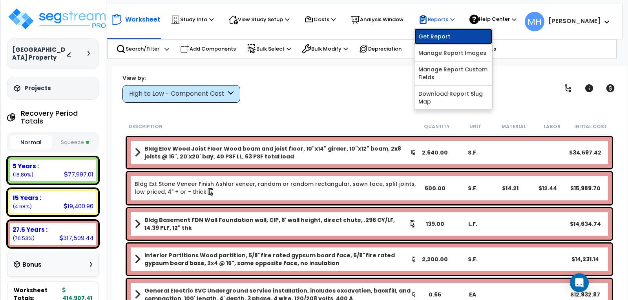
click at [443, 33] on link "Get Report" at bounding box center [454, 37] width 78 height 16
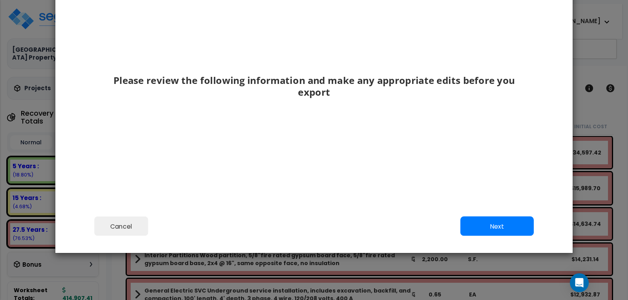
scroll to position [81, 0]
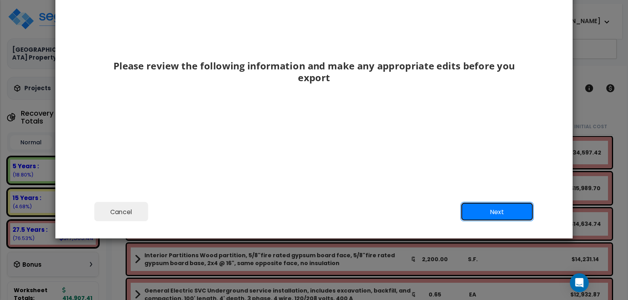
click at [486, 209] on button "Next" at bounding box center [497, 212] width 73 height 20
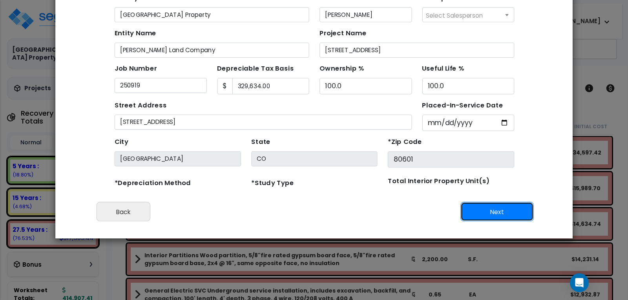
click at [492, 210] on button "Next" at bounding box center [497, 212] width 73 height 20
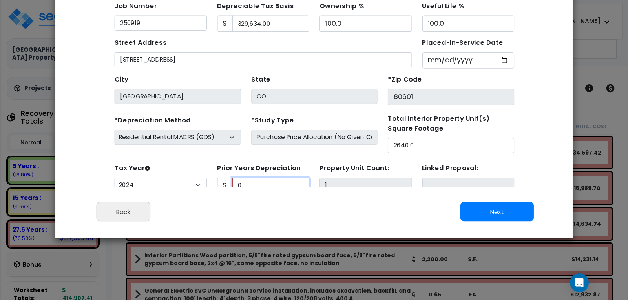
scroll to position [39, 0]
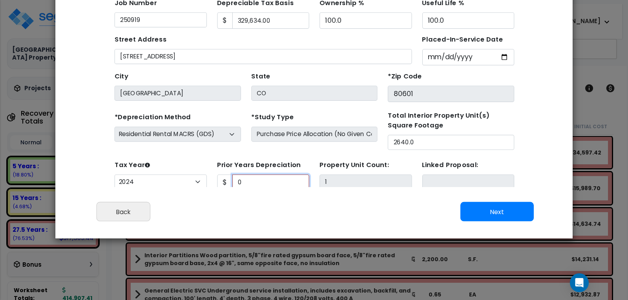
type input "0"
click at [484, 210] on button "Next" at bounding box center [497, 212] width 73 height 20
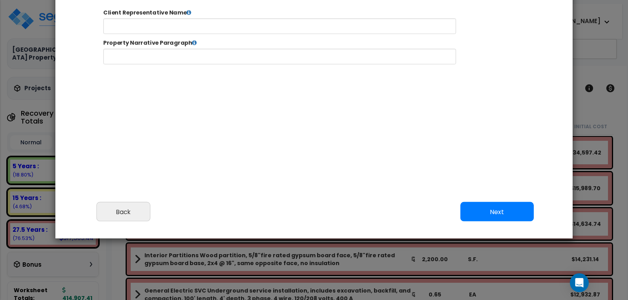
select select "2024"
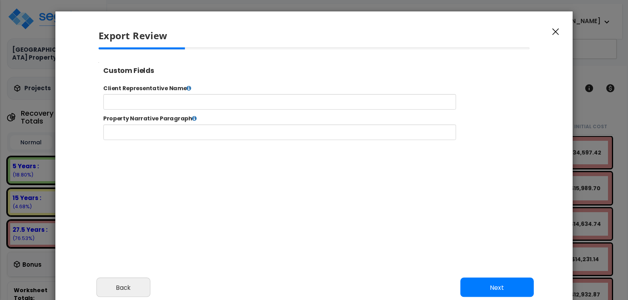
scroll to position [0, 0]
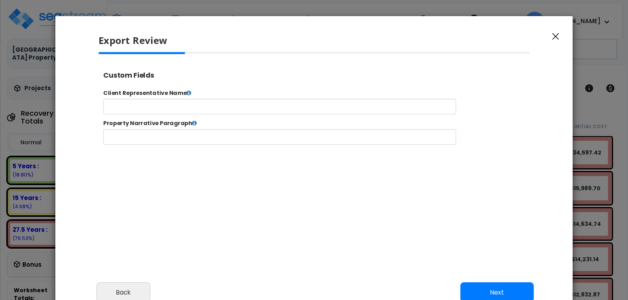
click at [192, 104] on input "text" at bounding box center [304, 112] width 401 height 18
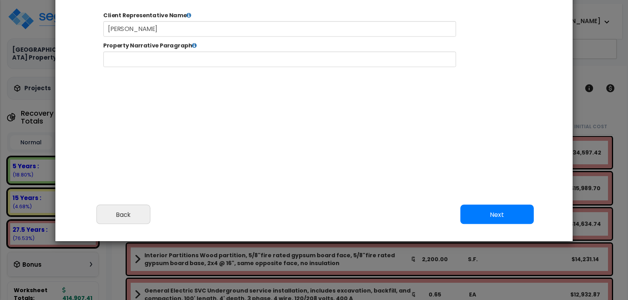
scroll to position [81, 0]
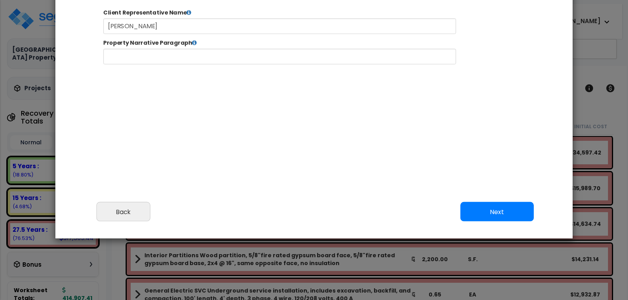
type input "Brian Margolis"
click at [492, 205] on button "Next" at bounding box center [497, 212] width 73 height 20
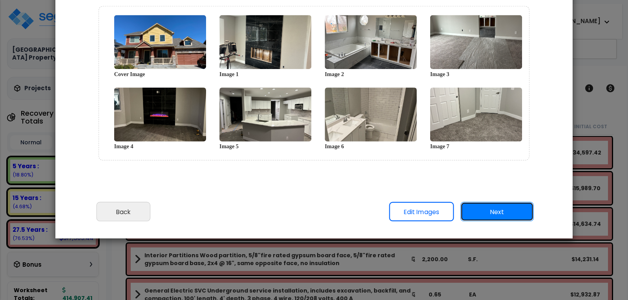
click at [495, 211] on button "Next" at bounding box center [497, 212] width 73 height 20
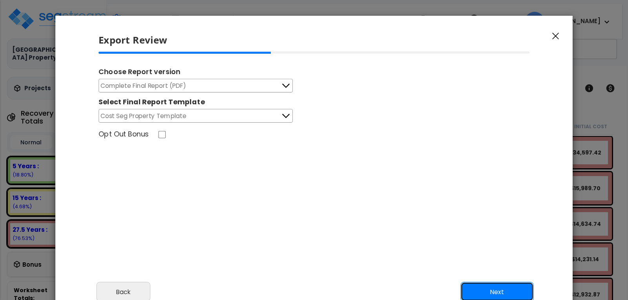
scroll to position [0, 0]
click at [288, 86] on icon at bounding box center [286, 86] width 10 height 10
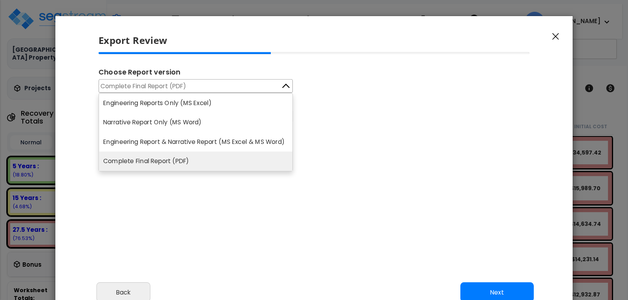
click at [164, 161] on li "Complete Final Report (PDF)" at bounding box center [196, 162] width 194 height 20
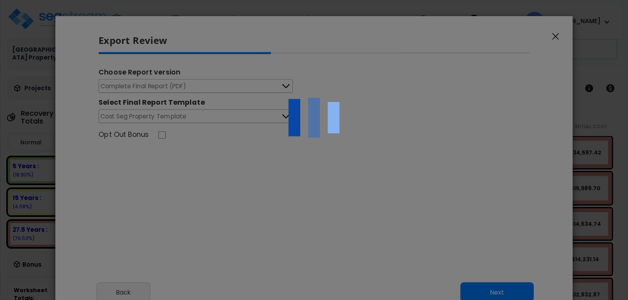
click at [280, 117] on img at bounding box center [314, 118] width 79 height 79
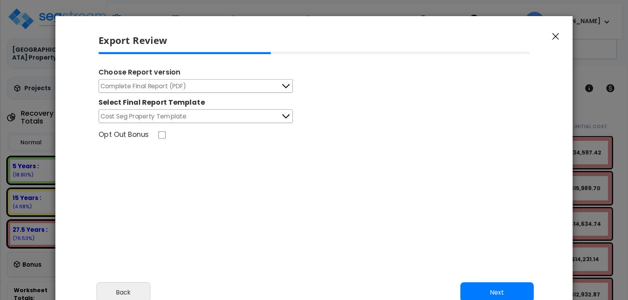
click at [287, 115] on icon at bounding box center [286, 117] width 10 height 10
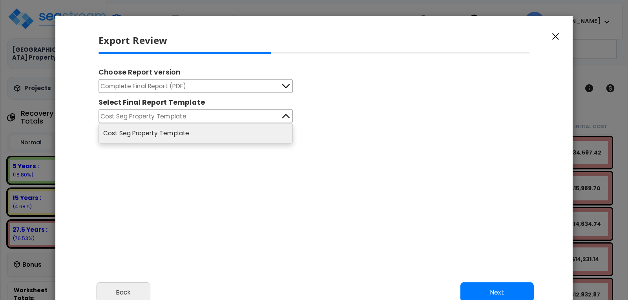
click at [286, 115] on icon at bounding box center [285, 116] width 7 height 4
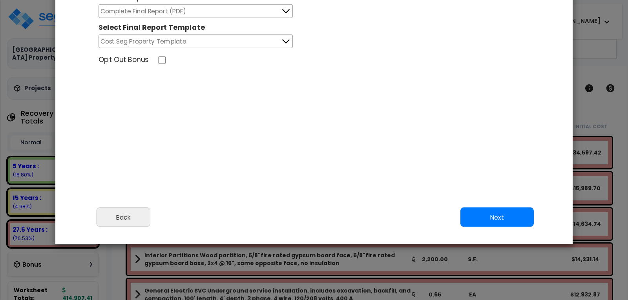
scroll to position [81, 0]
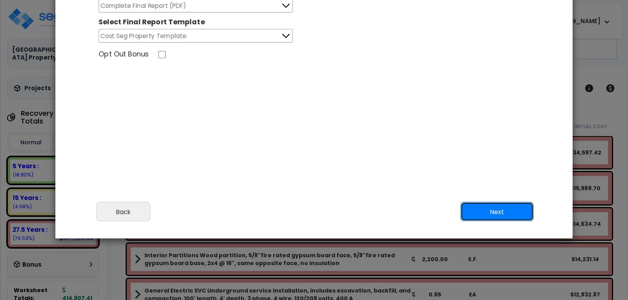
click at [497, 209] on button "Next" at bounding box center [497, 212] width 73 height 20
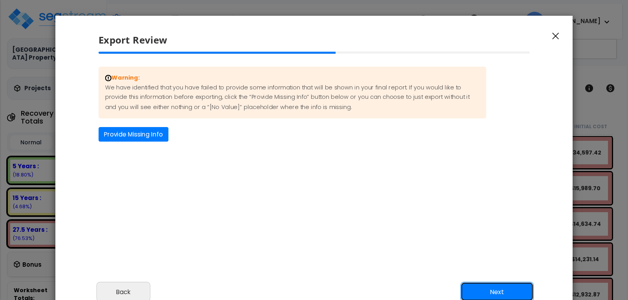
scroll to position [0, 0]
click at [148, 127] on div "Warning: We have identified that you have failed to provide some information th…" at bounding box center [314, 104] width 444 height 75
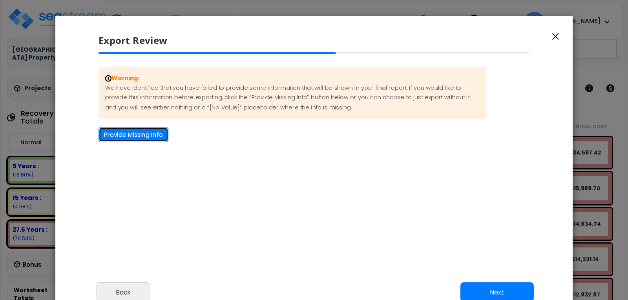
click at [140, 134] on button "Provide Missing Info" at bounding box center [134, 135] width 70 height 15
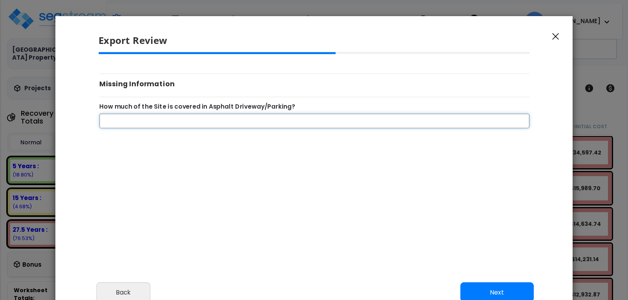
click at [167, 120] on input "How much of the Site is covered in Asphalt Driveway/Parking?" at bounding box center [314, 121] width 431 height 15
type input "0"
drag, startPoint x: 263, startPoint y: 189, endPoint x: 280, endPoint y: 191, distance: 17.1
click at [264, 189] on div "Warning: We have identified that you have failed to provide some information th…" at bounding box center [314, 160] width 444 height 216
click at [496, 288] on button "Next" at bounding box center [497, 293] width 73 height 20
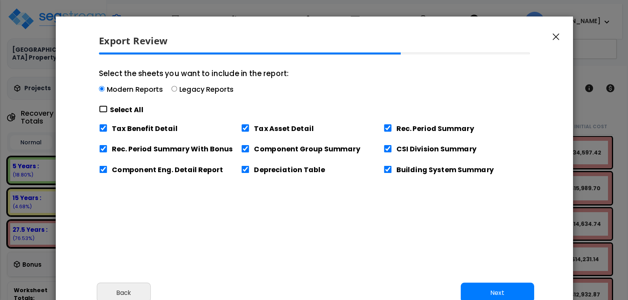
click at [100, 108] on input "Select the sheets you want to include in the report: Modern Reports Legacy Repo…" at bounding box center [103, 109] width 9 height 7
checkbox input "true"
click at [505, 288] on button "Next" at bounding box center [497, 293] width 73 height 20
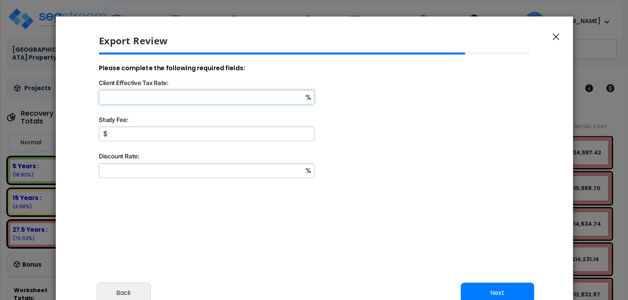
click at [291, 98] on input "Client Effective Tax Rate:" at bounding box center [207, 97] width 216 height 15
click at [202, 93] on input "Client Effective Tax Rate:" at bounding box center [207, 97] width 216 height 15
click at [198, 97] on input "Client Effective Tax Rate:" at bounding box center [207, 97] width 216 height 15
type input "30"
click at [152, 132] on input "Study Fee:" at bounding box center [207, 134] width 216 height 15
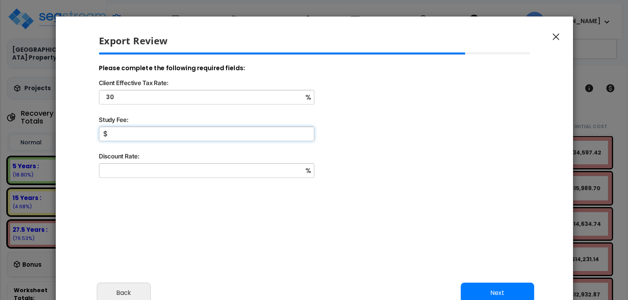
type input "3,000"
click at [148, 170] on input "Discount Rate:" at bounding box center [207, 170] width 216 height 15
type input "8"
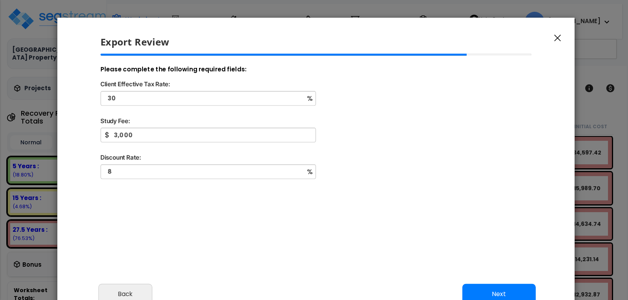
drag, startPoint x: 185, startPoint y: 212, endPoint x: 208, endPoint y: 217, distance: 24.0
click at [187, 213] on div "Please complete the following required fields: Client Effective Tax Rate: 30 % …" at bounding box center [316, 162] width 444 height 216
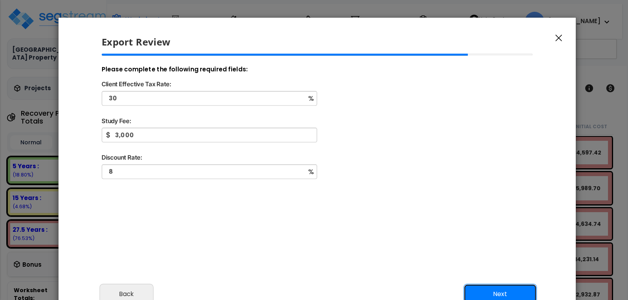
click at [484, 293] on button "Next" at bounding box center [500, 294] width 73 height 20
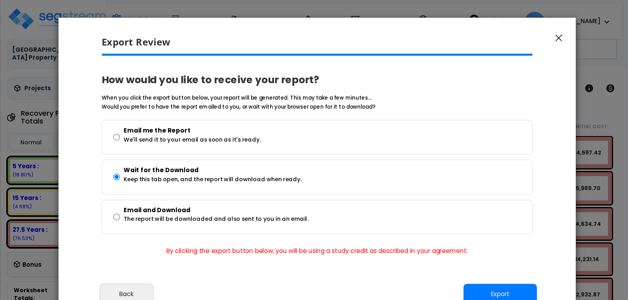
scroll to position [39, 0]
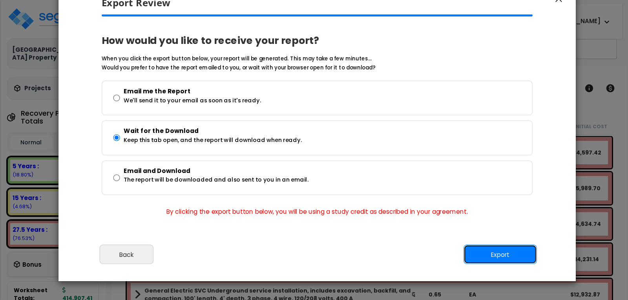
click at [498, 254] on button "Export" at bounding box center [500, 255] width 73 height 20
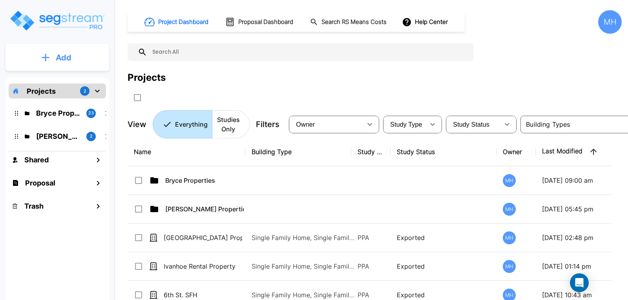
click at [68, 57] on p "Add" at bounding box center [64, 58] width 16 height 12
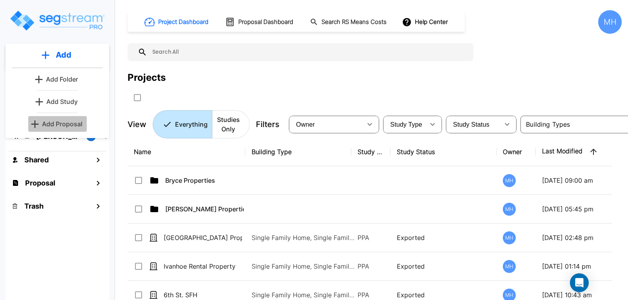
click at [56, 122] on p "Add Proposal" at bounding box center [62, 123] width 40 height 9
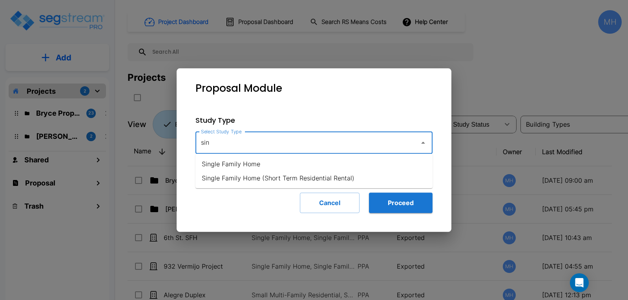
click at [236, 164] on li "Single Family Home" at bounding box center [314, 164] width 237 height 14
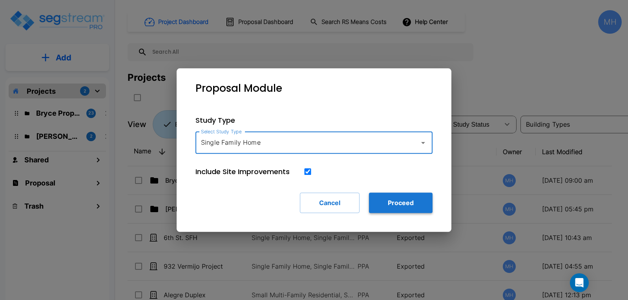
type input "Single Family Home"
click at [389, 200] on button "Proceed" at bounding box center [401, 203] width 64 height 20
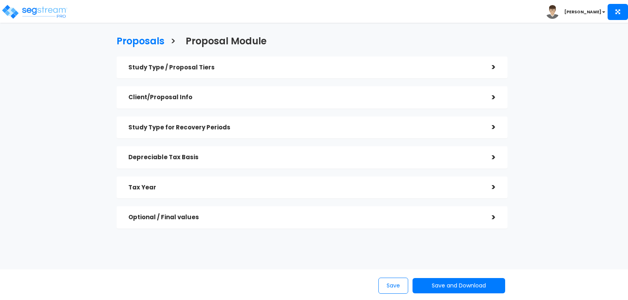
checkbox input "true"
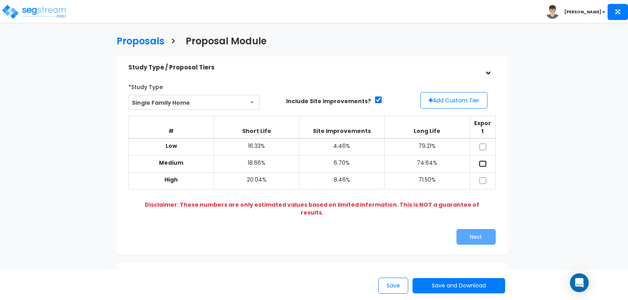
click at [484, 161] on input "checkbox" at bounding box center [483, 164] width 8 height 7
checkbox input "true"
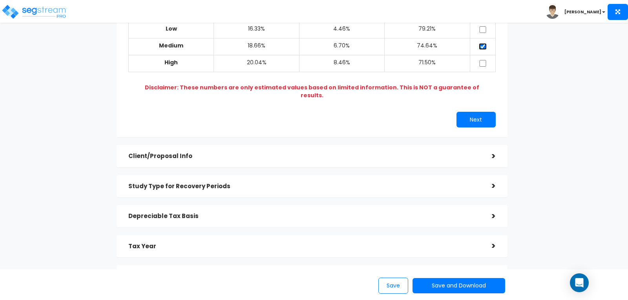
scroll to position [118, 0]
click at [493, 150] on div ">" at bounding box center [488, 156] width 16 height 12
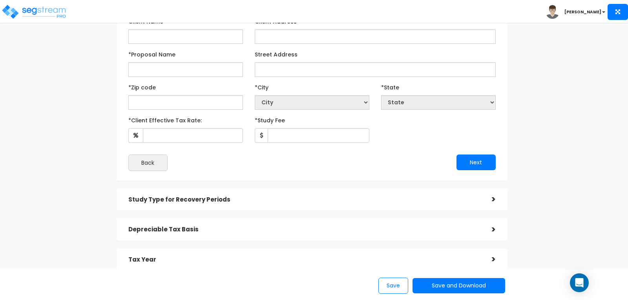
scroll to position [57, 0]
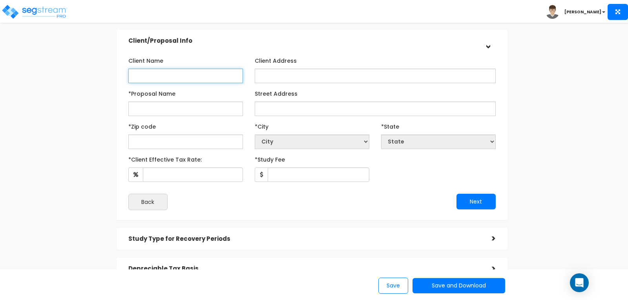
click at [179, 73] on input "Client Name" at bounding box center [185, 76] width 115 height 15
type input "Theo & [PERSON_NAME]"
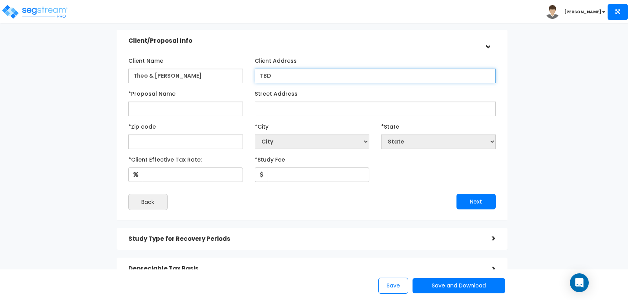
type input "TBD"
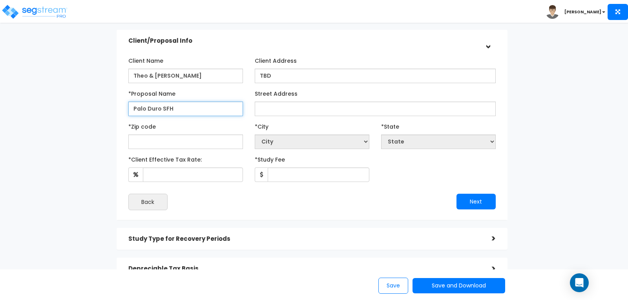
type input "Palo Duro SFH"
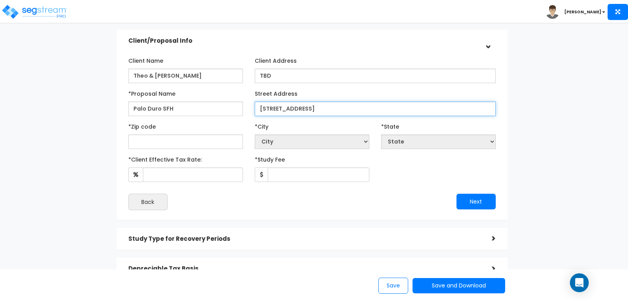
type input "[STREET_ADDRESS]"
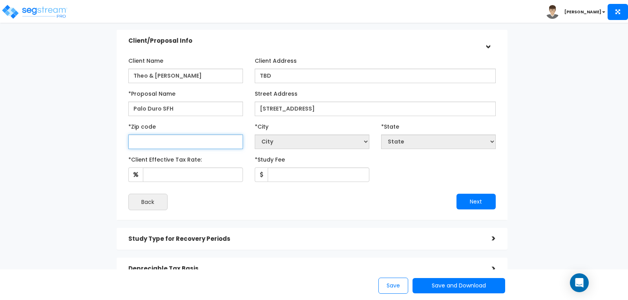
select select "National Average"
type input "7"
select select "LA"
type input "79"
select select "[GEOGRAPHIC_DATA]"
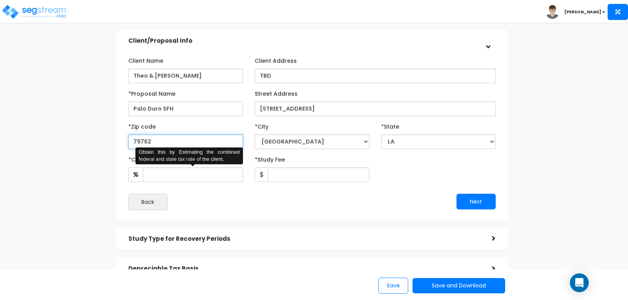
type input "79762"
click at [178, 173] on input "*Client Effective Tax Rate:" at bounding box center [193, 175] width 100 height 15
type input "30"
click at [284, 174] on input "*Study Fee" at bounding box center [319, 175] width 102 height 15
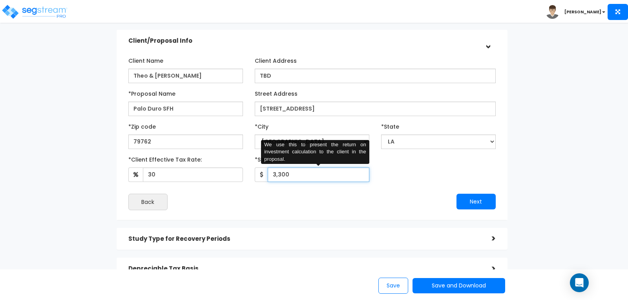
type input "3,300"
click at [330, 207] on div "Next" at bounding box center [407, 202] width 190 height 16
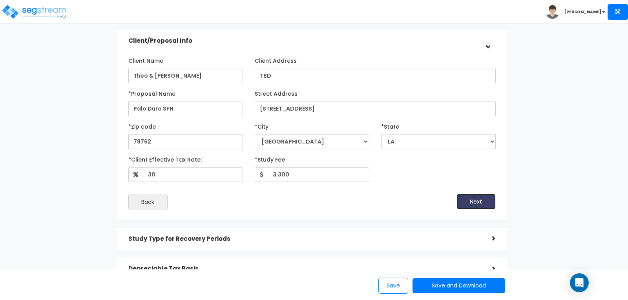
click at [465, 205] on button "Next" at bounding box center [476, 202] width 39 height 16
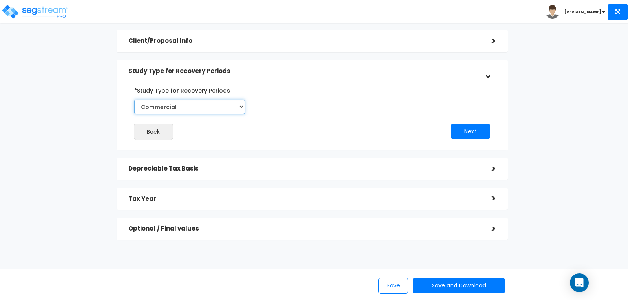
click at [238, 105] on select "Commercial Residential" at bounding box center [189, 107] width 111 height 15
select select "Residential"
click at [134, 100] on select "Commercial Residential" at bounding box center [189, 107] width 111 height 15
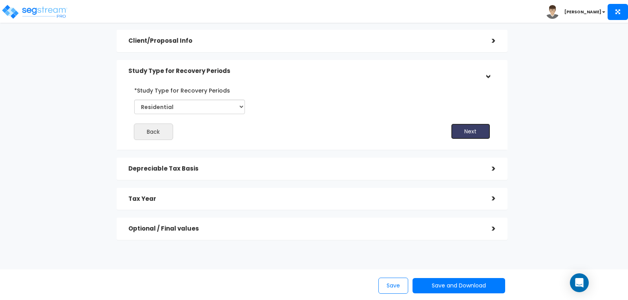
click at [474, 127] on button "Next" at bounding box center [470, 132] width 39 height 16
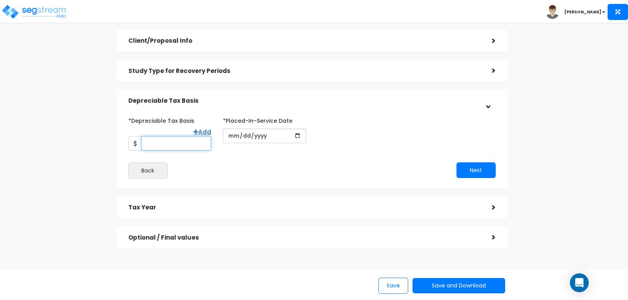
click at [196, 136] on input "*Depreciable Tax Basis" at bounding box center [176, 143] width 70 height 15
click at [268, 136] on input "date" at bounding box center [264, 136] width 83 height 15
click at [154, 137] on input "215,000" at bounding box center [176, 143] width 70 height 15
type input "235,000"
click at [267, 135] on input "date" at bounding box center [264, 136] width 83 height 15
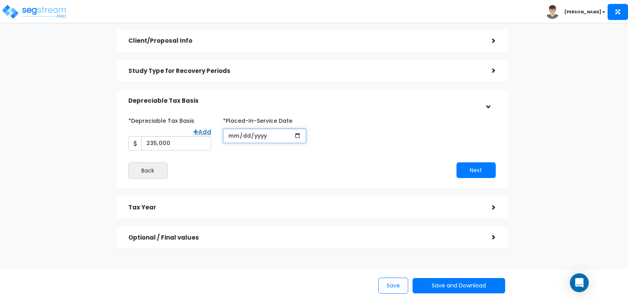
click at [235, 136] on input "date" at bounding box center [264, 136] width 83 height 15
type input "[DATE]"
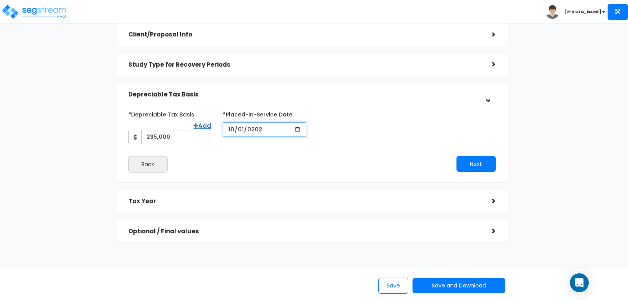
scroll to position [65, 0]
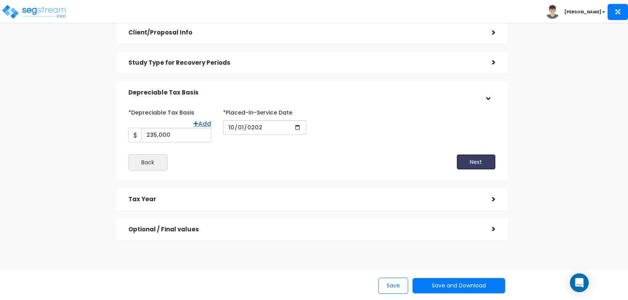
click at [476, 154] on button "Next" at bounding box center [476, 162] width 39 height 16
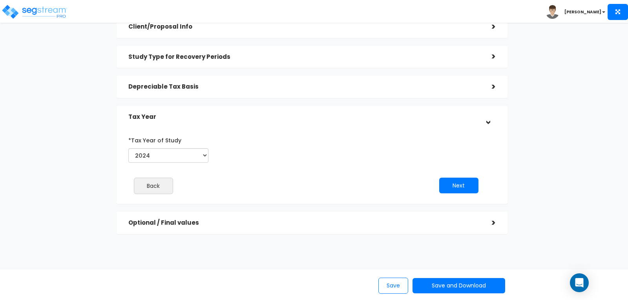
scroll to position [72, 0]
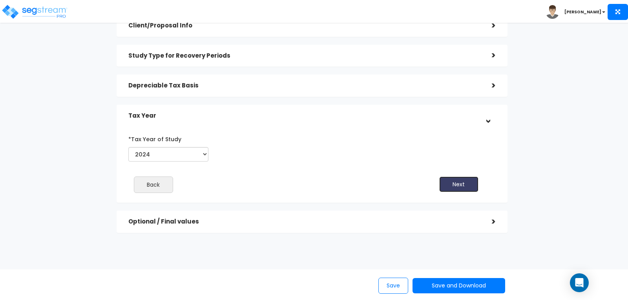
click at [458, 185] on button "Next" at bounding box center [459, 185] width 39 height 16
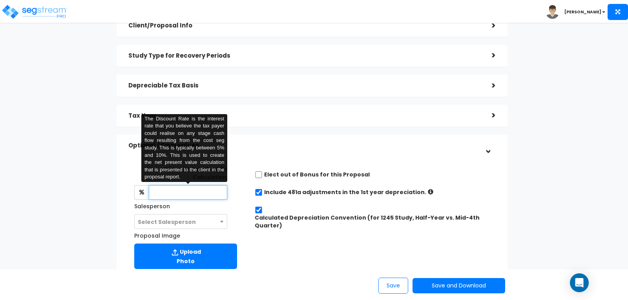
click at [181, 195] on input "text" at bounding box center [188, 192] width 79 height 15
type input "8"
click at [335, 134] on div "Study Type / Proposal Tiers > *Study Type Single Family Home Assisted/Senior Li…" at bounding box center [312, 174] width 391 height 378
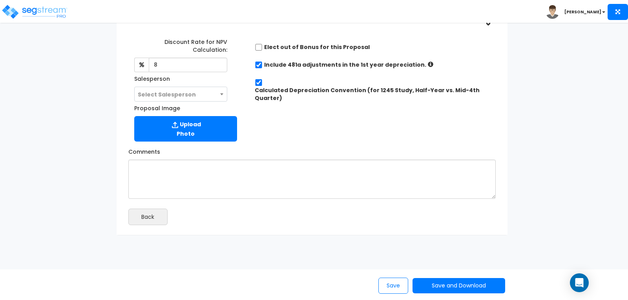
scroll to position [202, 0]
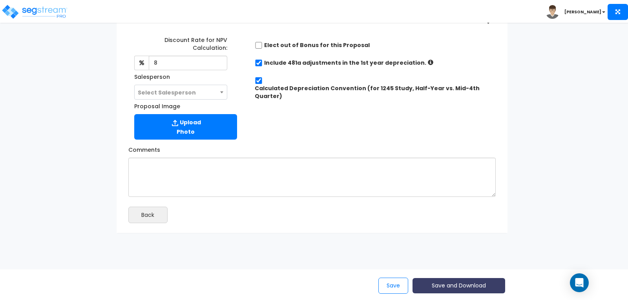
click at [468, 286] on button "Save and Download" at bounding box center [459, 285] width 93 height 15
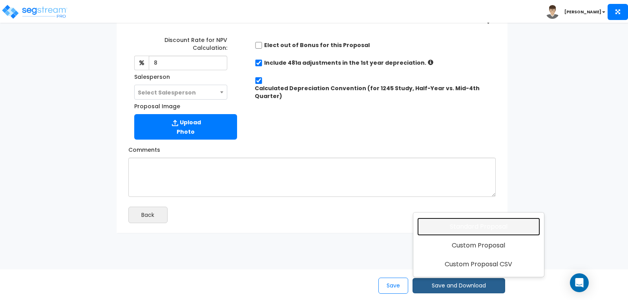
click at [461, 226] on link "Standard Proposal" at bounding box center [479, 227] width 123 height 18
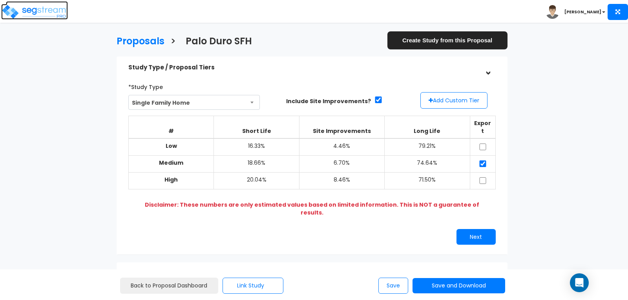
click at [42, 10] on img at bounding box center [34, 12] width 67 height 16
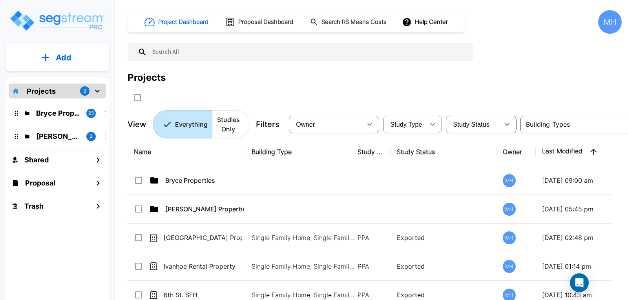
click at [57, 57] on p "Add" at bounding box center [64, 58] width 16 height 12
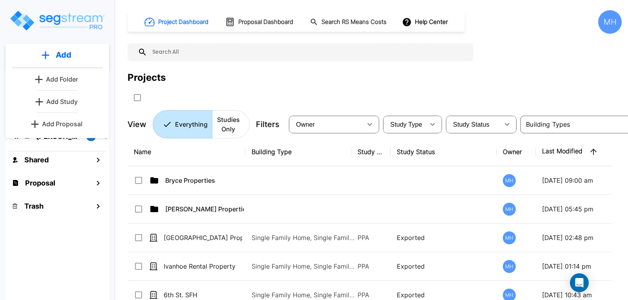
click at [68, 123] on p "Add Proposal" at bounding box center [62, 123] width 40 height 9
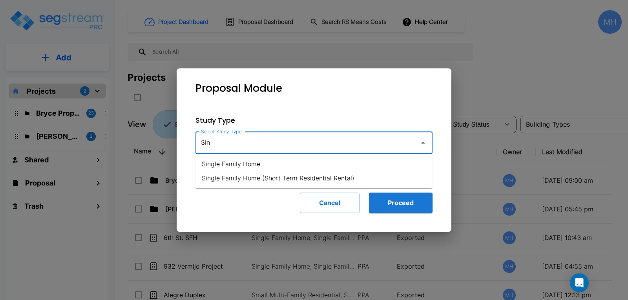
click at [242, 161] on li "Single Family Home" at bounding box center [314, 164] width 237 height 14
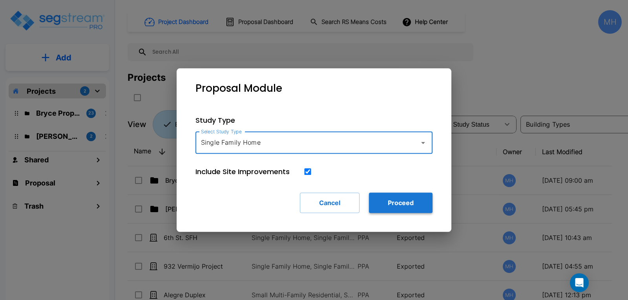
type input "Single Family Home"
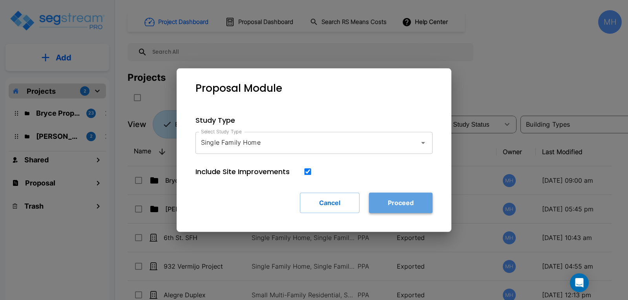
click at [390, 205] on button "Proceed" at bounding box center [401, 203] width 64 height 20
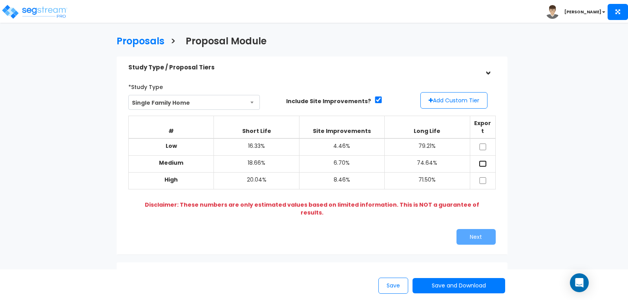
click at [483, 161] on input "checkbox" at bounding box center [483, 164] width 8 height 7
checkbox input "true"
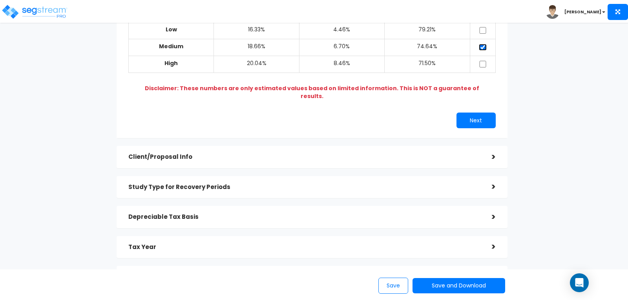
scroll to position [118, 0]
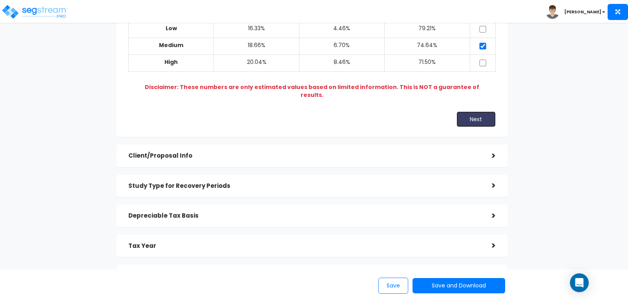
click at [480, 112] on button "Next" at bounding box center [476, 120] width 39 height 16
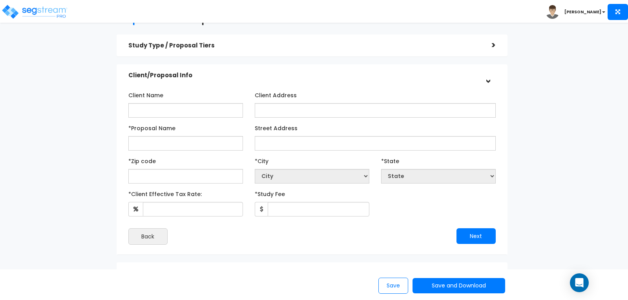
scroll to position [21, 0]
click at [182, 110] on input "Client Name" at bounding box center [185, 111] width 115 height 15
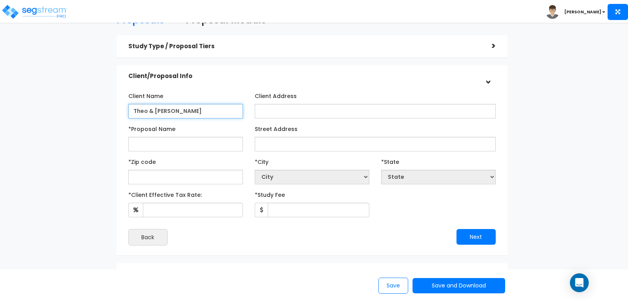
type input "Theo & [PERSON_NAME]"
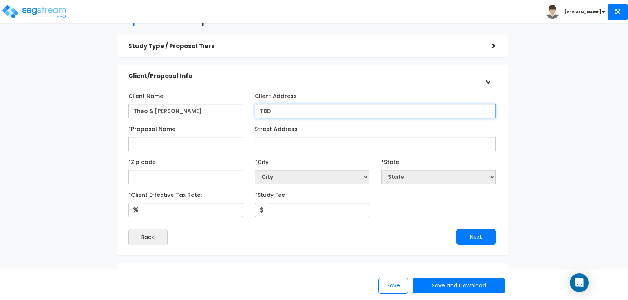
type input "TBD"
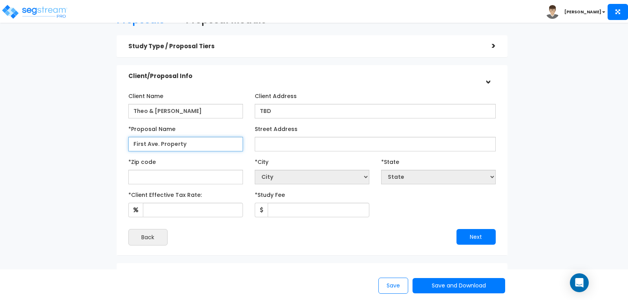
type input "First Ave. Property"
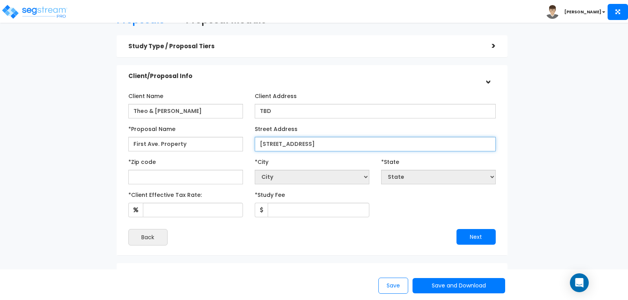
type input "[STREET_ADDRESS]"
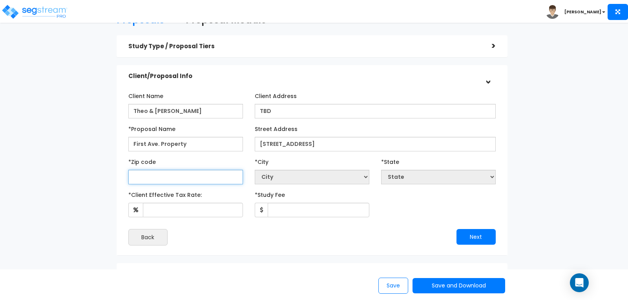
select select "National Average"
type input "6"
select select "IL"
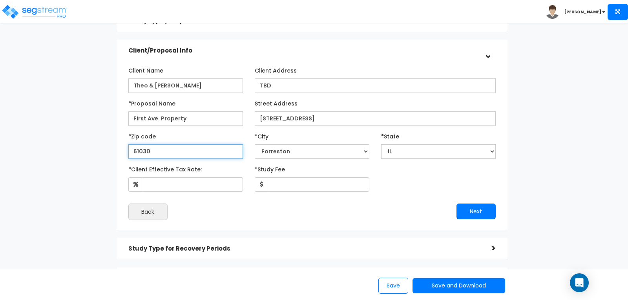
scroll to position [60, 0]
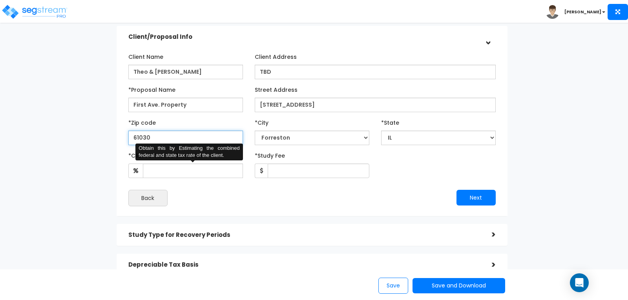
type input "61030"
click at [182, 176] on input "*Client Effective Tax Rate:" at bounding box center [193, 171] width 100 height 15
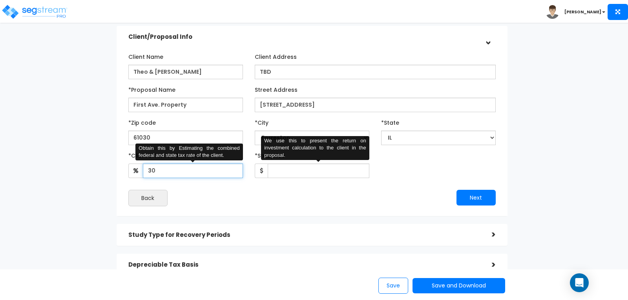
type input "30"
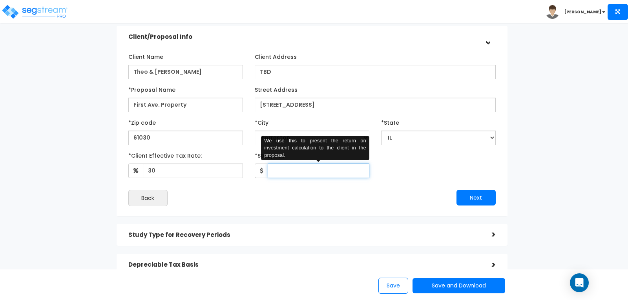
click at [306, 176] on input "*Study Fee" at bounding box center [319, 171] width 102 height 15
type input "3,300"
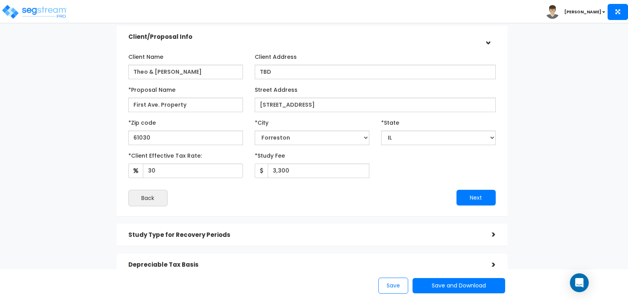
click at [311, 192] on div "Back" at bounding box center [218, 198] width 190 height 16
click at [473, 195] on button "Next" at bounding box center [476, 198] width 39 height 16
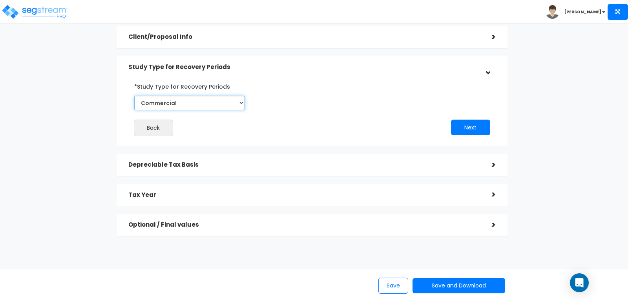
click at [238, 102] on select "Commercial Residential" at bounding box center [189, 103] width 111 height 15
select select "Residential"
click at [134, 96] on select "Commercial Residential" at bounding box center [189, 103] width 111 height 15
click at [467, 127] on button "Next" at bounding box center [470, 128] width 39 height 16
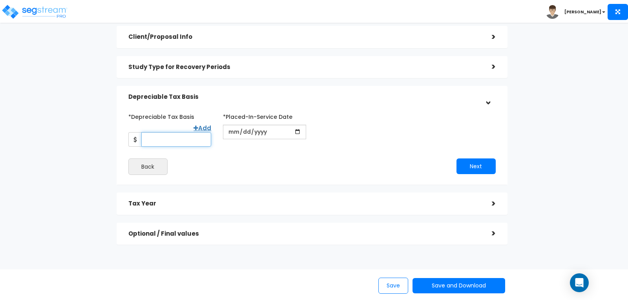
click at [193, 132] on input "*Depreciable Tax Basis" at bounding box center [176, 139] width 70 height 15
type input "125,000"
click at [238, 132] on input "date" at bounding box center [264, 132] width 83 height 15
type input "[DATE]"
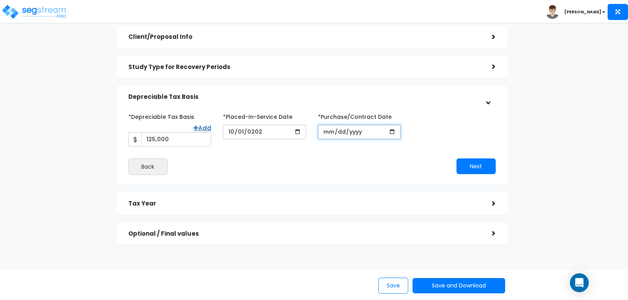
click at [393, 130] on input "*Purchase/Contract Date" at bounding box center [359, 132] width 83 height 15
type input "[DATE]"
click at [380, 176] on div "*Depreciable Tax Basis Add 125,000" at bounding box center [312, 143] width 391 height 84
click at [473, 161] on button "Next" at bounding box center [476, 167] width 39 height 16
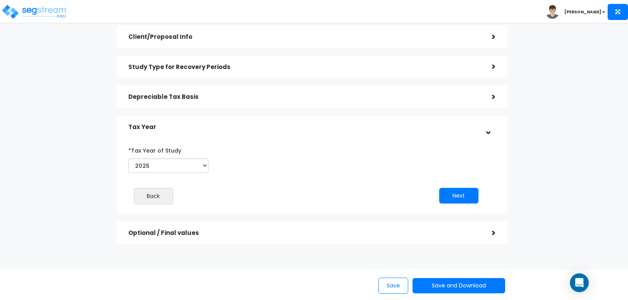
scroll to position [72, 0]
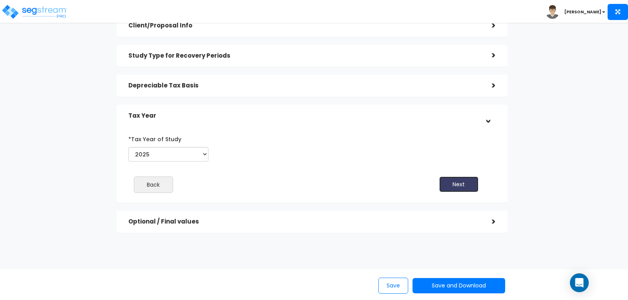
click at [459, 180] on button "Next" at bounding box center [459, 185] width 39 height 16
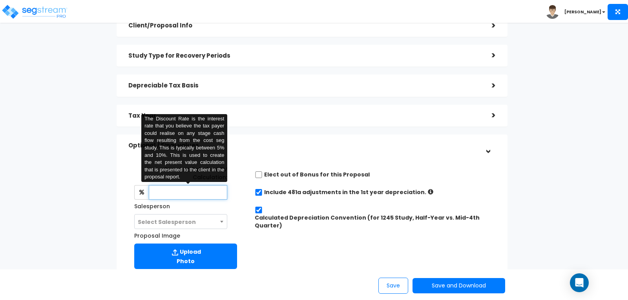
click at [175, 195] on input "text" at bounding box center [188, 192] width 79 height 15
type input "8"
click at [279, 241] on div "Discount Rate for NPV Calculation: 8 The Discount Rate is the interest rate tha…" at bounding box center [312, 216] width 379 height 114
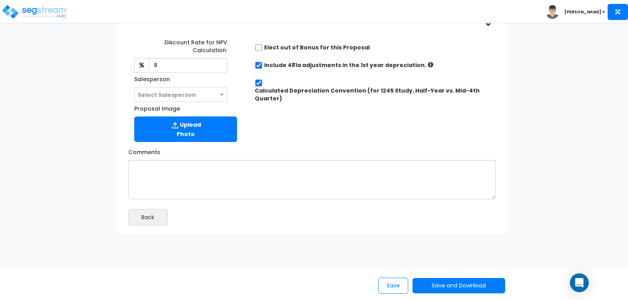
scroll to position [202, 0]
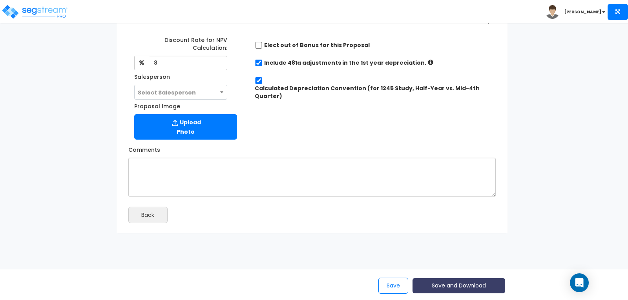
click at [467, 287] on button "Save and Download" at bounding box center [459, 285] width 93 height 15
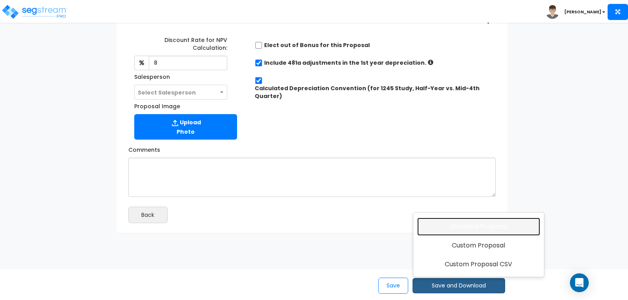
click at [467, 224] on link "Standard Proposal" at bounding box center [479, 227] width 123 height 18
